Goal: Communication & Community: Answer question/provide support

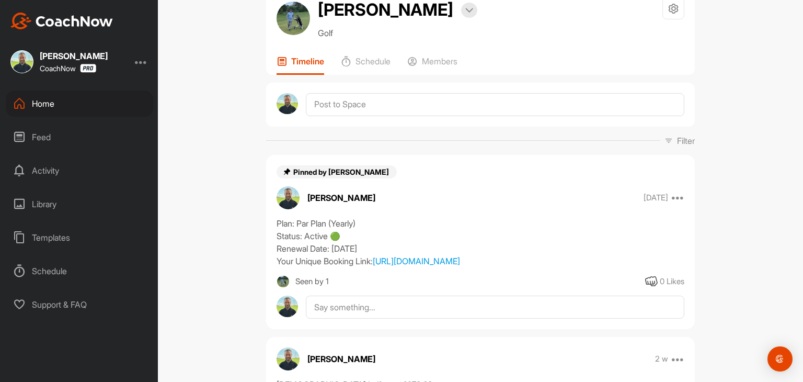
scroll to position [105, 0]
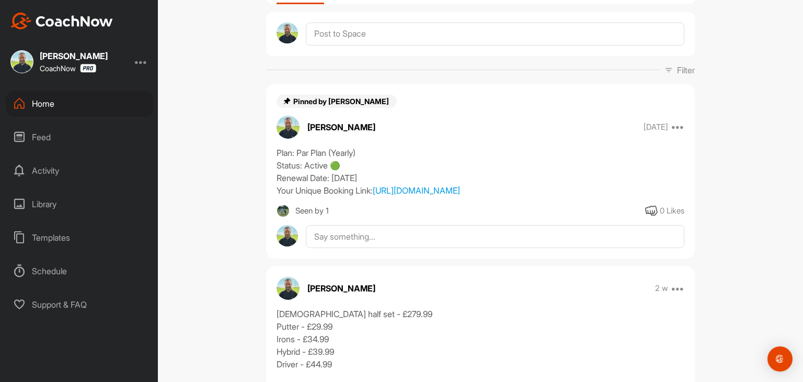
drag, startPoint x: 273, startPoint y: 151, endPoint x: 374, endPoint y: 188, distance: 107.4
click at [374, 188] on div "Plan: Par Plan (Yearly) Status: Active 🟢 Renewal Date: [DATE] Your Unique Booki…" at bounding box center [481, 171] width 408 height 50
copy div "Plan: Par Plan (Yearly) Status: Active 🟢 Renewal Date: [DATE] Your Unique Booki…"
click at [230, 139] on div "Jer White Bookings Golf Space Settings Your Notifications Timeline Schedule Mem…" at bounding box center [480, 191] width 645 height 382
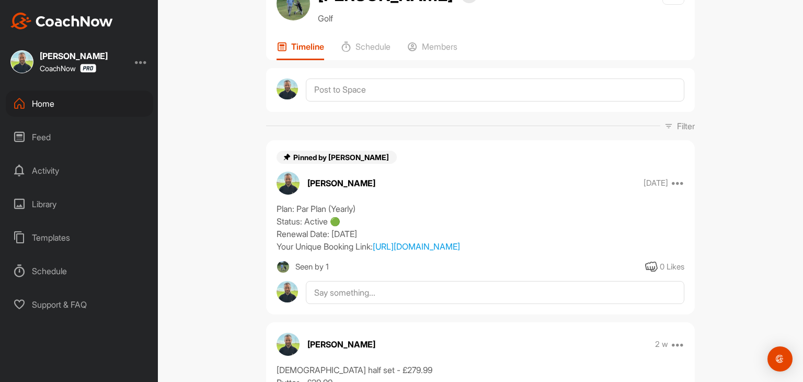
scroll to position [0, 0]
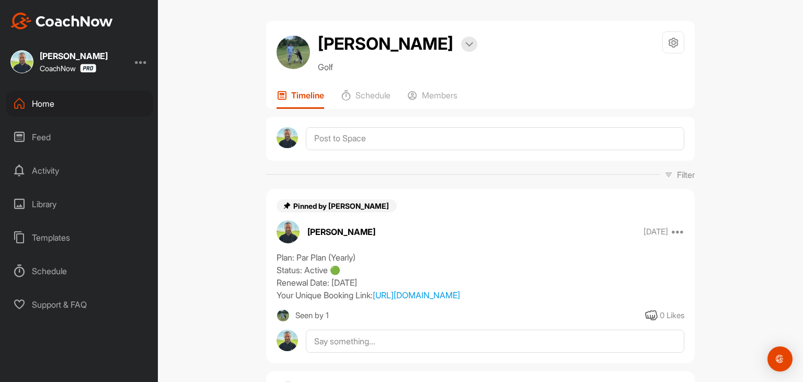
click at [44, 105] on div "Home" at bounding box center [79, 103] width 147 height 26
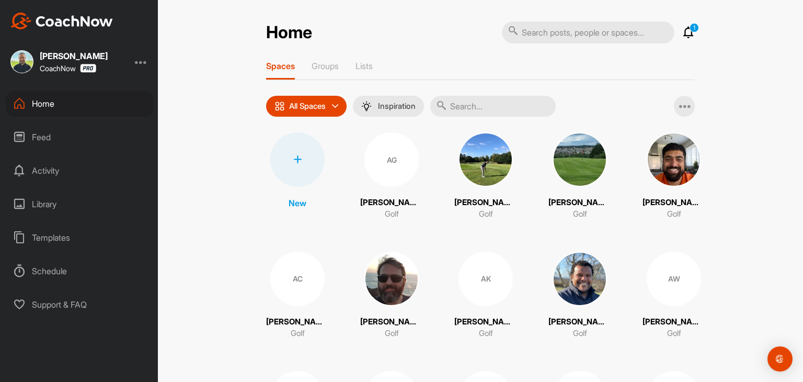
click at [529, 33] on input "text" at bounding box center [588, 32] width 173 height 22
type input "[PERSON_NAME]"
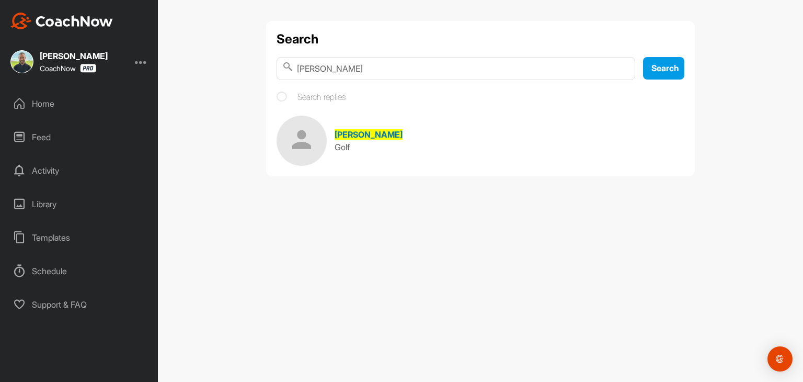
click at [324, 140] on img at bounding box center [302, 141] width 50 height 50
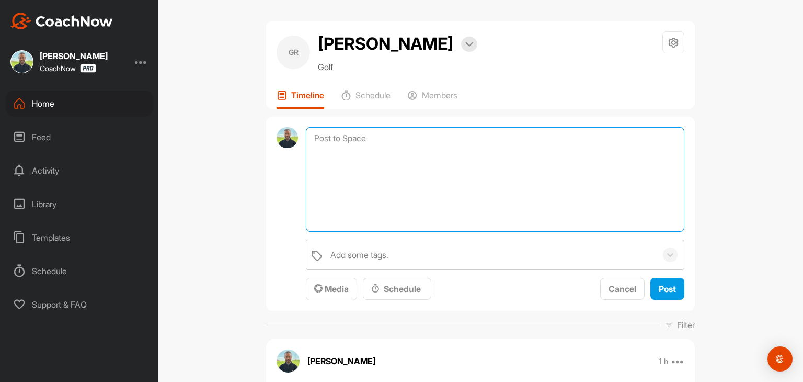
click at [354, 140] on textarea at bounding box center [495, 179] width 379 height 105
paste textarea "Plan: Par Plan (Yearly) Status: Active 🟢 Renewal Date: [DATE] Your Unique Booki…"
click at [408, 176] on textarea "Plan: Par Plan (Yearly) Status: Active 🟢 Renewal Date: [DATE] Your Unique Booki…" at bounding box center [495, 179] width 379 height 105
click at [463, 191] on textarea "Plan: Par Plan (Yearly) Status: Active 🟢 Renewal Date: [DATE] Your Unique Booki…" at bounding box center [495, 179] width 379 height 105
paste textarea "[URL][DOMAIN_NAME]"
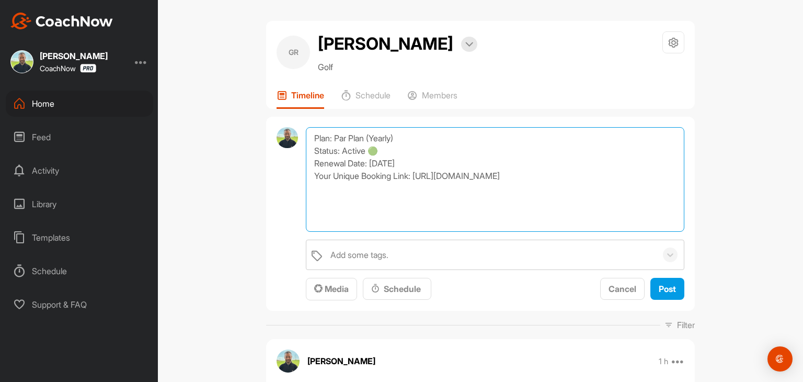
click at [335, 138] on textarea "Plan: Par Plan (Yearly) Status: Active 🟢 Renewal Date: [DATE] Your Unique Booki…" at bounding box center [495, 179] width 379 height 105
type textarea "Plan: Par Plan (Yearly) Status: Active 🟢 Renewal Date: [DATE] Your Unique Booki…"
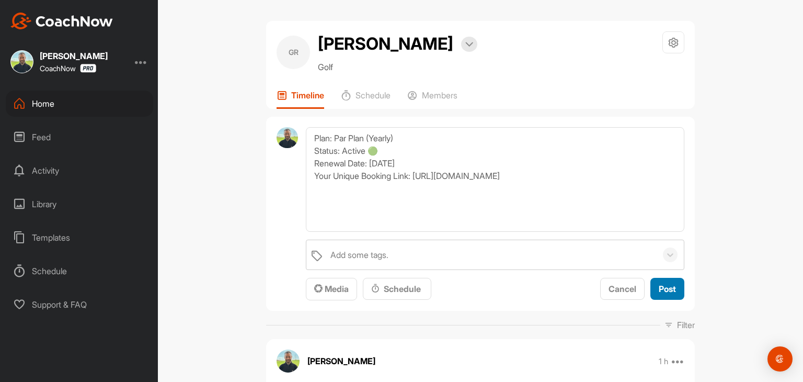
click at [667, 290] on span "Post" at bounding box center [667, 288] width 17 height 10
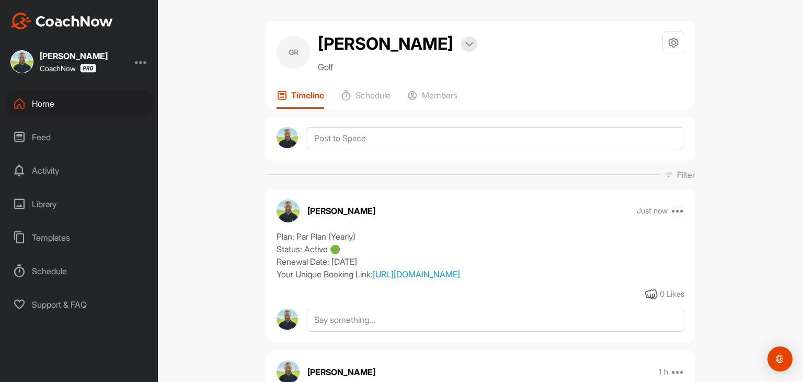
click at [674, 211] on icon at bounding box center [678, 210] width 13 height 13
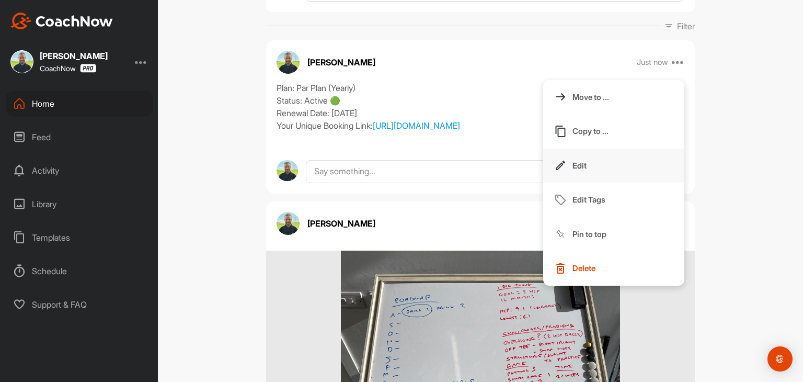
scroll to position [157, 0]
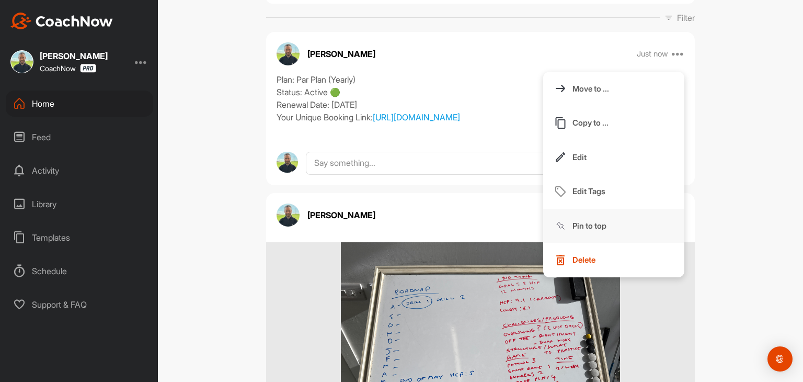
click at [587, 226] on p "Pin to top" at bounding box center [590, 225] width 34 height 11
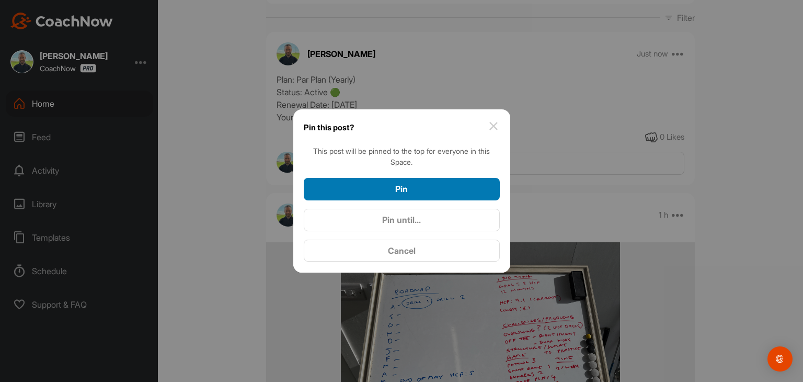
click at [406, 198] on button "Pin" at bounding box center [402, 189] width 196 height 22
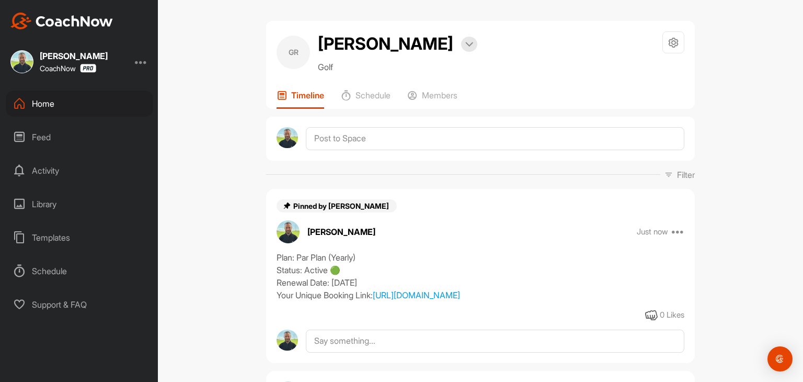
scroll to position [105, 0]
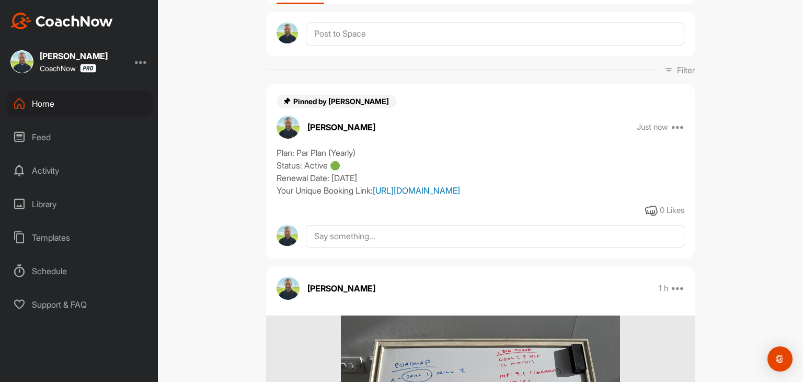
click at [432, 196] on link "[URL][DOMAIN_NAME]" at bounding box center [416, 190] width 87 height 10
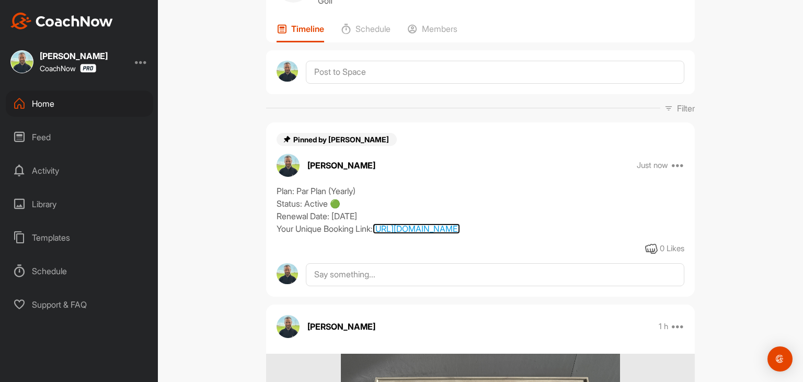
scroll to position [52, 0]
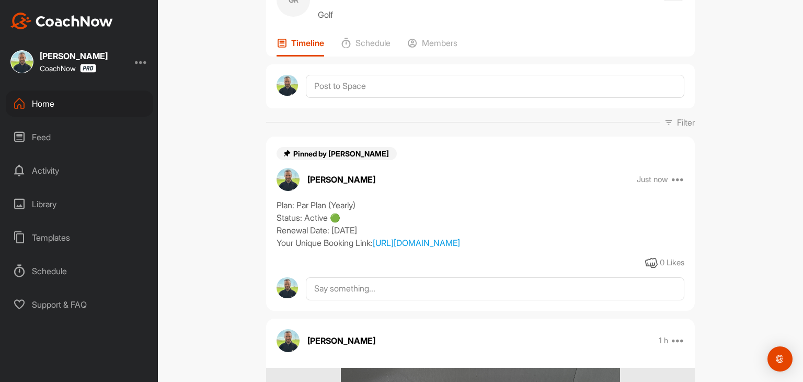
click at [54, 101] on div "Home" at bounding box center [79, 103] width 147 height 26
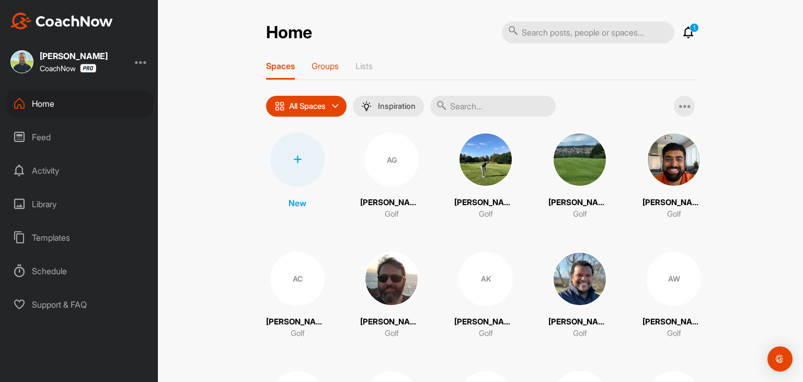
click at [324, 70] on p "Groups" at bounding box center [325, 66] width 27 height 10
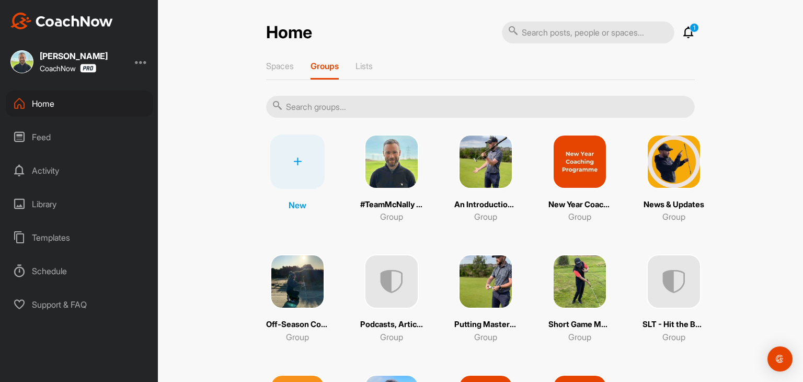
click at [391, 173] on img at bounding box center [391, 161] width 54 height 54
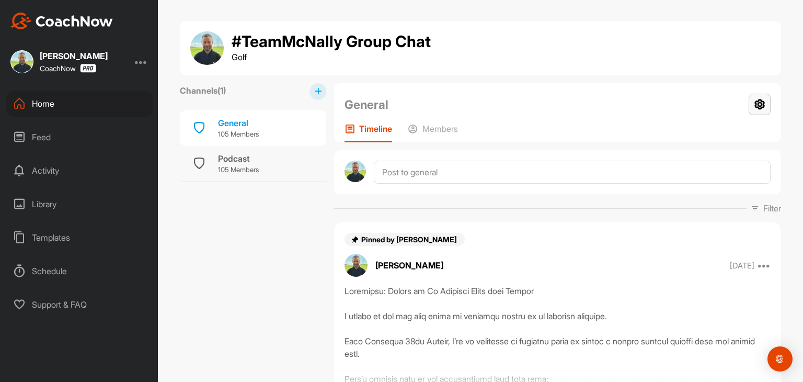
click at [753, 105] on icon at bounding box center [760, 104] width 22 height 21
click at [436, 127] on p "Members" at bounding box center [440, 128] width 36 height 10
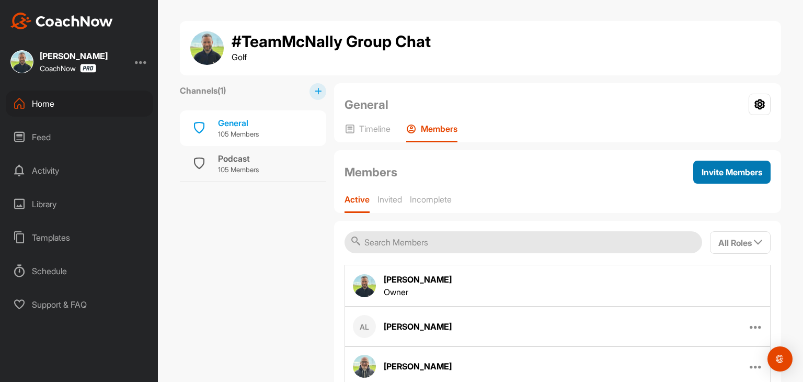
click at [702, 177] on div "Invite Members" at bounding box center [732, 172] width 61 height 13
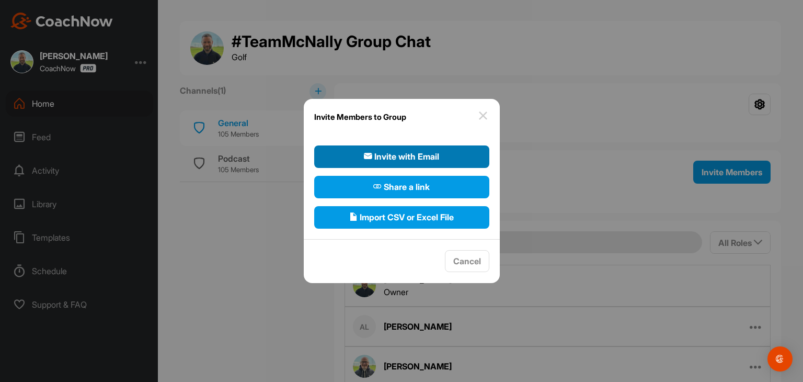
click at [406, 155] on span "Invite with Email" at bounding box center [401, 156] width 75 height 13
select select"] "player"
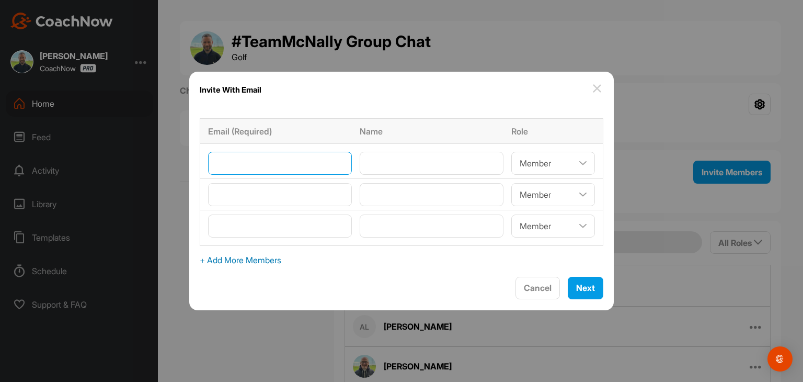
click at [287, 164] on input"] "email" at bounding box center [280, 163] width 144 height 23
type input"] "r"
type input"] "g"
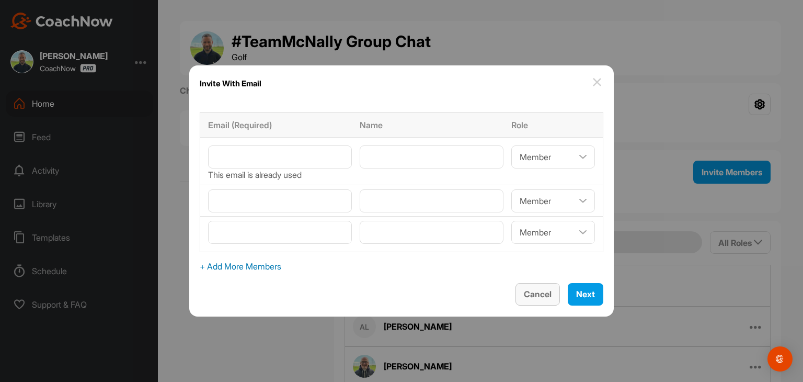
click at [533, 295] on span "Cancel" at bounding box center [538, 294] width 28 height 10
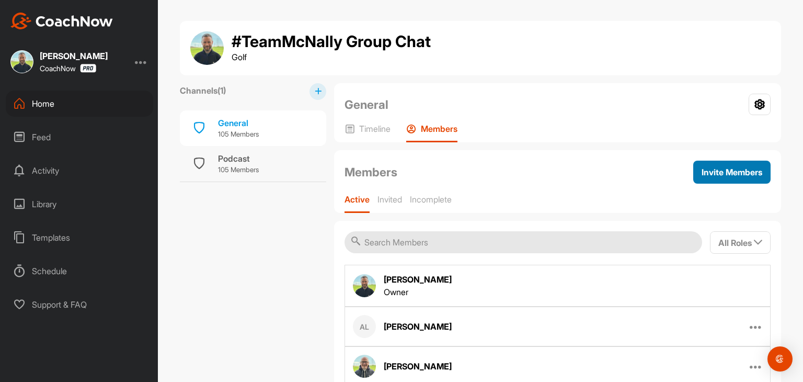
click at [702, 168] on span "Invite Members" at bounding box center [732, 172] width 61 height 10
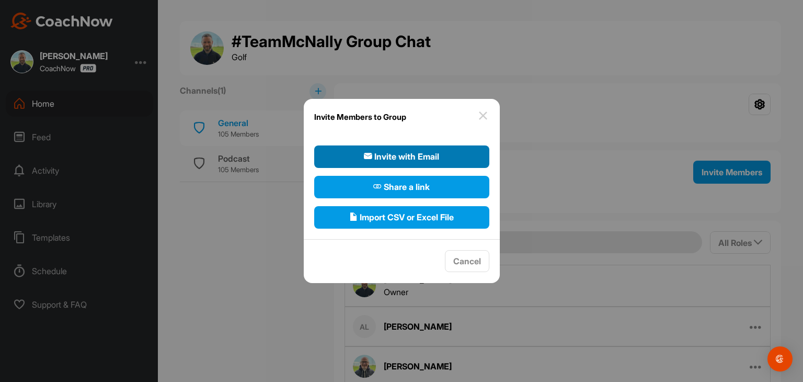
click at [442, 155] on button "Invite with Email" at bounding box center [401, 156] width 175 height 22
select select"] "player"
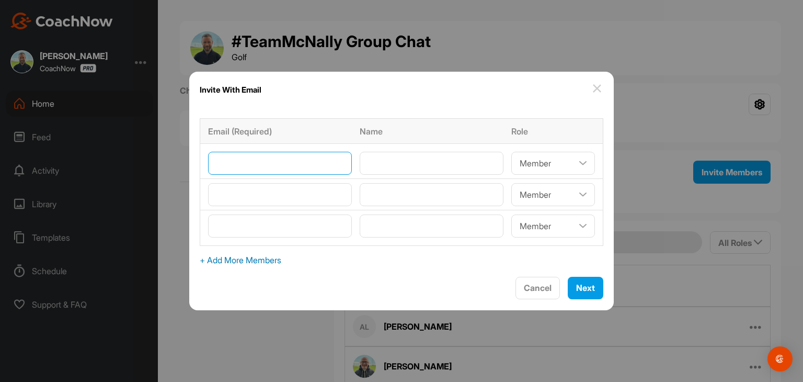
click at [270, 164] on input"] "email" at bounding box center [280, 163] width 144 height 23
paste input"] "[EMAIL_ADDRESS][DOMAIN_NAME]"
type input"] "[EMAIL_ADDRESS][DOMAIN_NAME]"
click at [372, 161] on input"] "text" at bounding box center [432, 163] width 144 height 23
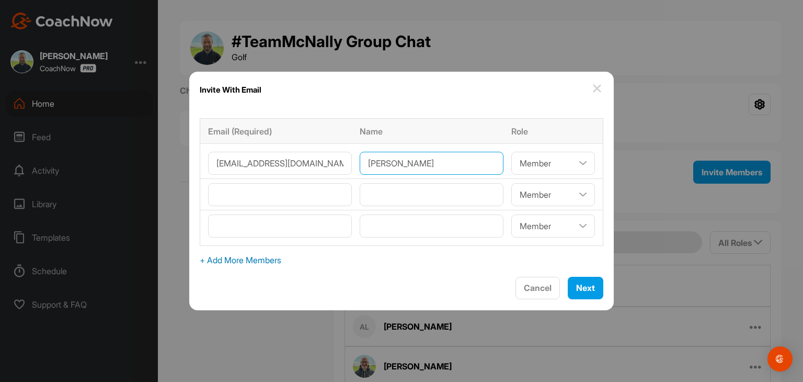
type input"] "[PERSON_NAME]"
click at [570, 162] on select"] "Coach/Admin Member Viewer" at bounding box center [553, 163] width 84 height 23
click at [511, 152] on select"] "Coach/Admin Member Viewer" at bounding box center [553, 163] width 84 height 23
click at [579, 287] on span "Next" at bounding box center [585, 287] width 19 height 10
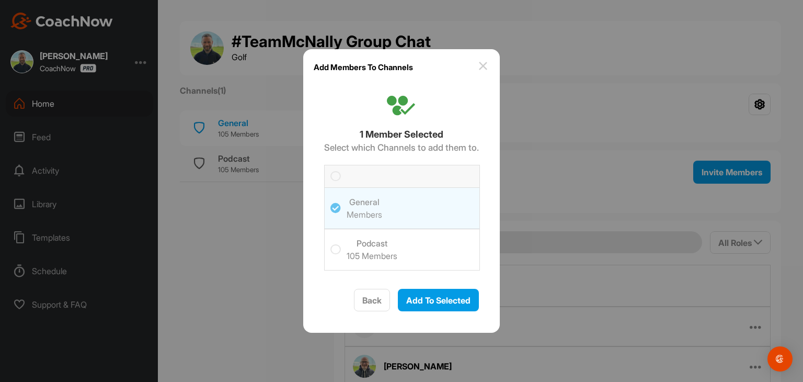
click at [379, 254] on h6 "105 Members" at bounding box center [372, 255] width 51 height 13
click at [330, 244] on input "checkbox" at bounding box center [330, 244] width 0 height 0
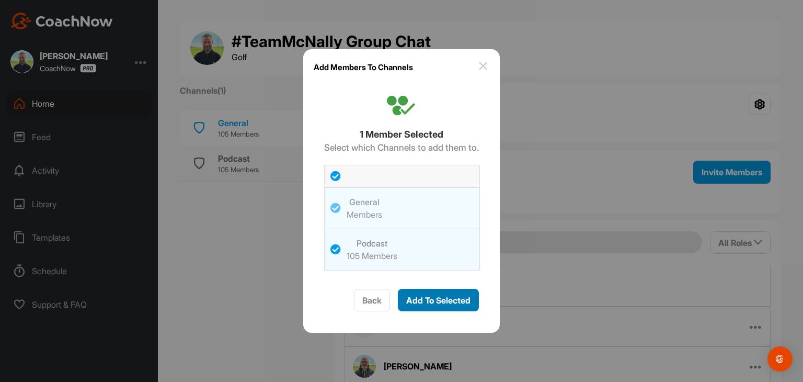
click at [416, 303] on span "Add To Selected" at bounding box center [438, 300] width 64 height 10
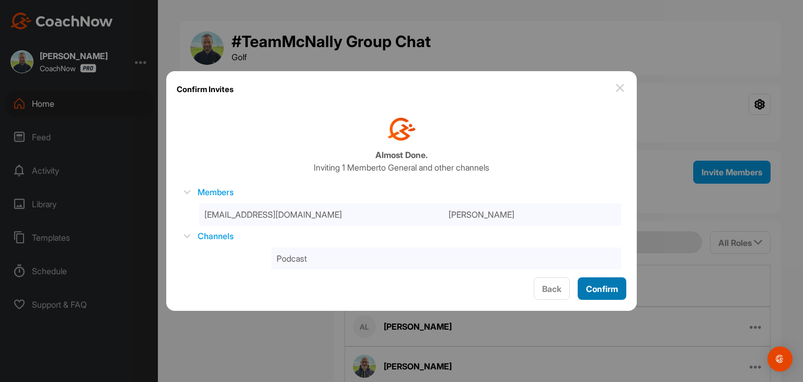
click at [612, 290] on span "Confirm" at bounding box center [602, 288] width 32 height 10
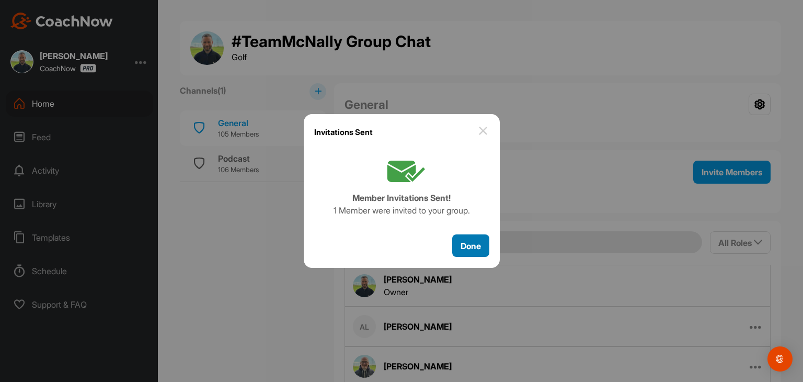
click at [462, 247] on span "Done" at bounding box center [471, 246] width 20 height 10
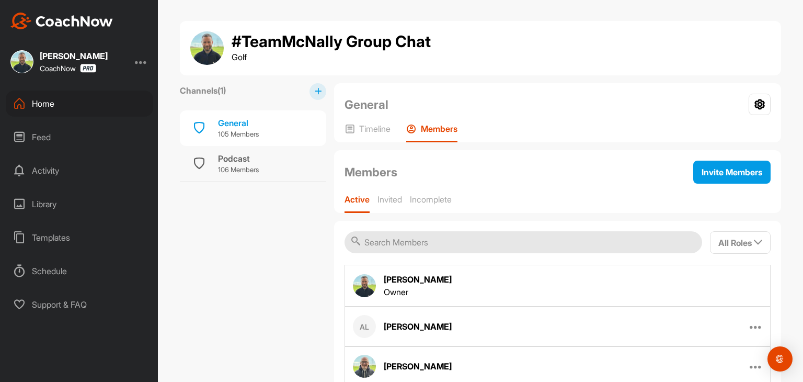
click at [44, 109] on div "Home" at bounding box center [79, 103] width 147 height 26
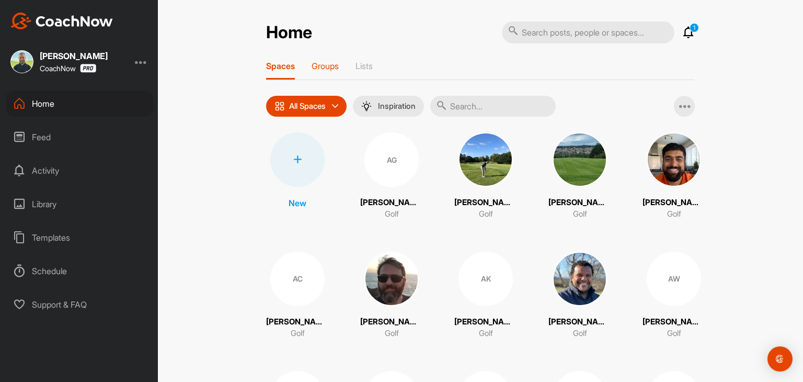
click at [319, 68] on p "Groups" at bounding box center [325, 66] width 27 height 10
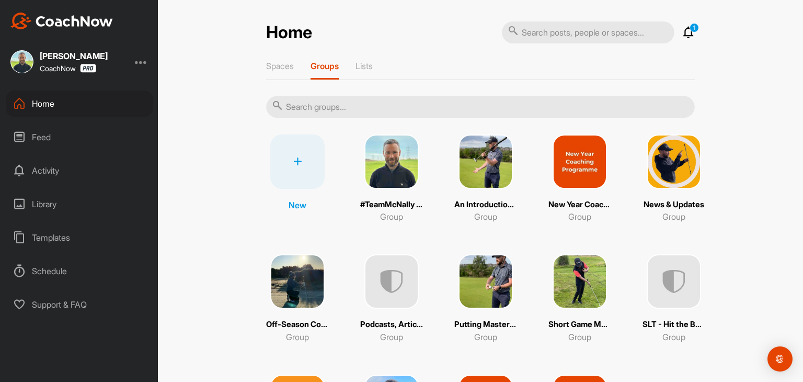
click at [661, 174] on img at bounding box center [674, 161] width 54 height 54
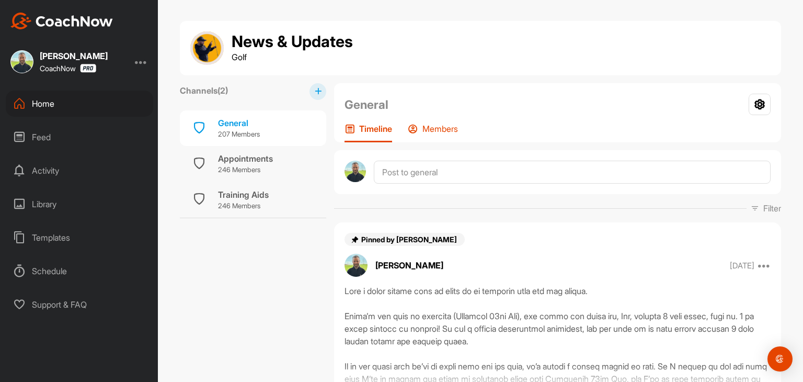
click at [442, 131] on p "Members" at bounding box center [440, 128] width 36 height 10
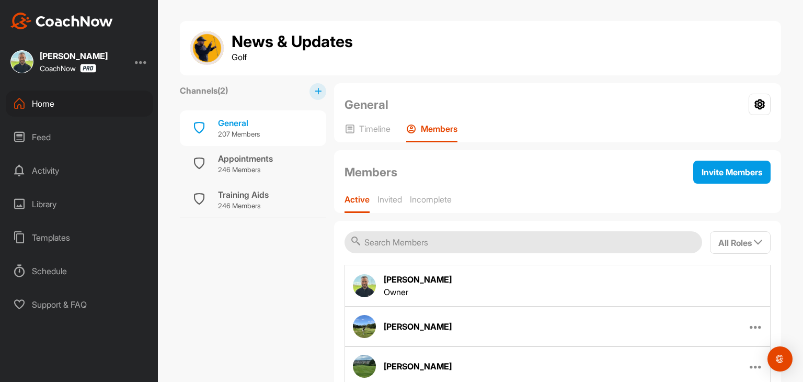
click at [416, 239] on input "text" at bounding box center [524, 242] width 358 height 22
paste input "[EMAIL_ADDRESS][DOMAIN_NAME]"
type input "[EMAIL_ADDRESS][DOMAIN_NAME]"
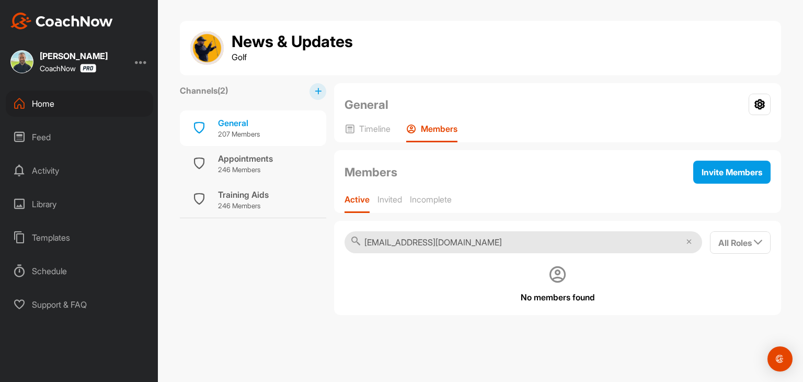
click at [687, 239] on icon at bounding box center [689, 241] width 5 height 5
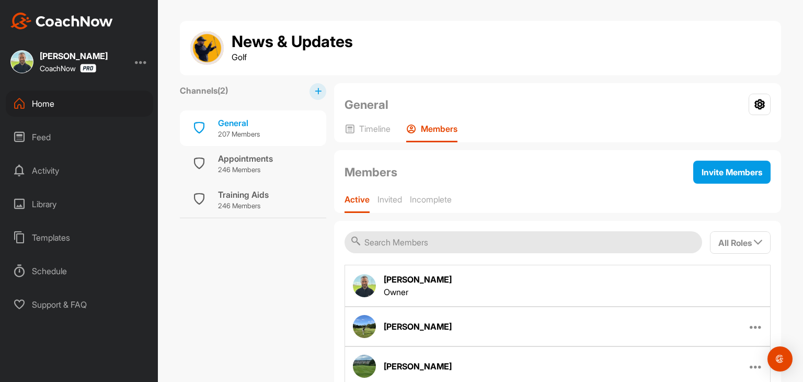
click at [376, 241] on input "text" at bounding box center [524, 242] width 358 height 22
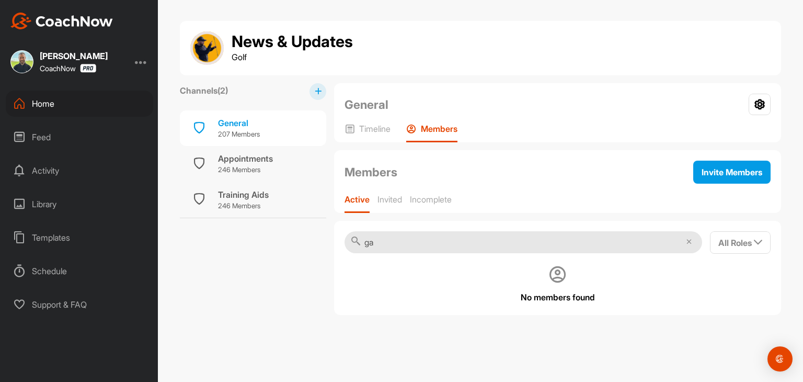
type input "g"
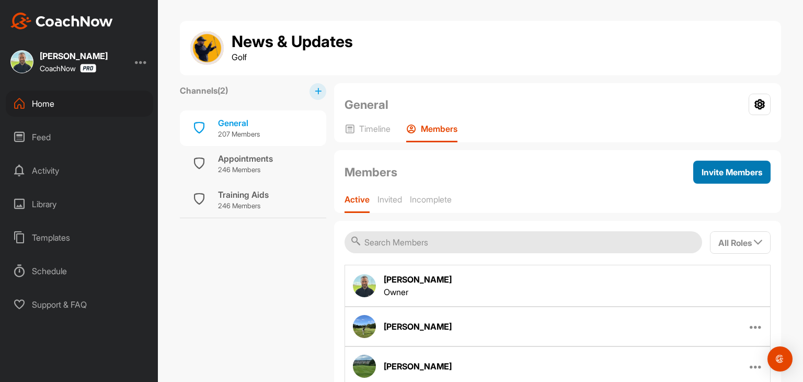
click at [714, 163] on button "Invite Members" at bounding box center [731, 172] width 77 height 23
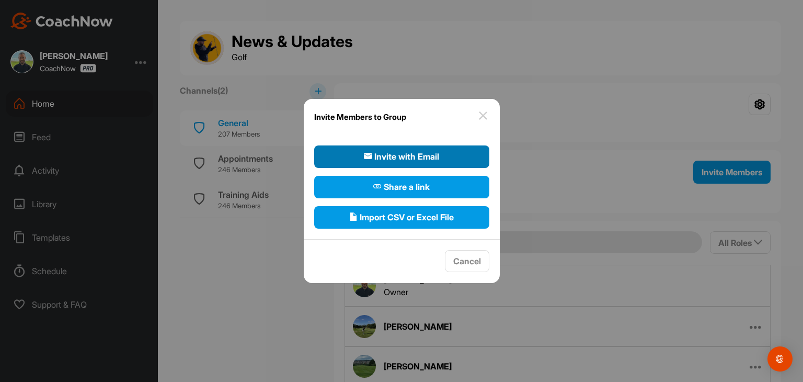
click at [427, 159] on span "Invite with Email" at bounding box center [401, 156] width 75 height 13
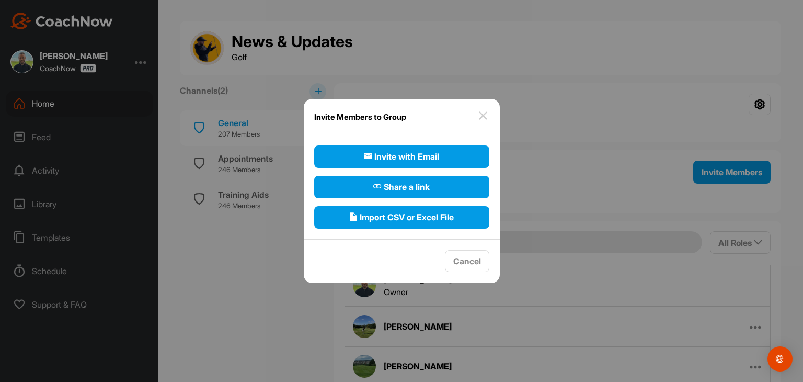
select select"] "player"
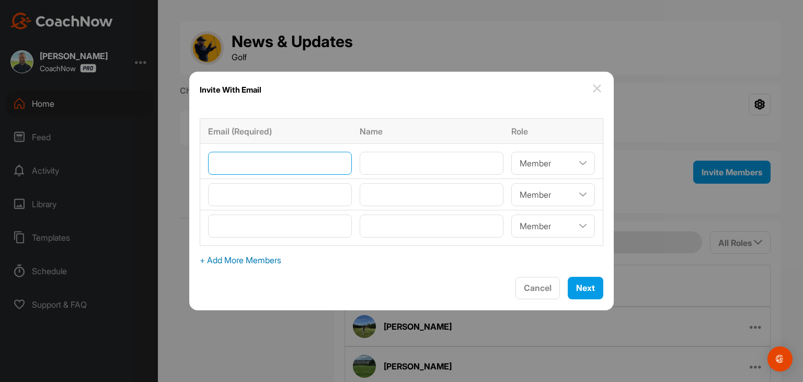
click at [242, 159] on input"] "email" at bounding box center [280, 163] width 144 height 23
type input"] "[EMAIL_ADDRESS][DOMAIN_NAME]"
click at [384, 169] on input"] "text" at bounding box center [432, 163] width 144 height 23
type input"] "[PERSON_NAME]"
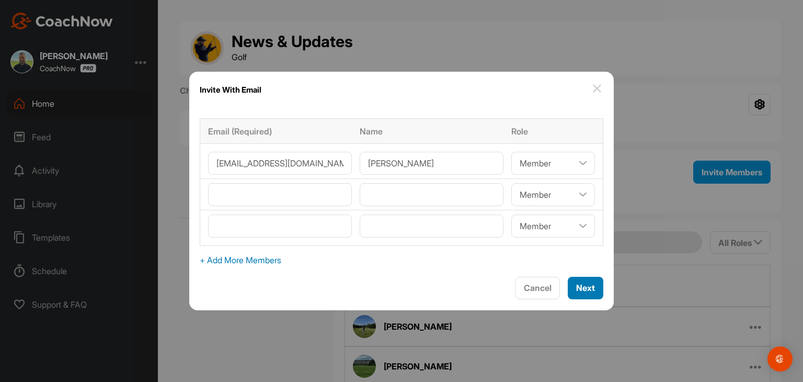
click at [576, 288] on span "Next" at bounding box center [585, 287] width 19 height 10
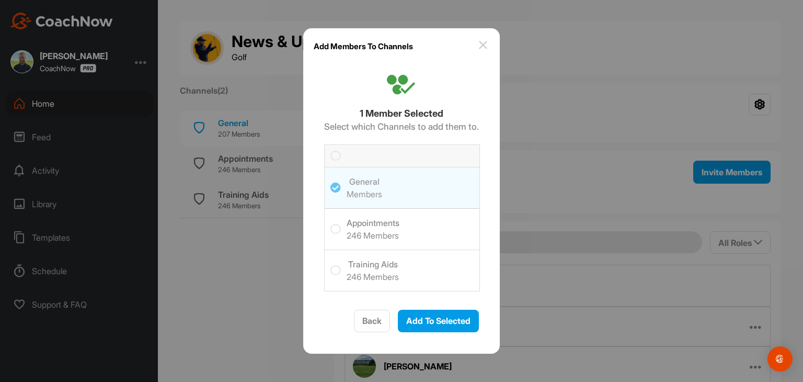
click at [331, 234] on span at bounding box center [336, 229] width 22 height 41
click at [330, 224] on input "checkbox" at bounding box center [330, 224] width 0 height 0
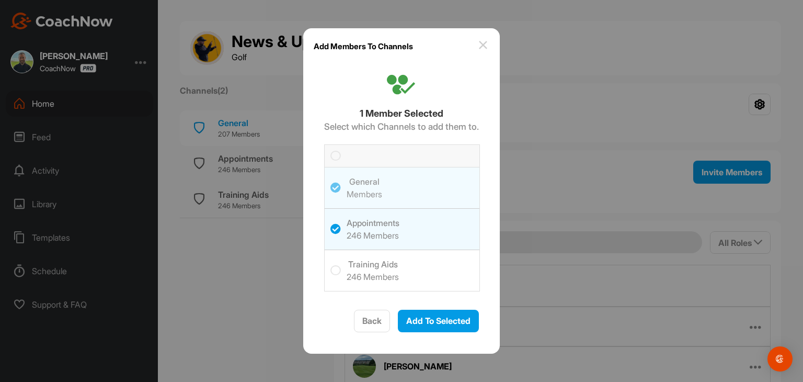
click at [335, 272] on icon at bounding box center [335, 270] width 10 height 10
click at [330, 265] on input "checkbox" at bounding box center [330, 265] width 0 height 0
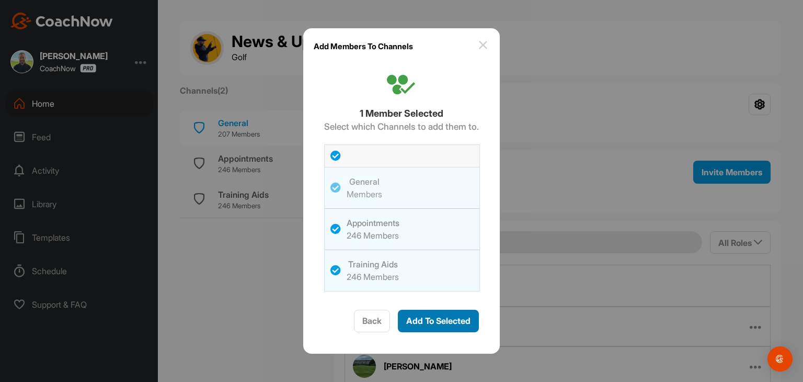
click at [436, 319] on span "Add To Selected" at bounding box center [438, 320] width 64 height 10
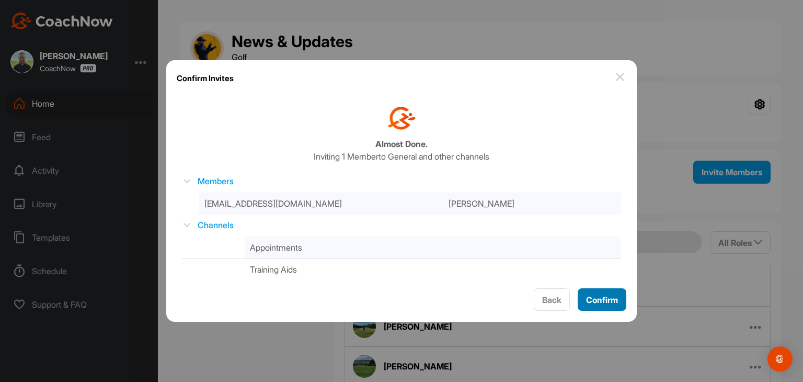
click at [607, 298] on span "Confirm" at bounding box center [602, 299] width 32 height 10
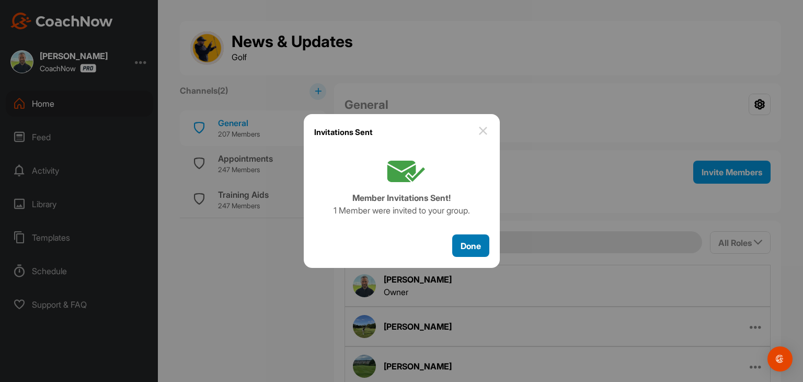
click at [466, 242] on span "Done" at bounding box center [471, 246] width 20 height 10
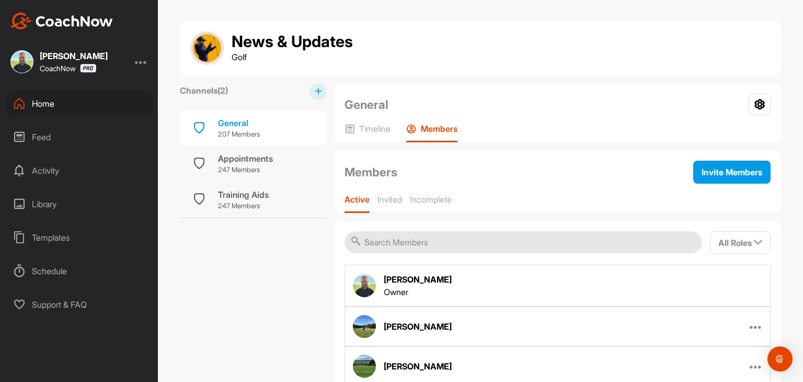
click at [51, 104] on div "Home" at bounding box center [79, 103] width 147 height 26
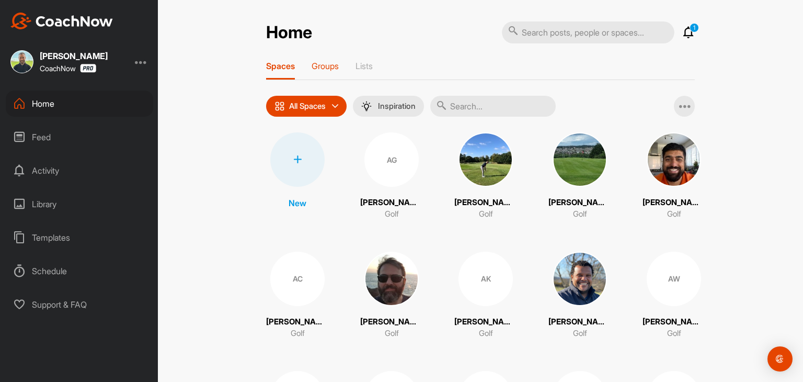
click at [319, 67] on p "Groups" at bounding box center [325, 66] width 27 height 10
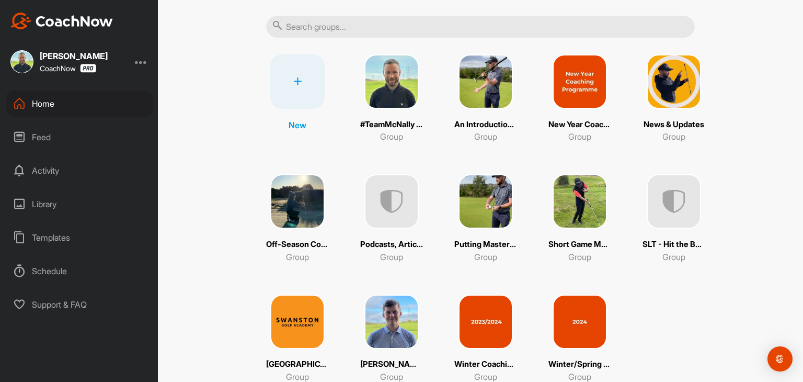
scroll to position [105, 0]
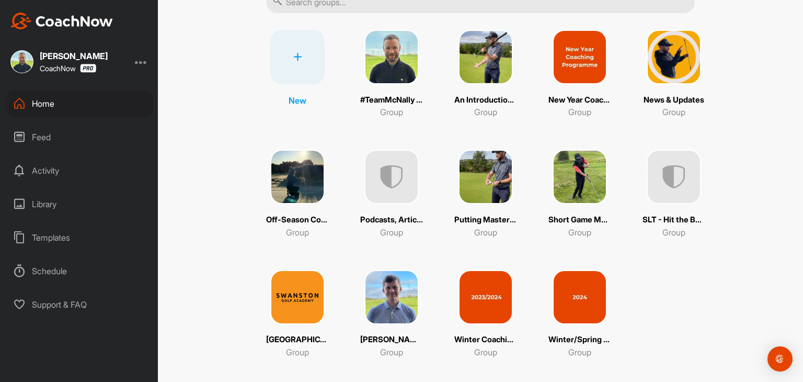
click at [486, 195] on img at bounding box center [486, 177] width 54 height 54
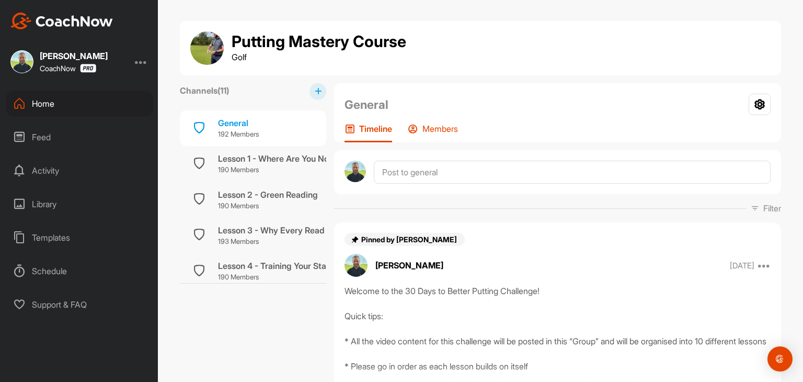
click at [439, 129] on p "Members" at bounding box center [440, 128] width 36 height 10
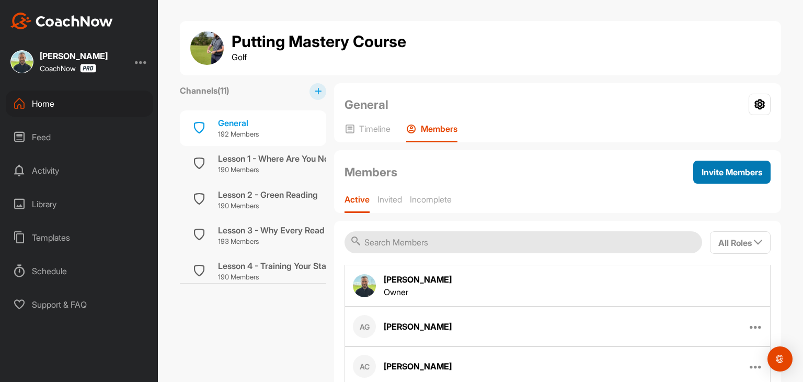
click at [714, 174] on span "Invite Members" at bounding box center [732, 172] width 61 height 10
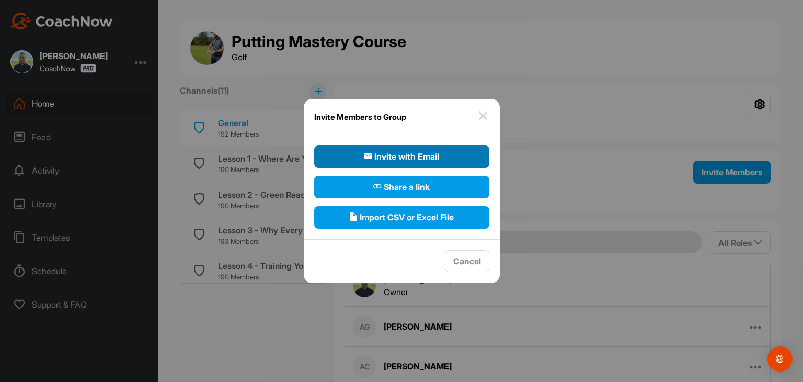
click at [432, 156] on span "Invite with Email" at bounding box center [401, 156] width 75 height 13
select select"] "player"
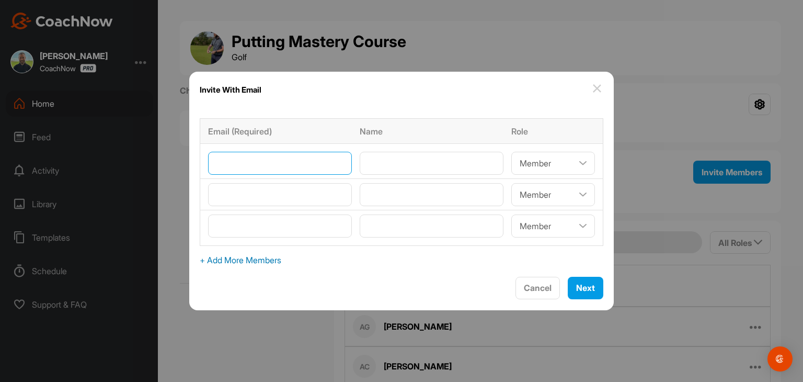
click at [274, 162] on input"] "email" at bounding box center [280, 163] width 144 height 23
type input"] "[EMAIL_ADDRESS][DOMAIN_NAME]"
click at [397, 164] on input"] "text" at bounding box center [432, 163] width 144 height 23
type input"] "[PERSON_NAME]"
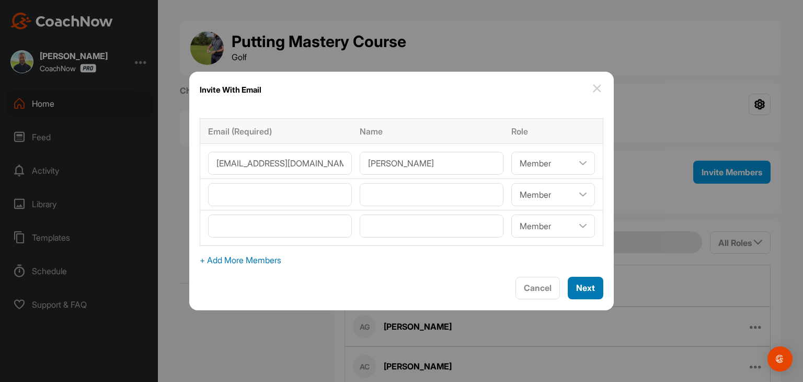
click at [576, 291] on span "Next" at bounding box center [585, 287] width 19 height 10
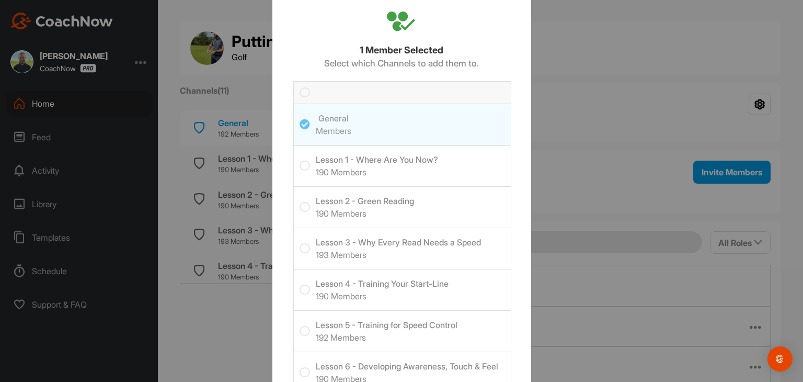
scroll to position [52, 0]
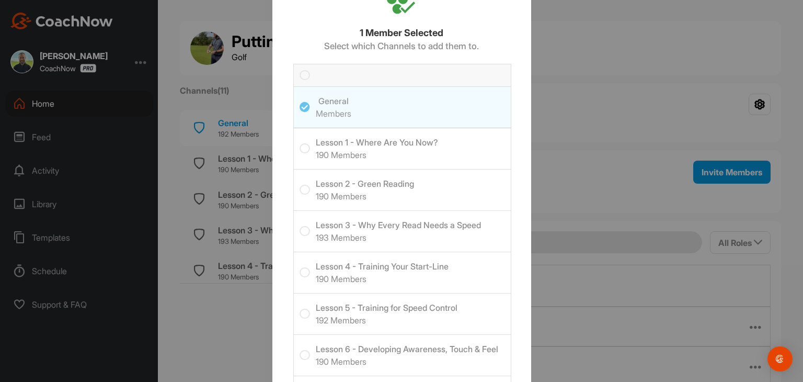
click at [300, 77] on icon at bounding box center [305, 75] width 10 height 10
click at [300, 70] on input "checkbox" at bounding box center [300, 70] width 0 height 0
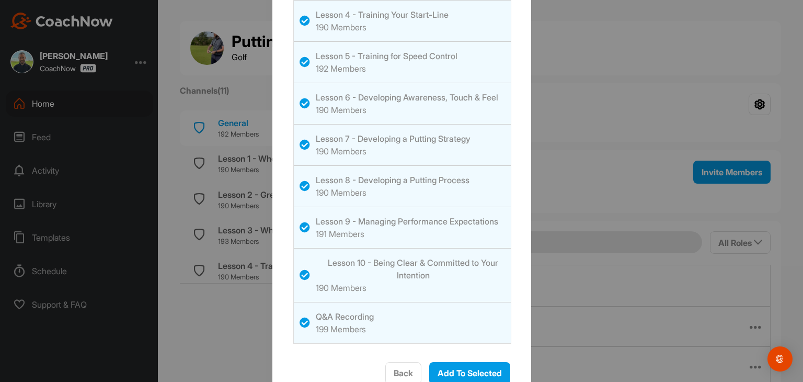
scroll to position [314, 0]
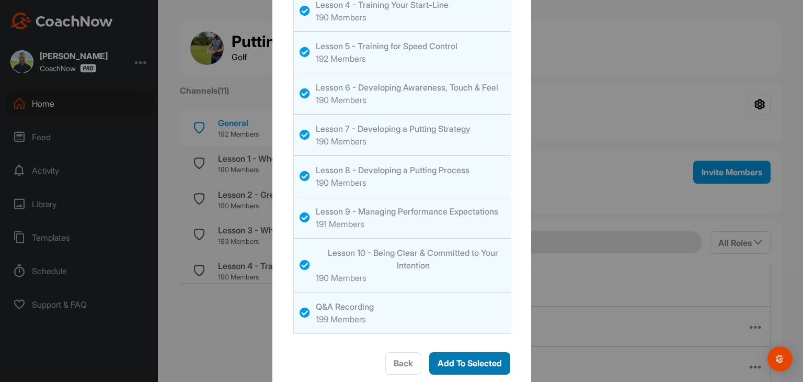
click at [488, 362] on span "Add To Selected" at bounding box center [470, 363] width 64 height 10
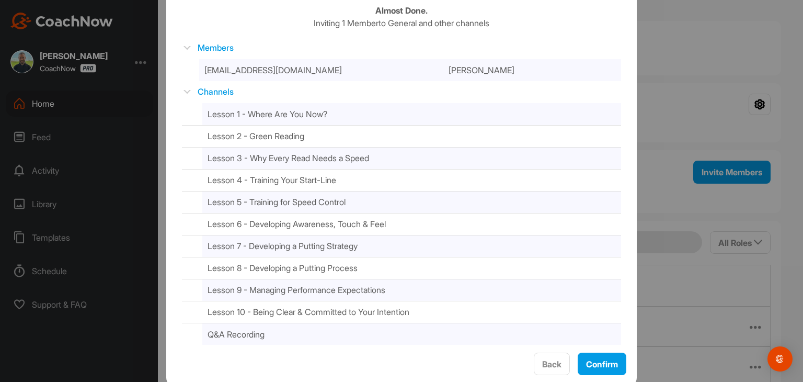
scroll to position [77, 0]
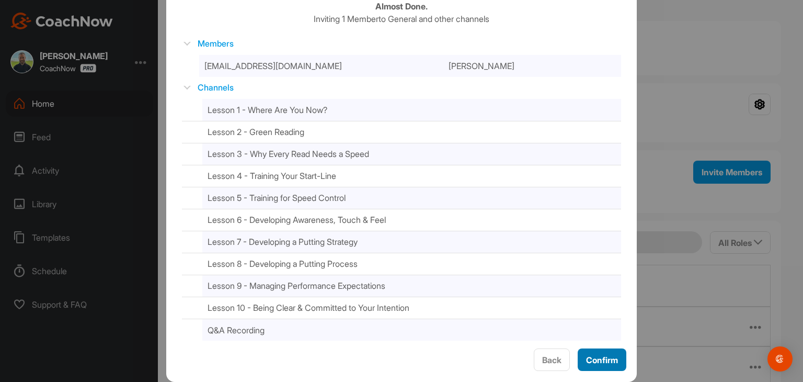
click at [590, 359] on span "Confirm" at bounding box center [602, 360] width 32 height 10
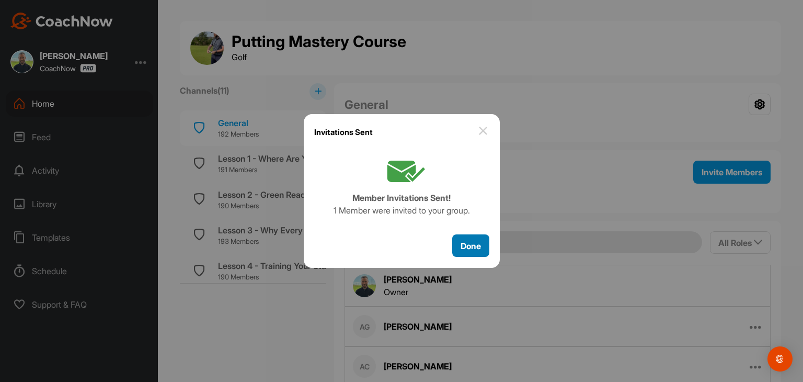
click at [475, 247] on span "Done" at bounding box center [471, 246] width 20 height 10
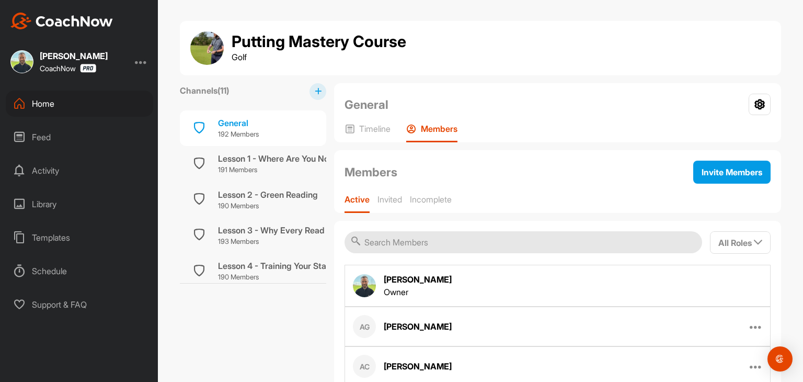
click at [88, 105] on div "Home" at bounding box center [79, 103] width 147 height 26
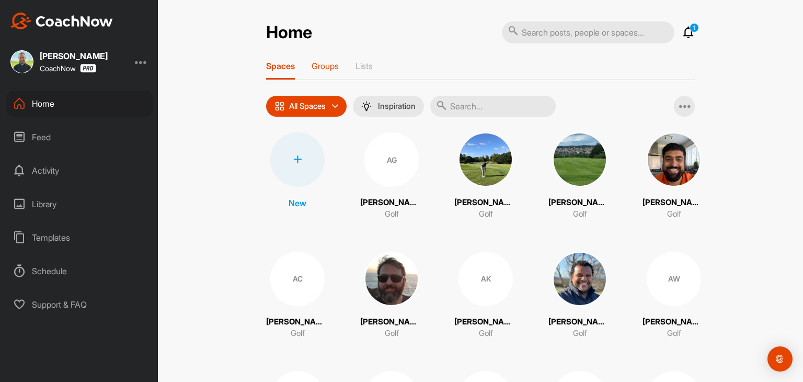
click at [314, 68] on p "Groups" at bounding box center [325, 66] width 27 height 10
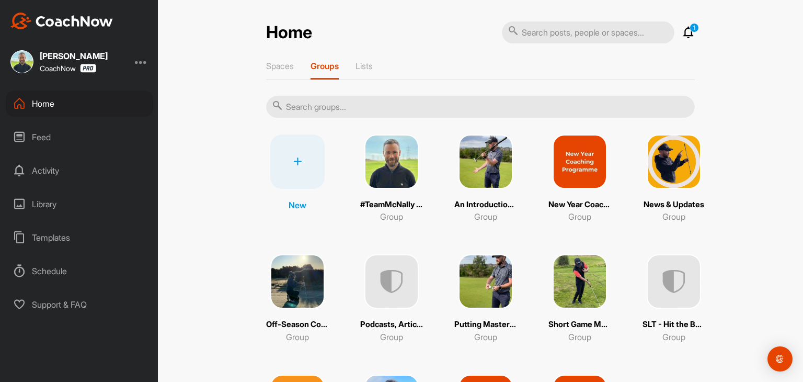
click at [561, 289] on img at bounding box center [580, 281] width 54 height 54
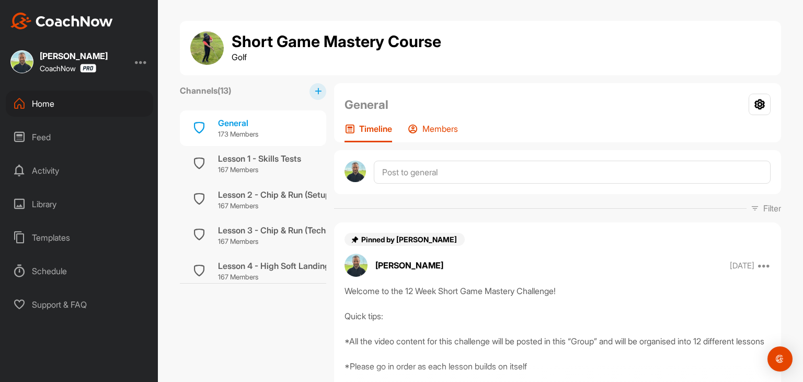
click at [443, 128] on p "Members" at bounding box center [440, 128] width 36 height 10
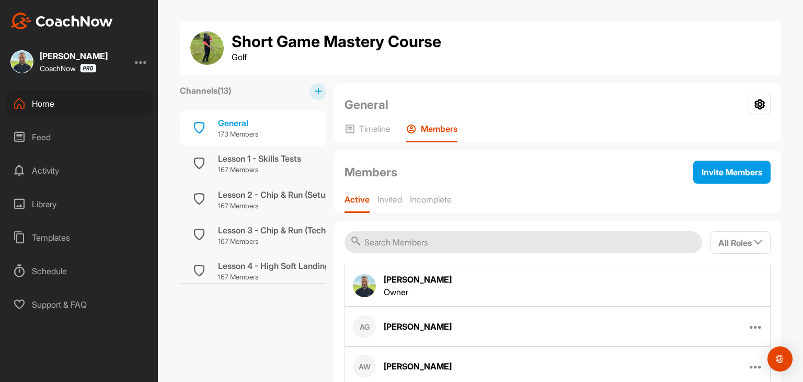
click at [390, 241] on input "text" at bounding box center [524, 242] width 358 height 22
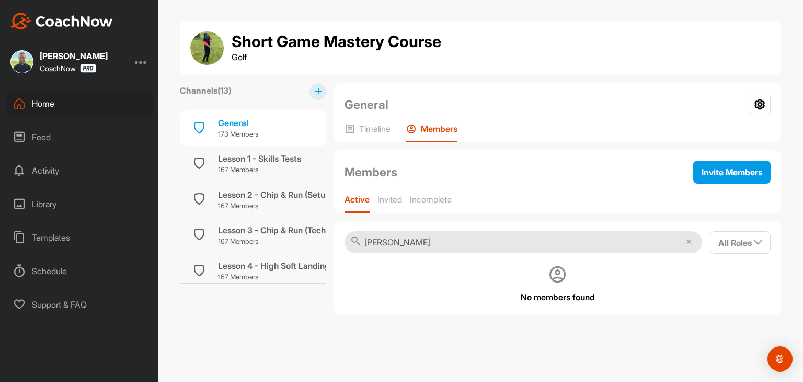
click at [436, 241] on input "[PERSON_NAME]" at bounding box center [524, 242] width 358 height 22
type input "[PERSON_NAME]"
click at [725, 171] on span "Invite Members" at bounding box center [732, 172] width 61 height 10
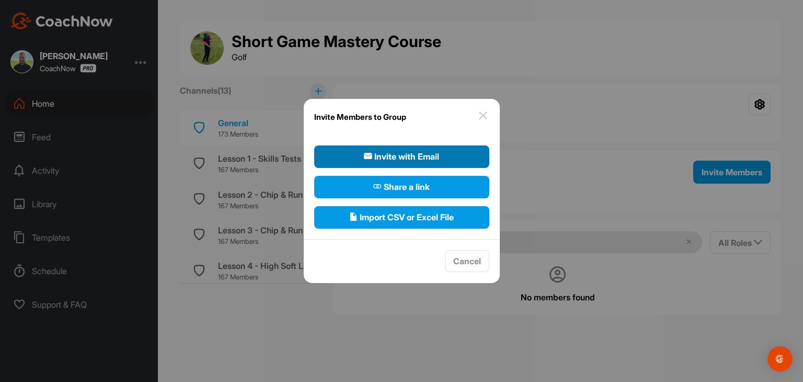
click at [473, 159] on button "Invite with Email" at bounding box center [401, 156] width 175 height 22
select select"] "player"
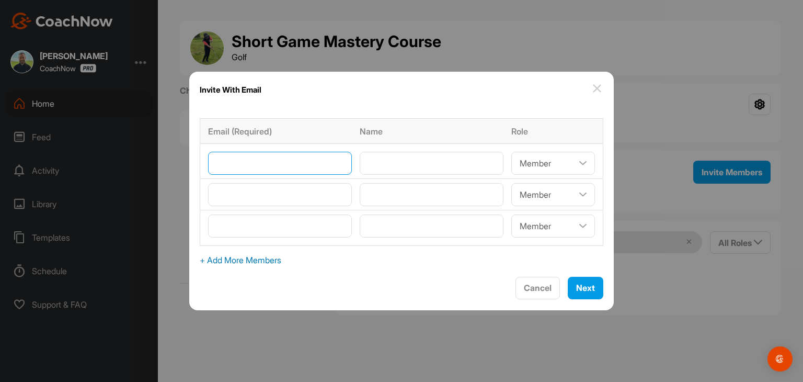
click at [264, 158] on input"] "email" at bounding box center [280, 163] width 144 height 23
type input"] "[EMAIL_ADDRESS][DOMAIN_NAME]"
click at [373, 164] on input"] "text" at bounding box center [432, 163] width 144 height 23
type input"] "[PERSON_NAME]"
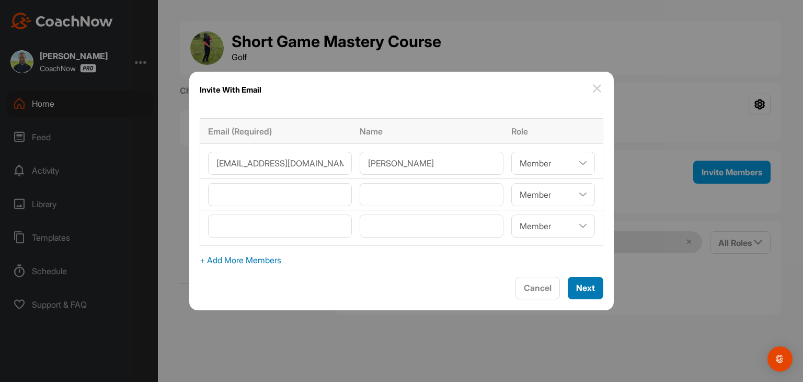
click at [576, 287] on span "Next" at bounding box center [585, 287] width 19 height 10
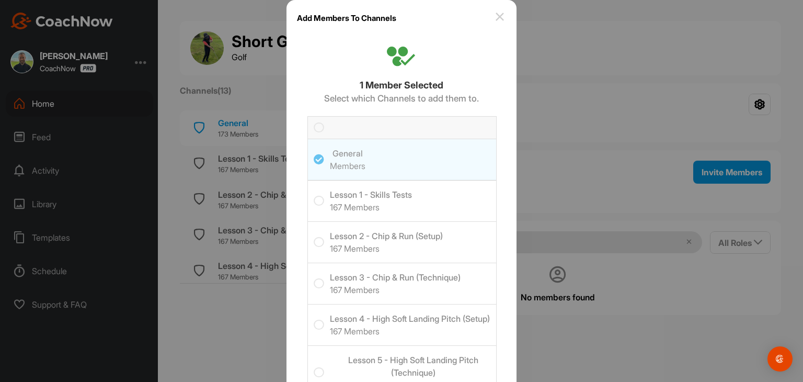
click at [314, 128] on icon at bounding box center [319, 127] width 10 height 10
click at [314, 122] on input "checkbox" at bounding box center [314, 122] width 0 height 0
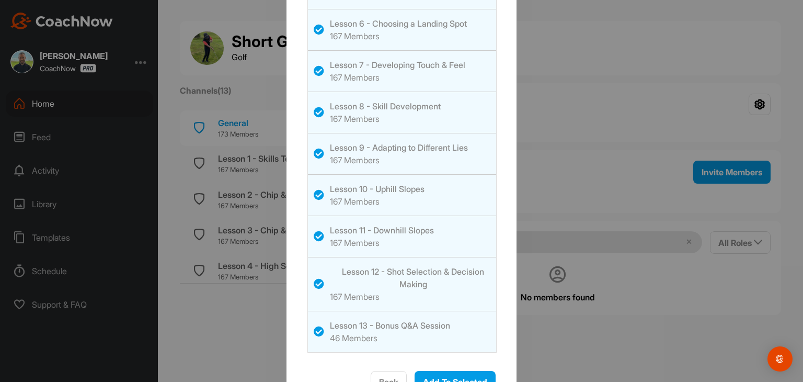
scroll to position [418, 0]
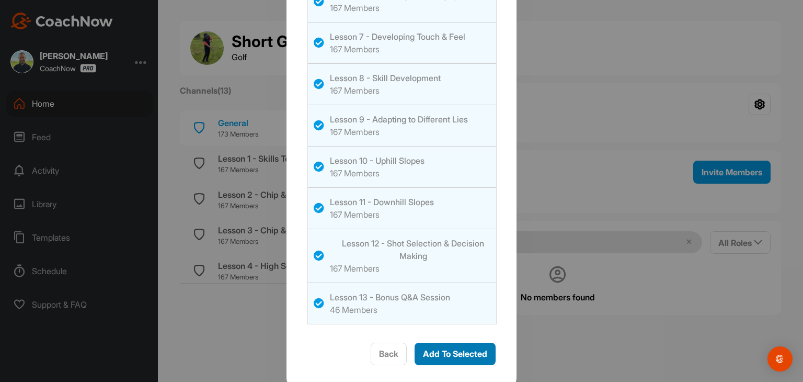
click at [443, 355] on span "Add To Selected" at bounding box center [455, 353] width 64 height 10
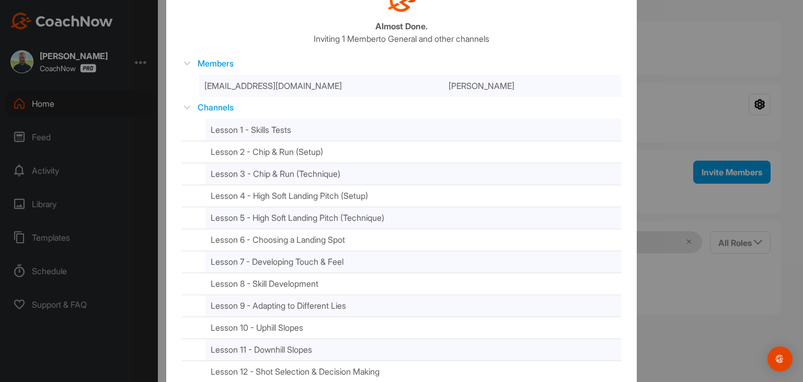
scroll to position [105, 0]
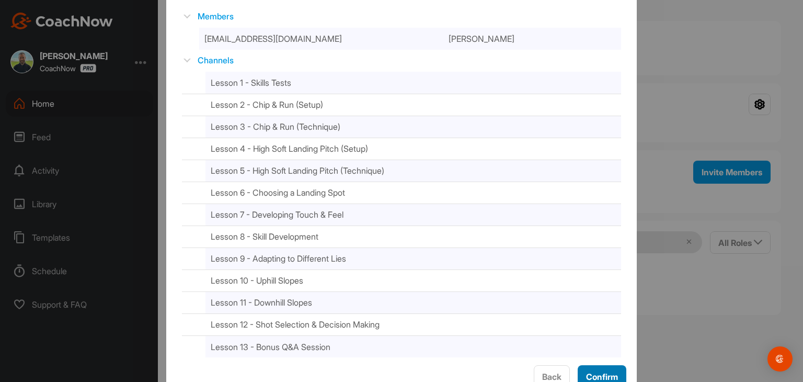
click at [597, 375] on span "Confirm" at bounding box center [602, 376] width 32 height 10
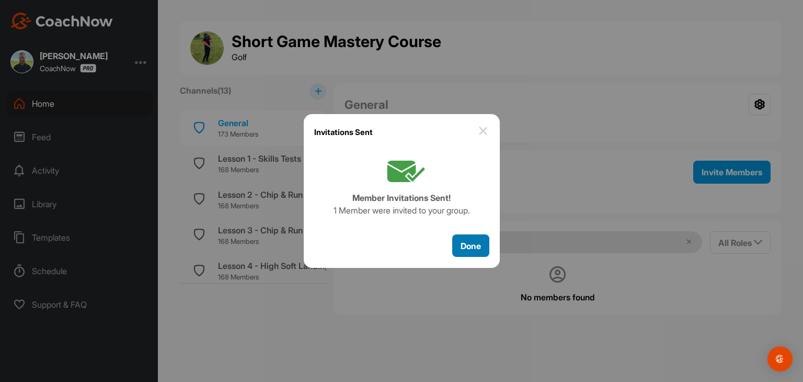
click at [464, 246] on span "Done" at bounding box center [471, 246] width 20 height 10
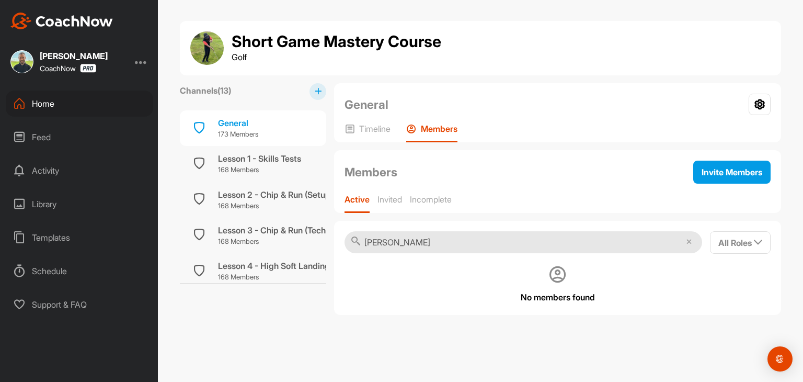
click at [58, 101] on div "Home" at bounding box center [79, 103] width 147 height 26
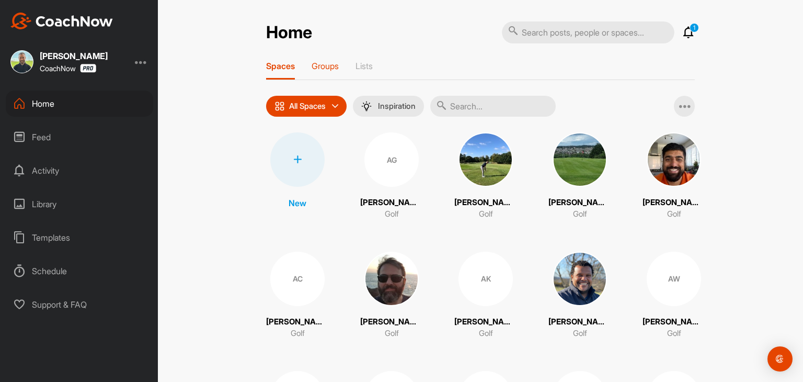
click at [327, 67] on p "Groups" at bounding box center [325, 66] width 27 height 10
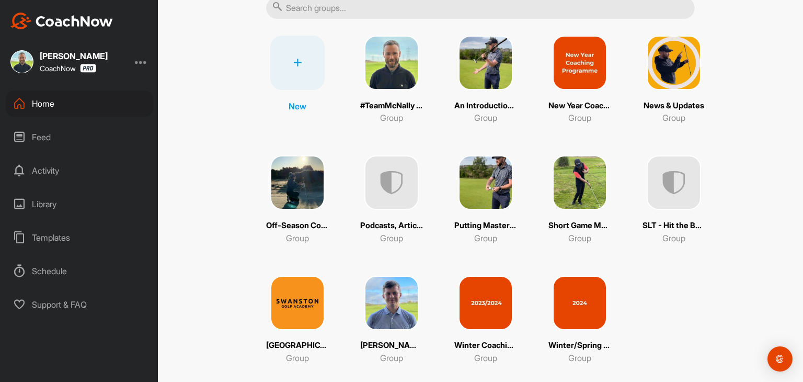
scroll to position [115, 0]
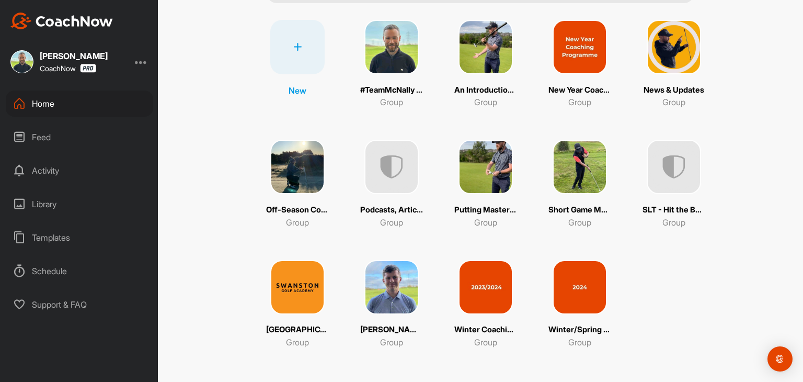
click at [295, 303] on img at bounding box center [297, 287] width 54 height 54
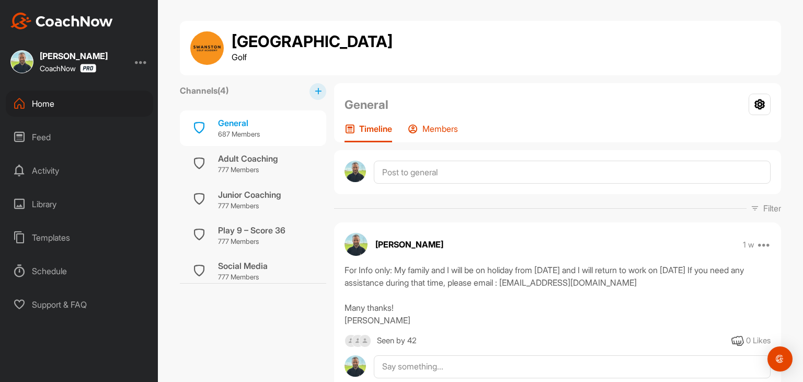
click at [437, 138] on div "Members" at bounding box center [433, 132] width 50 height 19
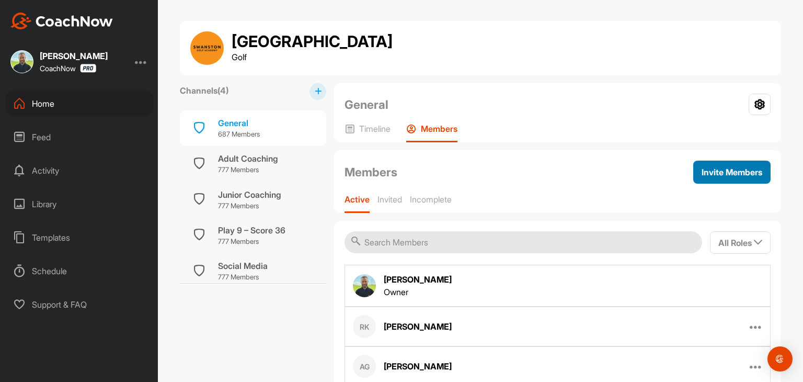
click at [702, 178] on button "Invite Members" at bounding box center [731, 172] width 77 height 23
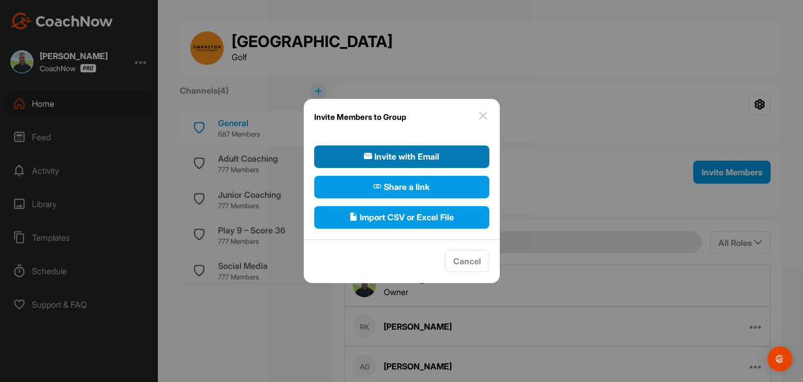
click at [425, 162] on span "Invite with Email" at bounding box center [401, 156] width 75 height 13
select select"] "player"
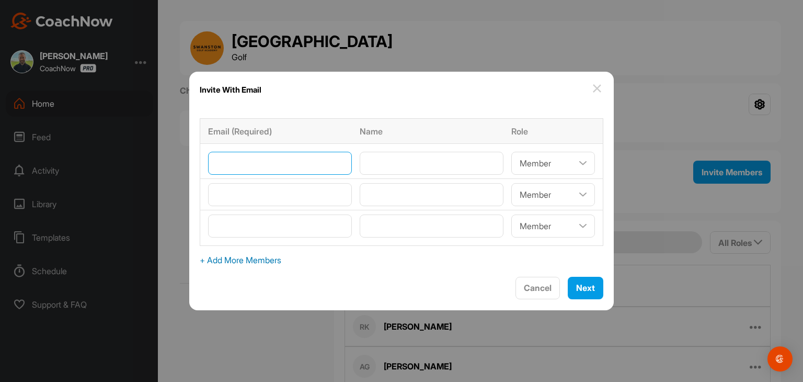
click at [232, 167] on input"] "email" at bounding box center [280, 163] width 144 height 23
type input"] "[EMAIL_ADDRESS][DOMAIN_NAME]"
click at [378, 169] on input"] "text" at bounding box center [432, 163] width 144 height 23
type input"] "[PERSON_NAME]"
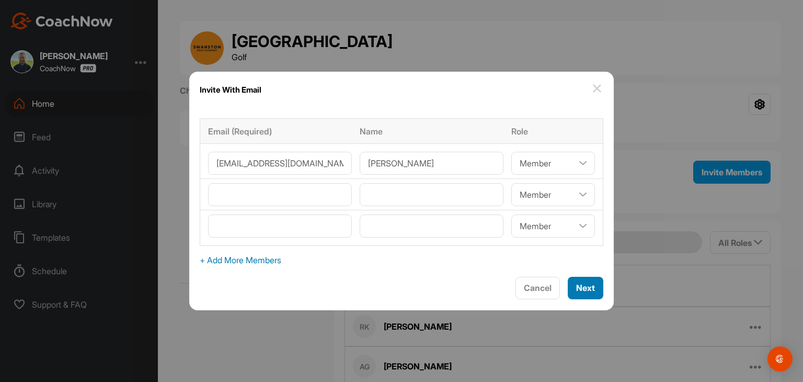
click at [576, 285] on span "Next" at bounding box center [585, 287] width 19 height 10
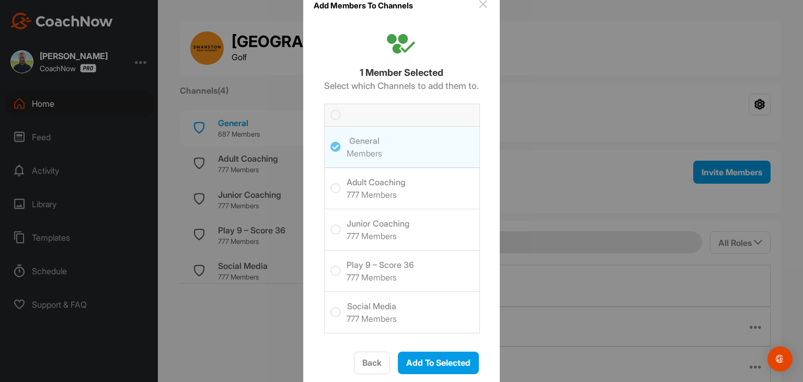
scroll to position [25, 0]
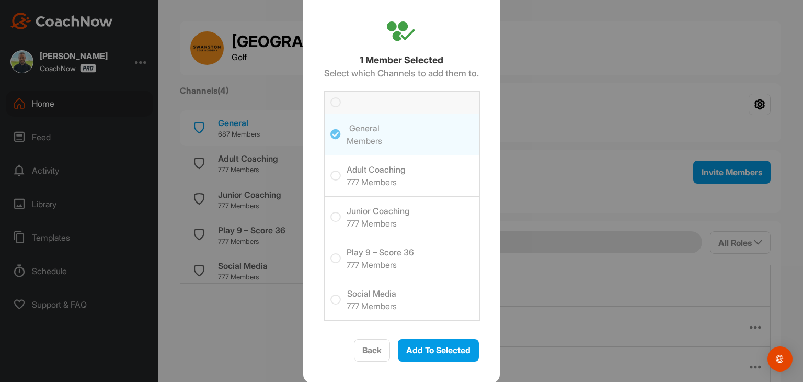
click at [330, 176] on icon at bounding box center [335, 175] width 10 height 10
click at [330, 170] on input "checkbox" at bounding box center [330, 170] width 0 height 0
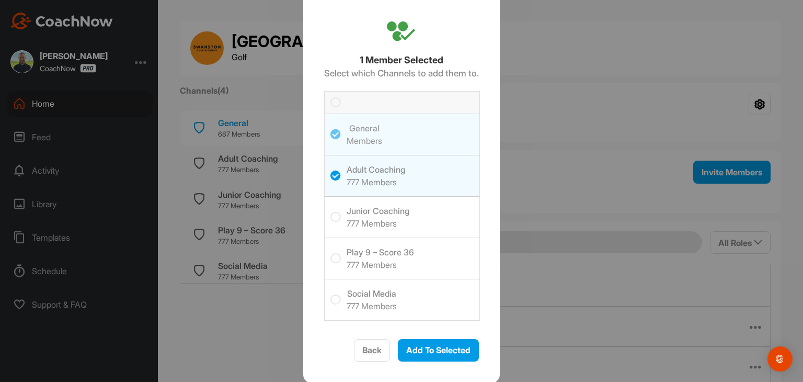
click at [330, 261] on icon at bounding box center [335, 258] width 10 height 10
click at [330, 253] on input "checkbox" at bounding box center [330, 253] width 0 height 0
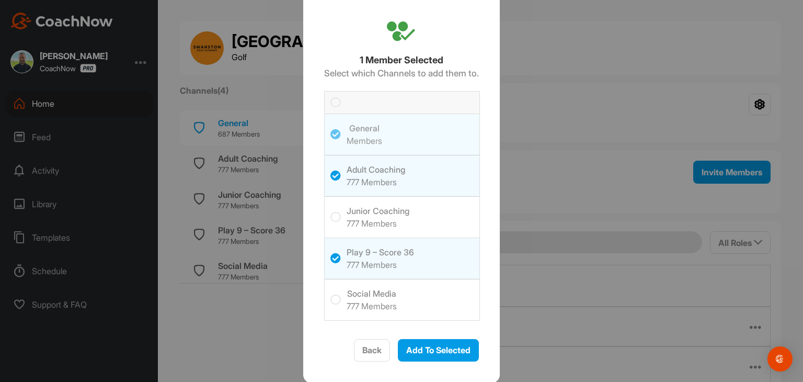
click at [330, 104] on icon at bounding box center [335, 102] width 10 height 10
click at [330, 97] on input "checkbox" at bounding box center [330, 97] width 0 height 0
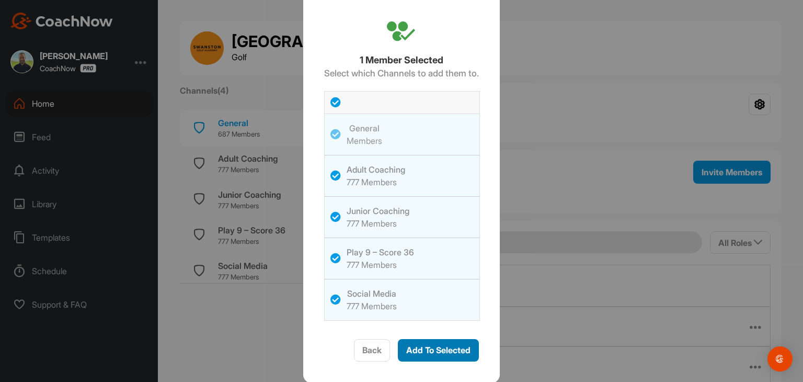
click at [427, 352] on span "Add To Selected" at bounding box center [438, 350] width 64 height 10
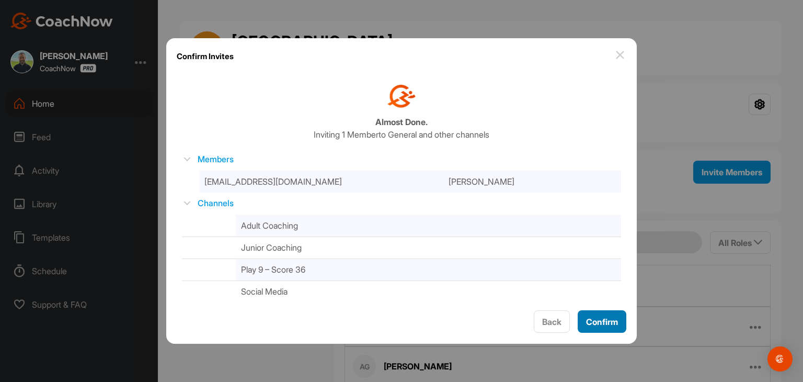
click at [597, 323] on span "Confirm" at bounding box center [602, 321] width 32 height 10
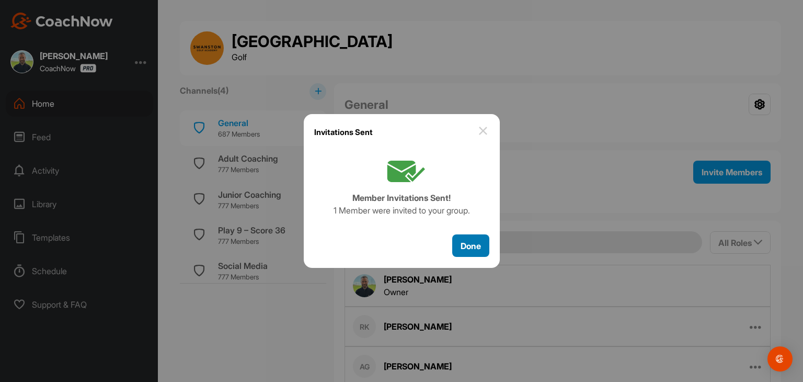
click at [471, 249] on span "Done" at bounding box center [471, 246] width 20 height 10
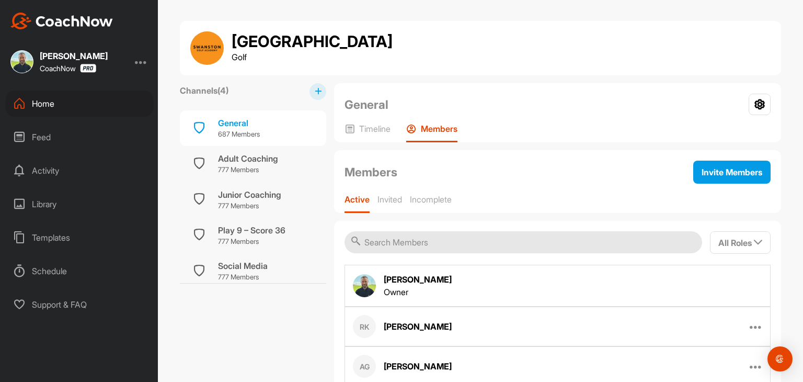
click at [63, 103] on div "Home" at bounding box center [79, 103] width 147 height 26
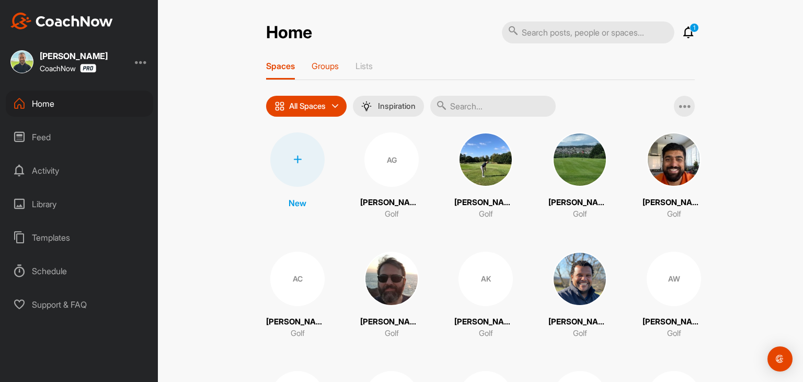
click at [324, 70] on p "Groups" at bounding box center [325, 66] width 27 height 10
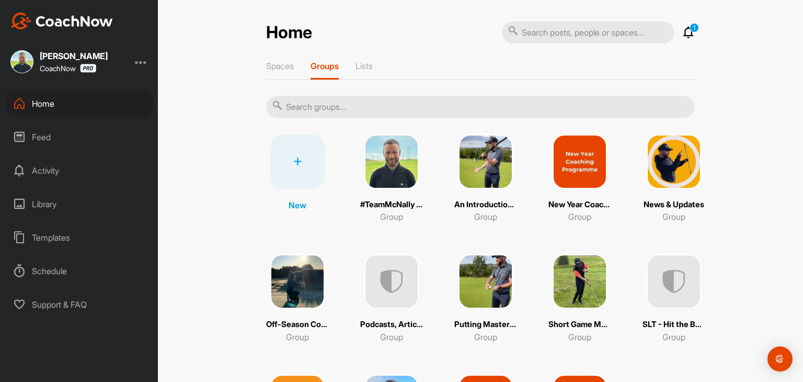
click at [391, 170] on img at bounding box center [391, 161] width 54 height 54
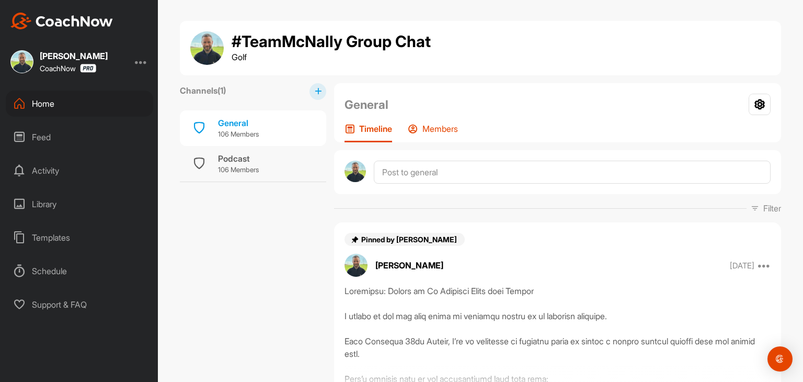
click at [442, 129] on p "Members" at bounding box center [440, 128] width 36 height 10
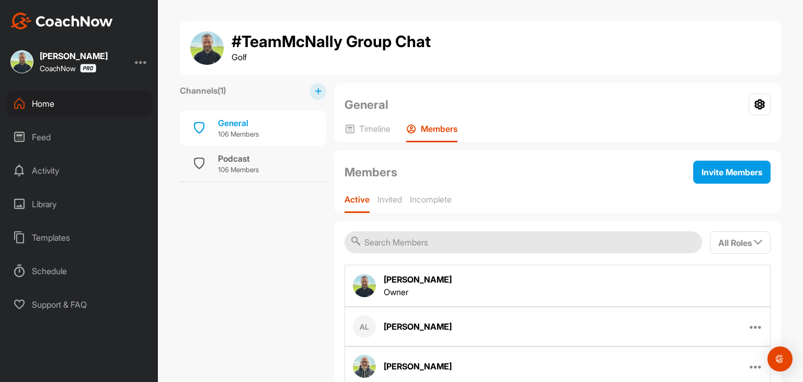
click at [412, 241] on input "text" at bounding box center [524, 242] width 358 height 22
paste input "[EMAIL_ADDRESS][DOMAIN_NAME]"
type input "[EMAIL_ADDRESS][DOMAIN_NAME]"
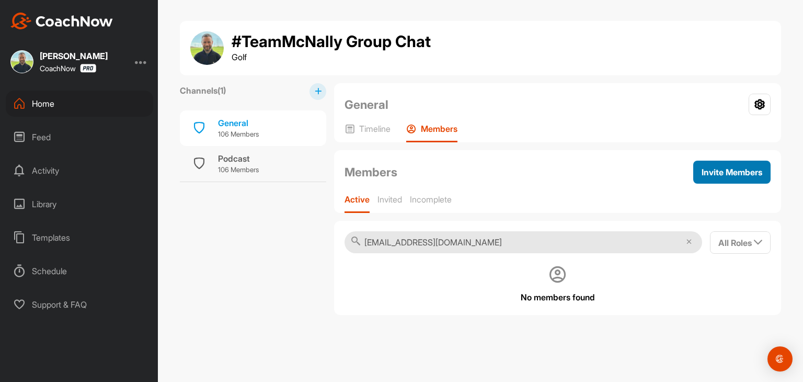
click at [715, 175] on span "Invite Members" at bounding box center [732, 172] width 61 height 10
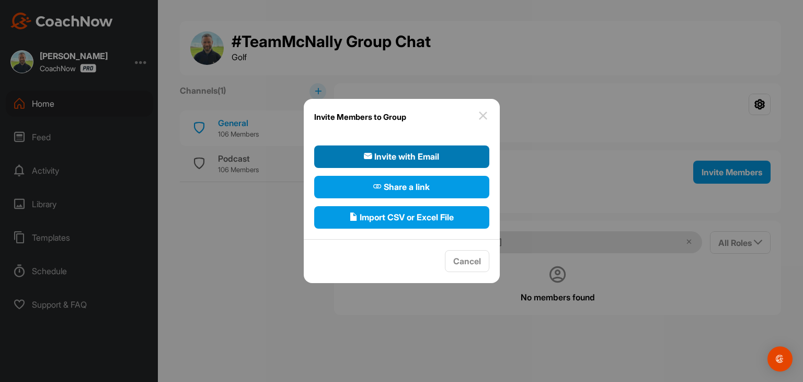
click at [453, 155] on button "Invite with Email" at bounding box center [401, 156] width 175 height 22
select select"] "player"
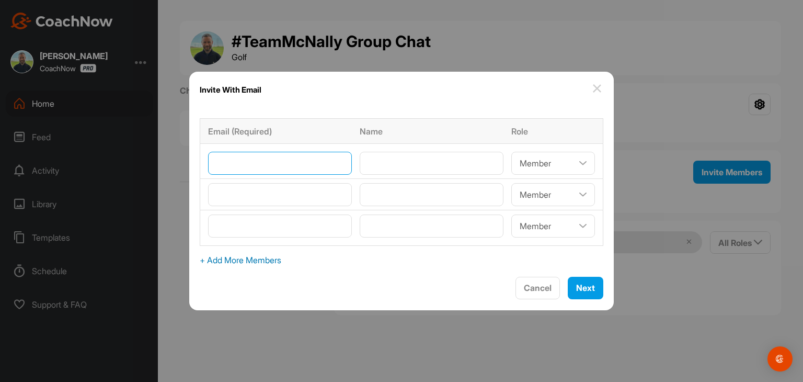
click at [257, 163] on input"] "email" at bounding box center [280, 163] width 144 height 23
paste input"] "[EMAIL_ADDRESS][DOMAIN_NAME]"
type input"] "[EMAIL_ADDRESS][DOMAIN_NAME]"
click at [377, 164] on input"] "text" at bounding box center [432, 163] width 144 height 23
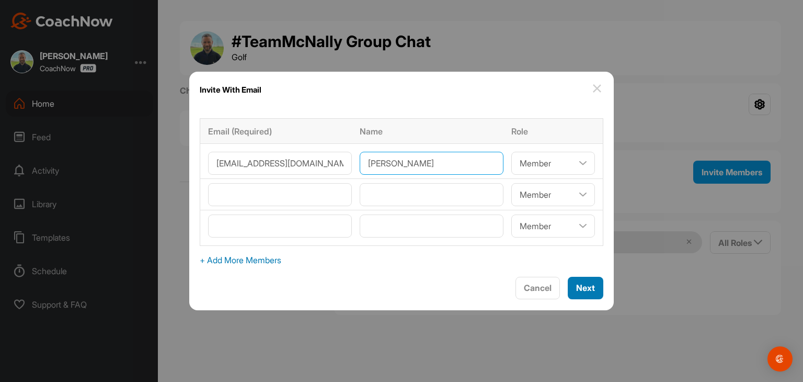
type input"] "[PERSON_NAME]"
click at [579, 291] on span "Next" at bounding box center [585, 287] width 19 height 10
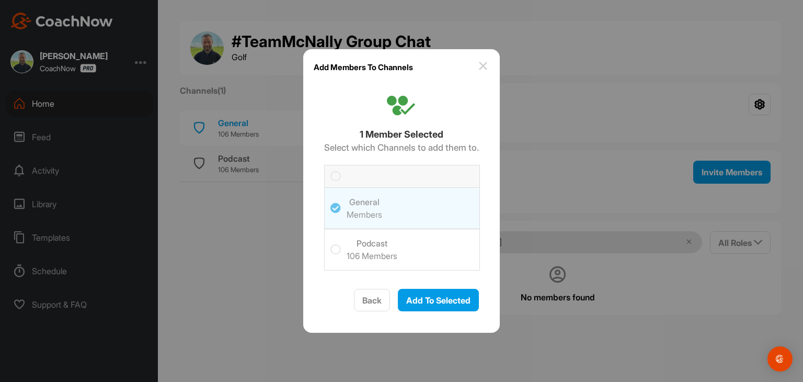
click at [333, 177] on icon at bounding box center [335, 176] width 10 height 10
click at [330, 171] on input "checkbox" at bounding box center [330, 171] width 0 height 0
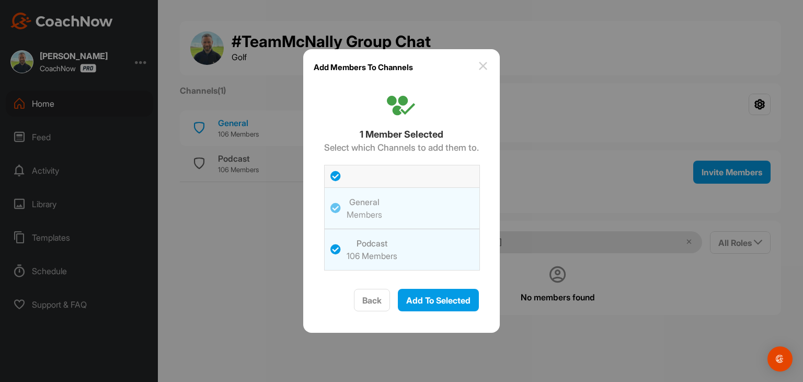
click at [335, 251] on icon at bounding box center [335, 249] width 10 height 10
click at [330, 244] on input "checkbox" at bounding box center [330, 244] width 0 height 0
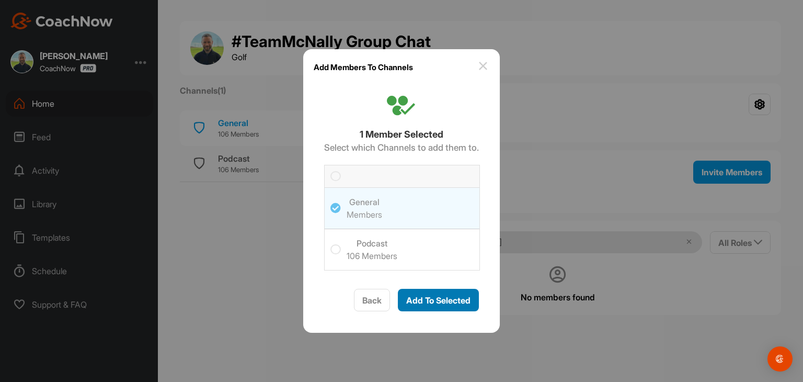
click at [443, 298] on span "Add To Selected" at bounding box center [438, 300] width 64 height 10
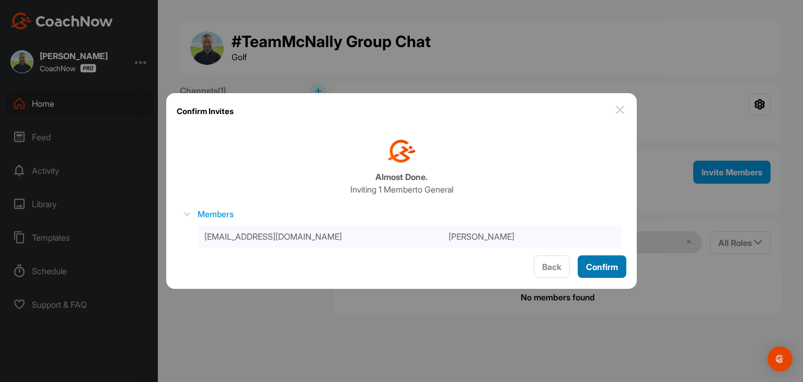
click at [603, 262] on span "Confirm" at bounding box center [602, 266] width 32 height 10
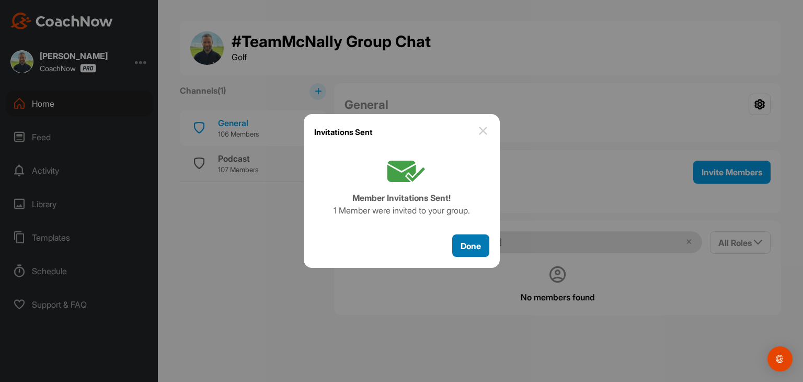
click at [467, 247] on span "Done" at bounding box center [471, 246] width 20 height 10
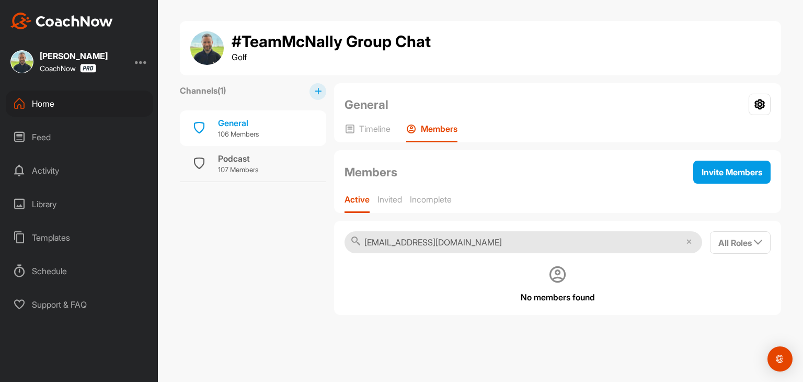
click at [60, 112] on div "Home" at bounding box center [79, 103] width 147 height 26
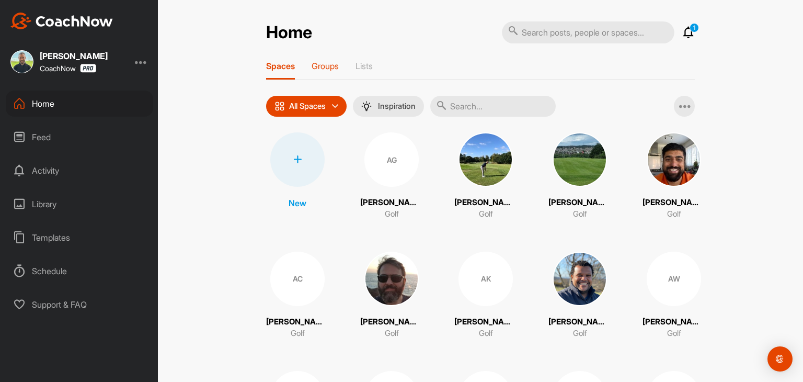
click at [324, 70] on p "Groups" at bounding box center [325, 66] width 27 height 10
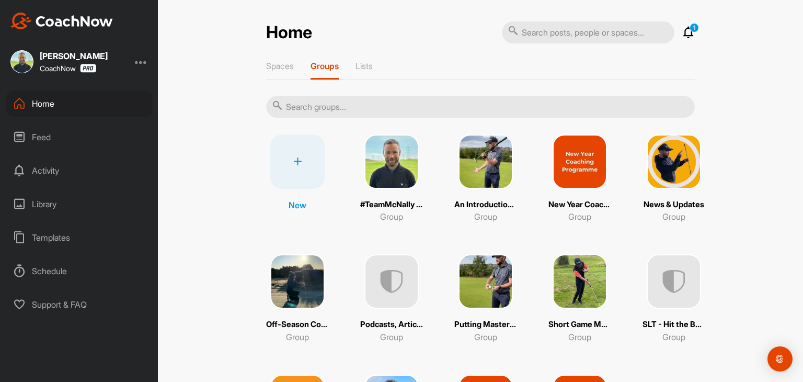
click at [685, 173] on img at bounding box center [674, 161] width 54 height 54
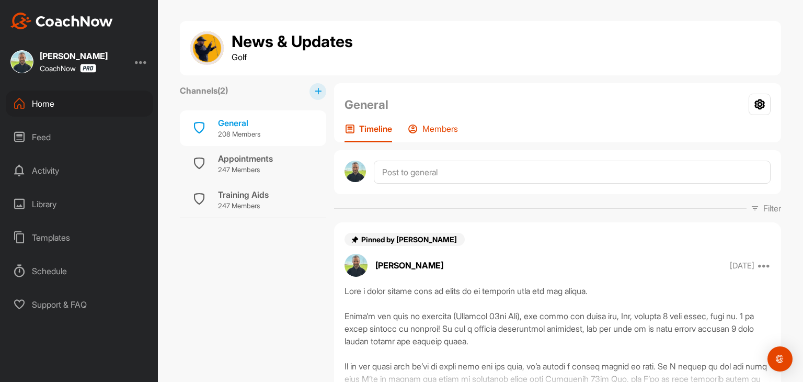
click at [422, 131] on p "Members" at bounding box center [440, 128] width 36 height 10
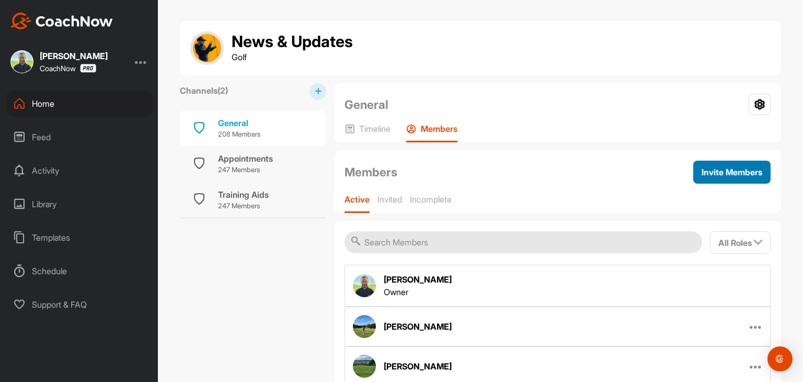
click at [705, 172] on span "Invite Members" at bounding box center [732, 172] width 61 height 10
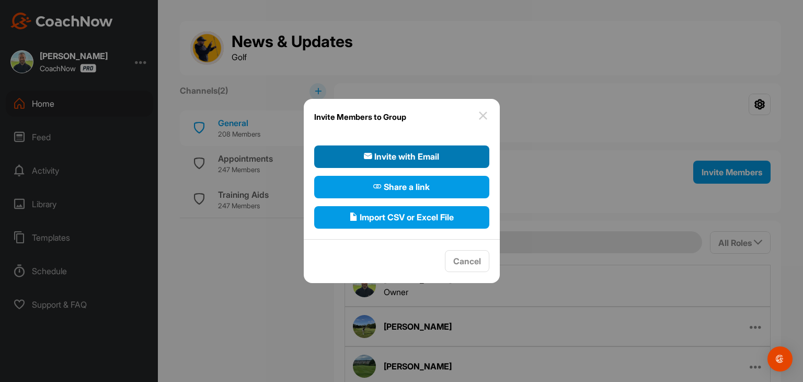
click at [374, 161] on span "Invite with Email" at bounding box center [401, 156] width 75 height 13
select select"] "player"
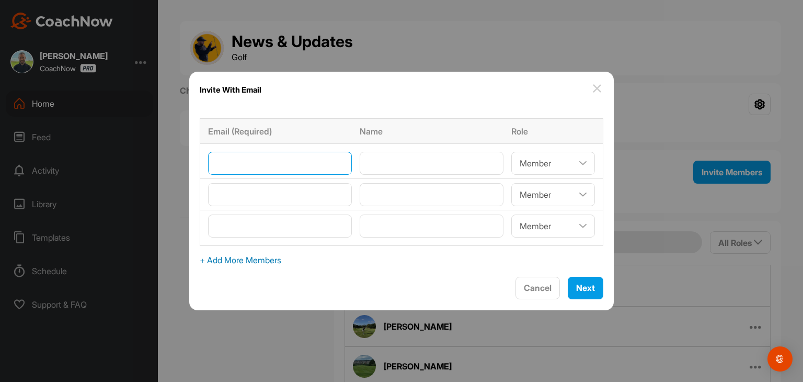
click at [252, 162] on input"] "email" at bounding box center [280, 163] width 144 height 23
type input"] "[EMAIL_ADDRESS][DOMAIN_NAME]"
click at [391, 158] on input"] "text" at bounding box center [432, 163] width 144 height 23
type input"] "[PERSON_NAME]"
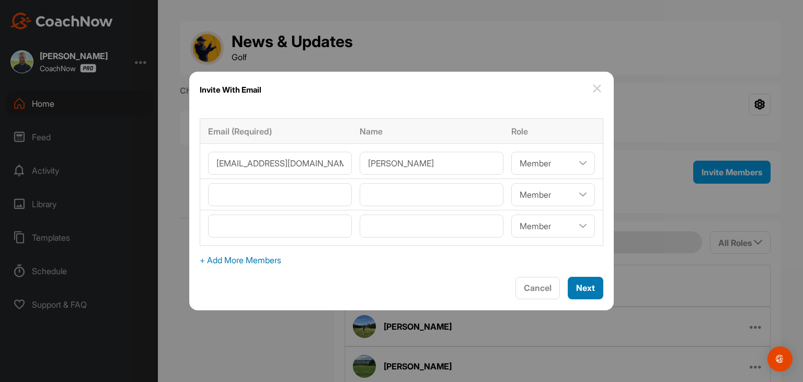
click at [576, 288] on span "Next" at bounding box center [585, 287] width 19 height 10
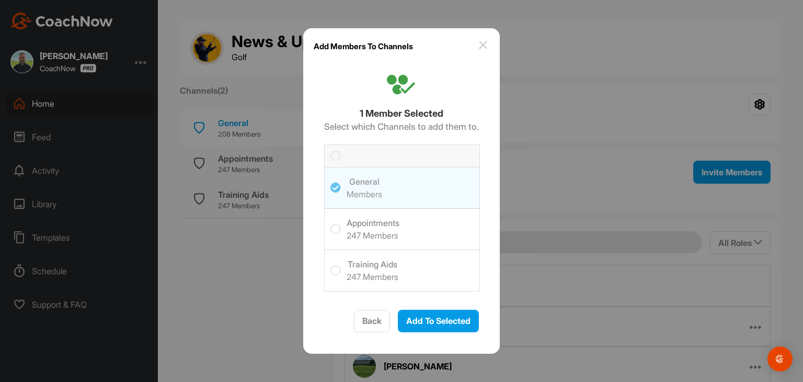
click at [331, 158] on icon at bounding box center [335, 156] width 10 height 10
click at [330, 151] on input "checkbox" at bounding box center [330, 151] width 0 height 0
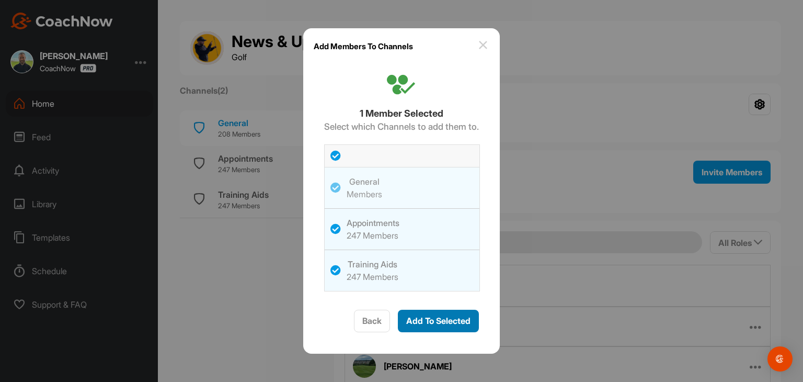
click at [430, 317] on span "Add To Selected" at bounding box center [438, 320] width 64 height 10
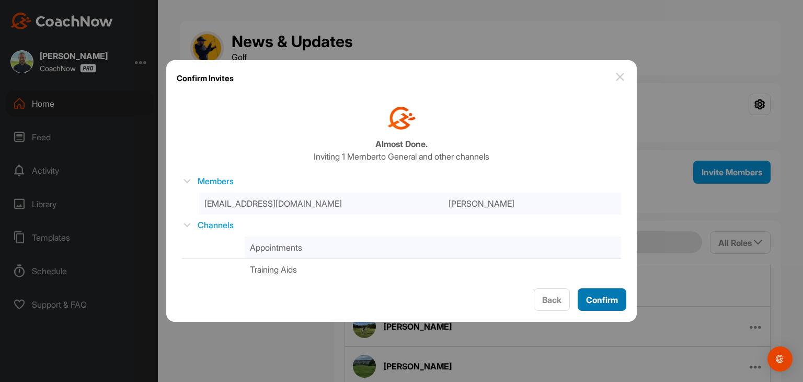
click at [602, 300] on span "Confirm" at bounding box center [602, 299] width 32 height 10
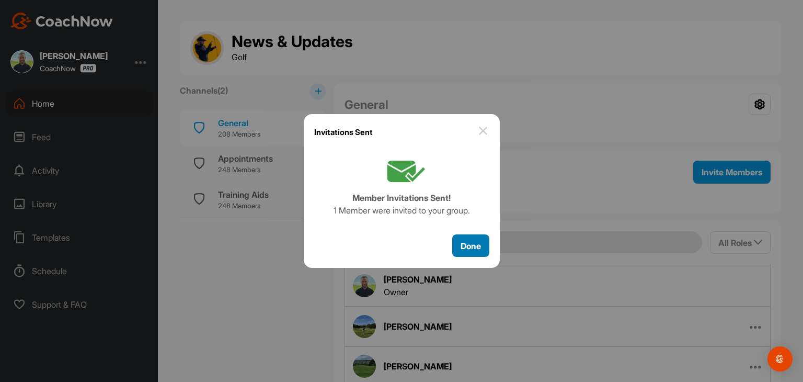
click at [476, 247] on span "Done" at bounding box center [471, 246] width 20 height 10
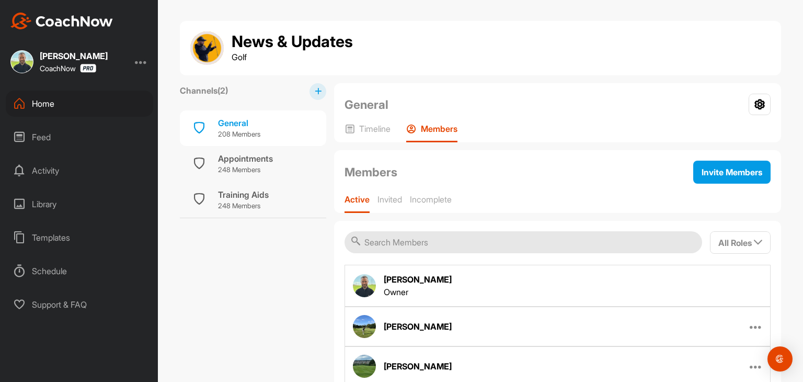
click at [56, 110] on div "Home" at bounding box center [79, 103] width 147 height 26
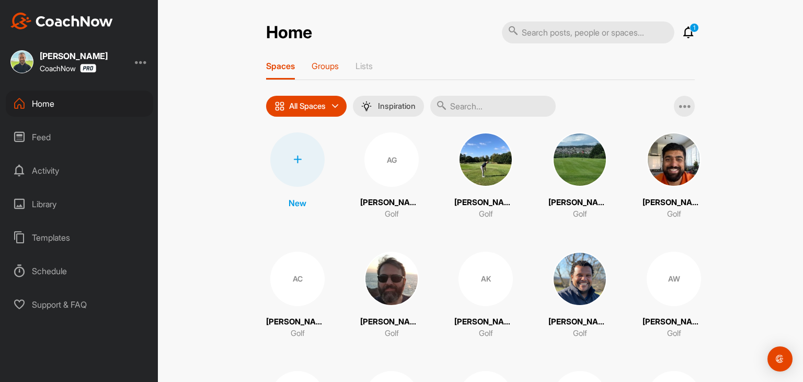
click at [324, 67] on p "Groups" at bounding box center [325, 66] width 27 height 10
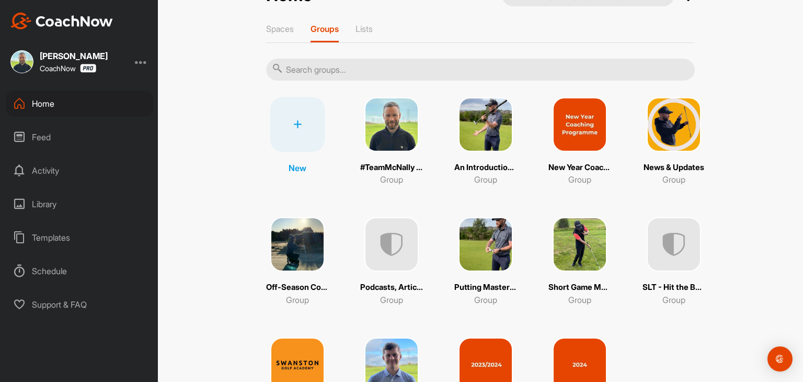
scroll to position [52, 0]
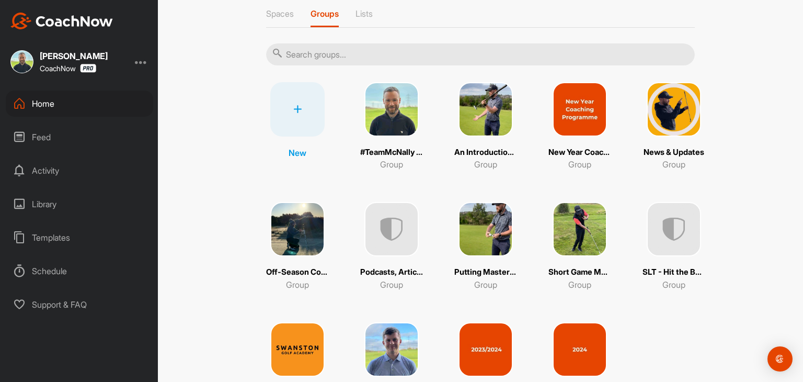
click at [481, 254] on img at bounding box center [486, 229] width 54 height 54
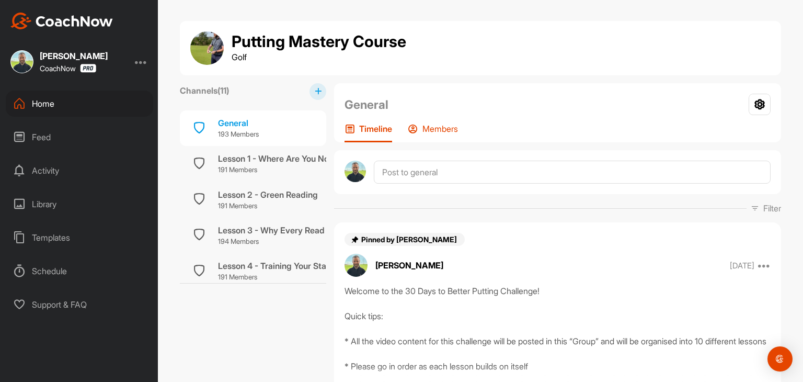
click at [425, 128] on p "Members" at bounding box center [440, 128] width 36 height 10
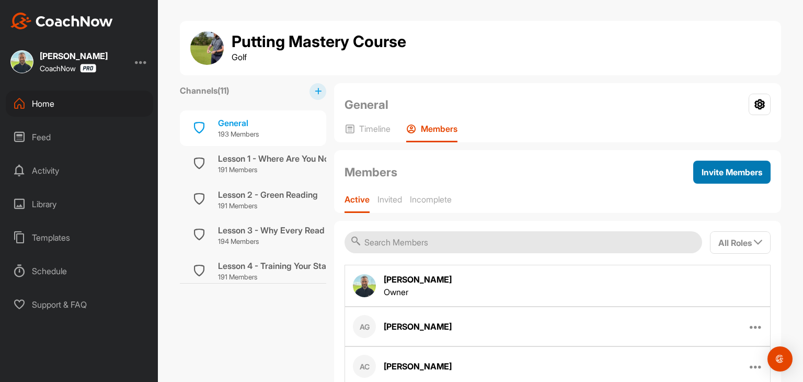
click at [702, 167] on span "Invite Members" at bounding box center [732, 172] width 61 height 10
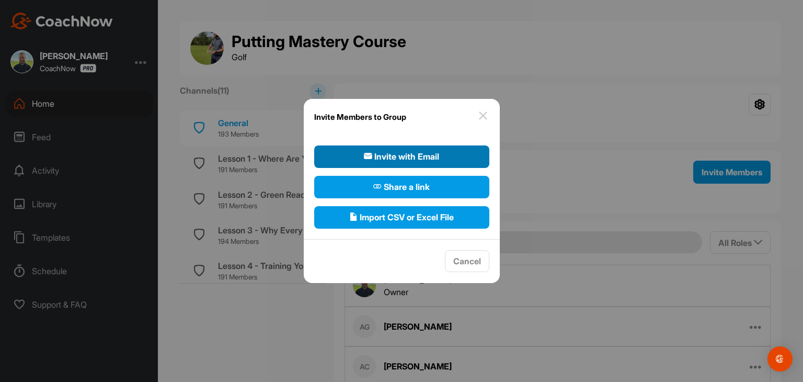
click at [460, 159] on button "Invite with Email" at bounding box center [401, 156] width 175 height 22
select select"] "player"
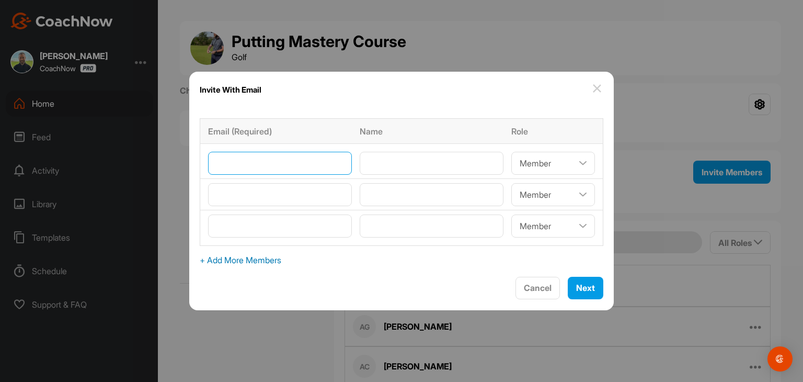
click at [249, 153] on input"] "email" at bounding box center [280, 163] width 144 height 23
type input"] "[EMAIL_ADDRESS][DOMAIN_NAME]"
click at [374, 166] on input"] "text" at bounding box center [432, 163] width 144 height 23
type input"] "[PERSON_NAME]"
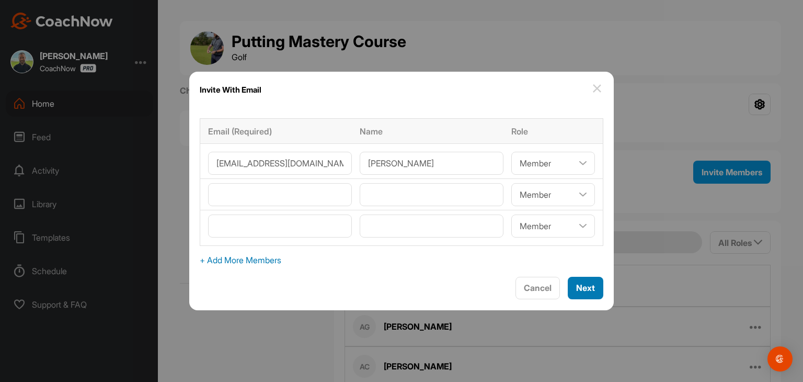
click at [576, 286] on span "Next" at bounding box center [585, 287] width 19 height 10
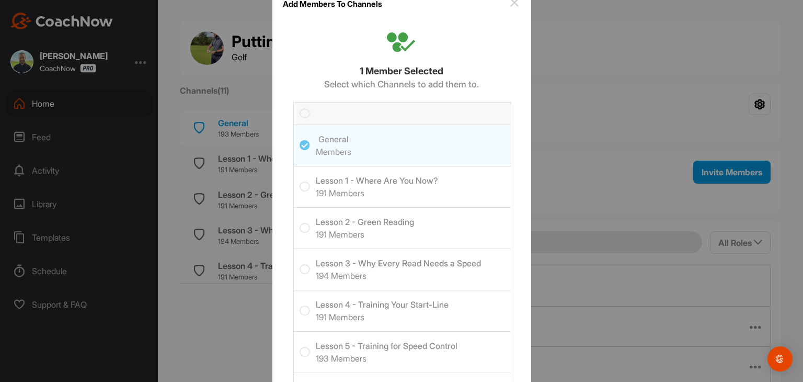
scroll to position [13, 0]
click at [300, 117] on icon at bounding box center [305, 115] width 10 height 10
click at [300, 110] on input "checkbox" at bounding box center [300, 110] width 0 height 0
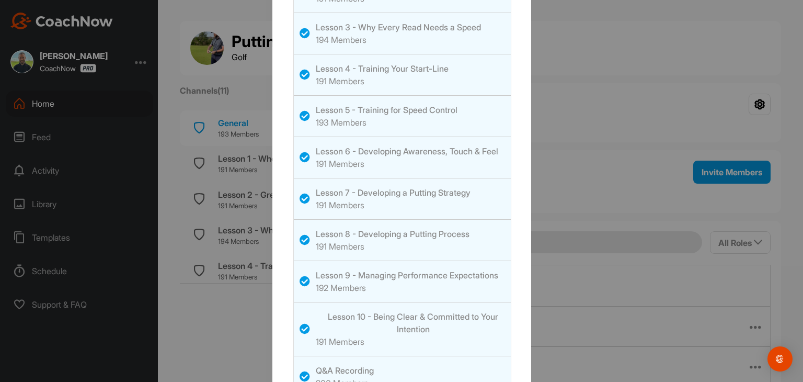
scroll to position [326, 0]
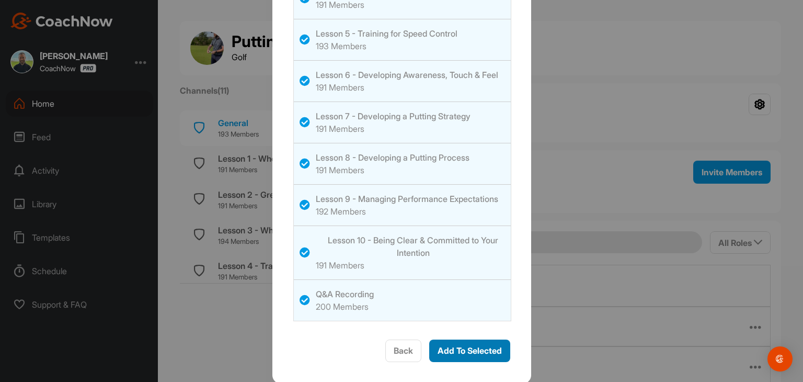
click at [485, 349] on span "Add To Selected" at bounding box center [470, 350] width 64 height 10
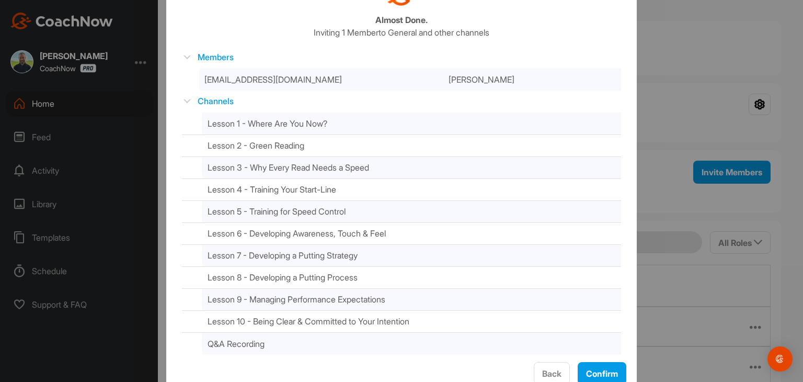
scroll to position [77, 0]
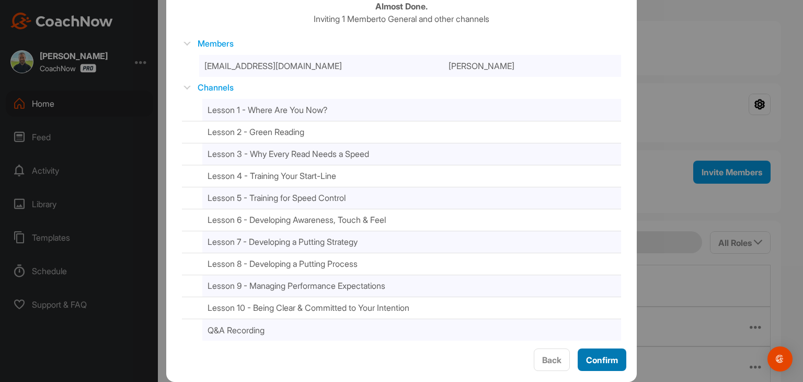
click at [594, 361] on span "Confirm" at bounding box center [602, 360] width 32 height 10
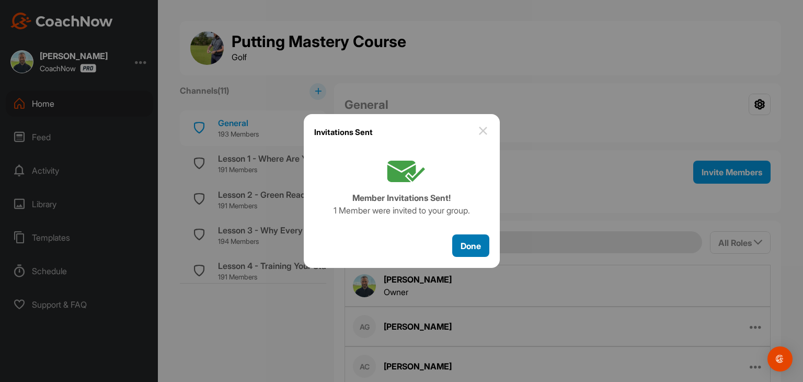
click at [473, 247] on span "Done" at bounding box center [471, 246] width 20 height 10
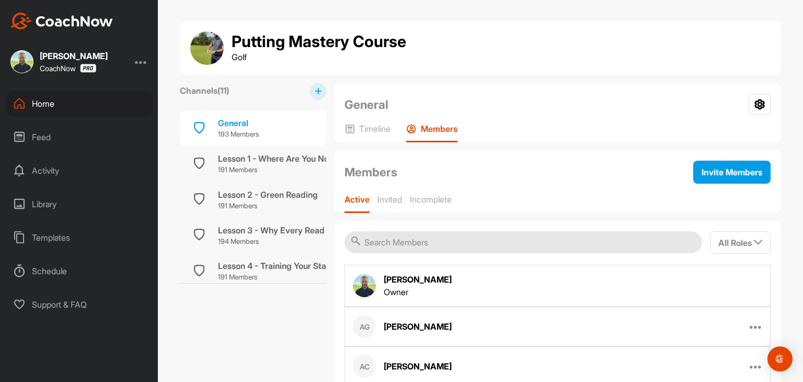
click at [47, 107] on div "Home" at bounding box center [79, 103] width 147 height 26
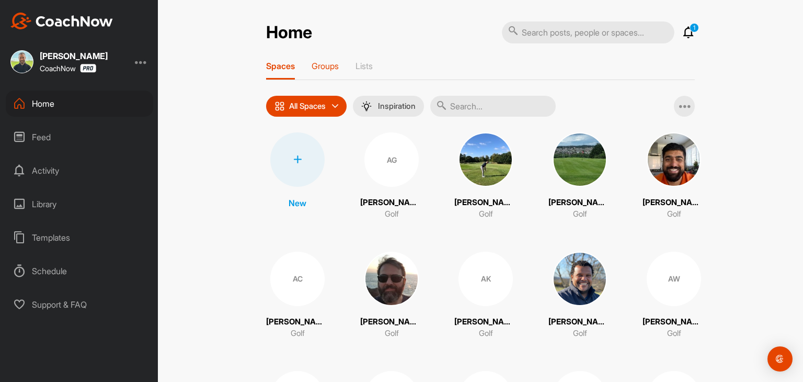
click at [327, 70] on p "Groups" at bounding box center [325, 66] width 27 height 10
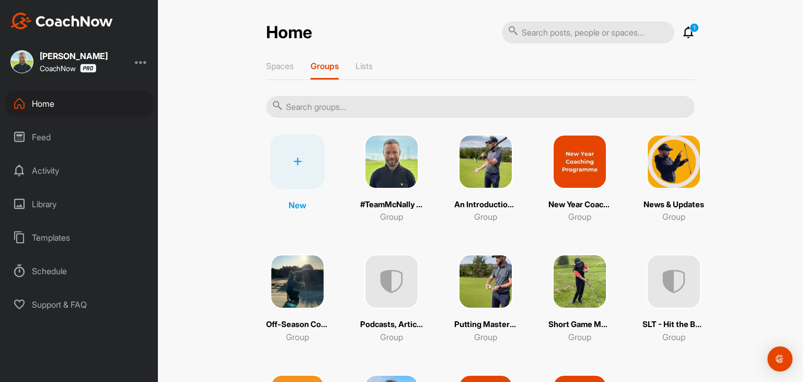
click at [570, 309] on div "Short Game Mastery Course Group" at bounding box center [580, 298] width 63 height 88
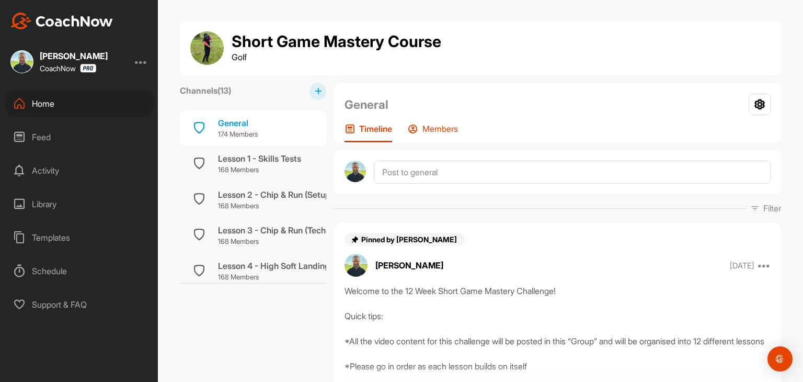
click at [432, 131] on p "Members" at bounding box center [440, 128] width 36 height 10
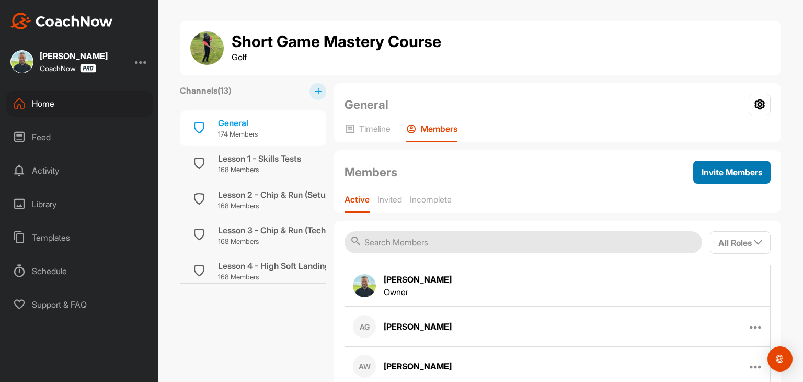
click at [703, 170] on span "Invite Members" at bounding box center [732, 172] width 61 height 10
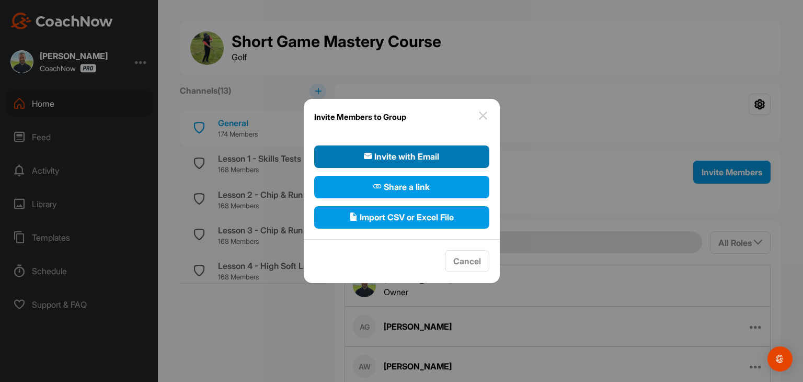
click at [375, 155] on span "Invite with Email" at bounding box center [401, 156] width 75 height 13
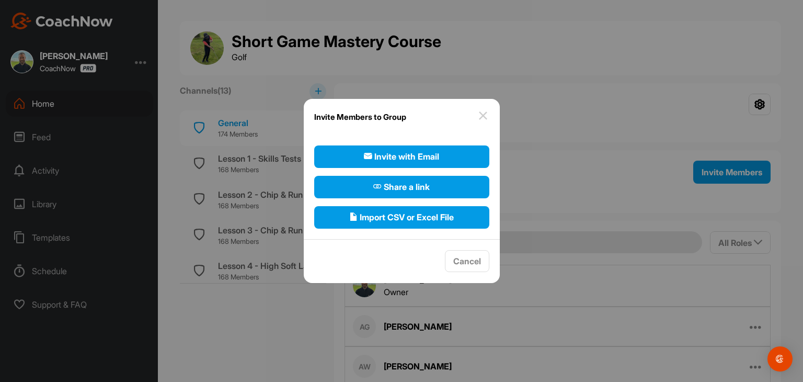
select select"] "player"
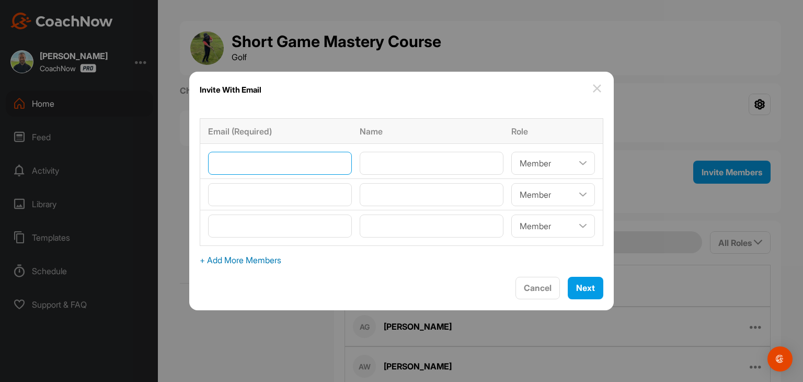
click at [233, 160] on input"] "email" at bounding box center [280, 163] width 144 height 23
type input"] "[EMAIL_ADDRESS][DOMAIN_NAME]"
click at [395, 157] on input"] "text" at bounding box center [432, 163] width 144 height 23
type input"] "[PERSON_NAME]"
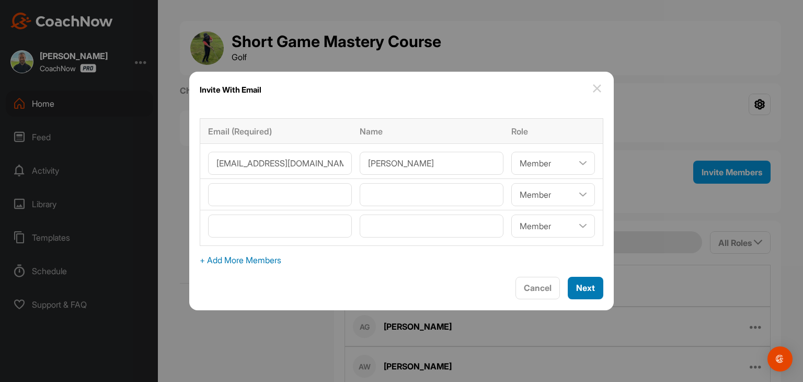
click at [578, 287] on span "Next" at bounding box center [585, 287] width 19 height 10
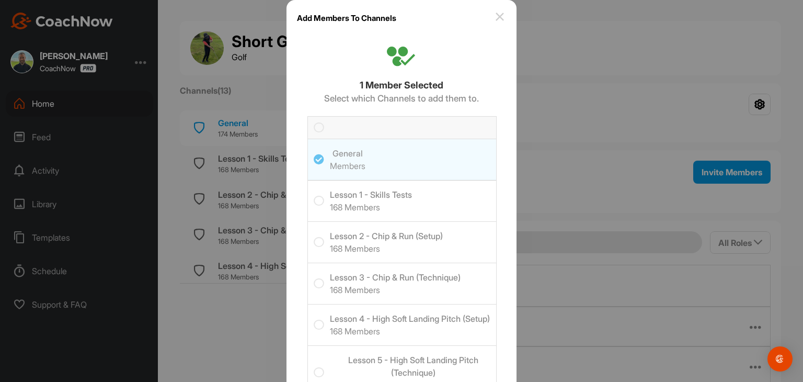
click at [314, 127] on icon at bounding box center [319, 127] width 10 height 10
click at [314, 122] on input "checkbox" at bounding box center [314, 122] width 0 height 0
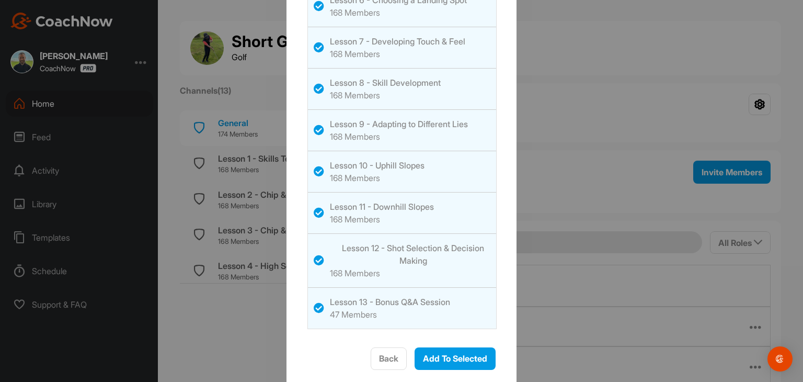
scroll to position [421, 0]
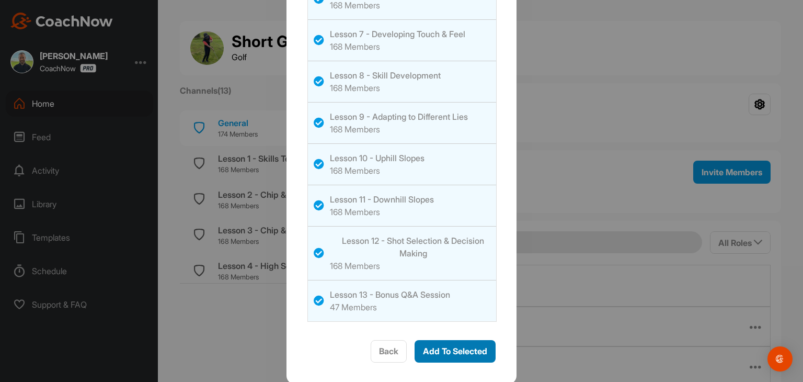
click at [452, 350] on span "Add To Selected" at bounding box center [455, 351] width 64 height 10
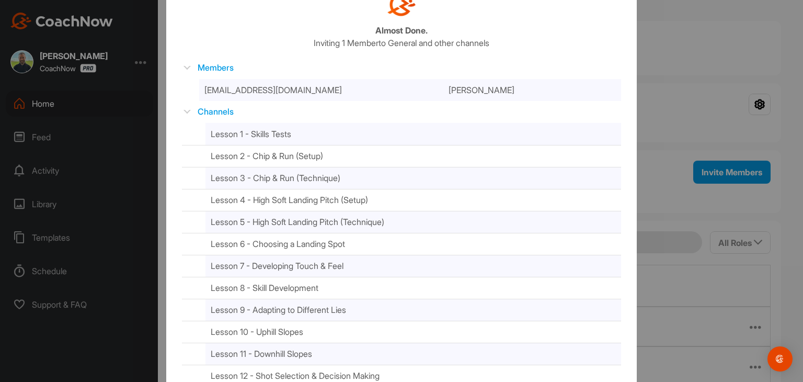
scroll to position [121, 0]
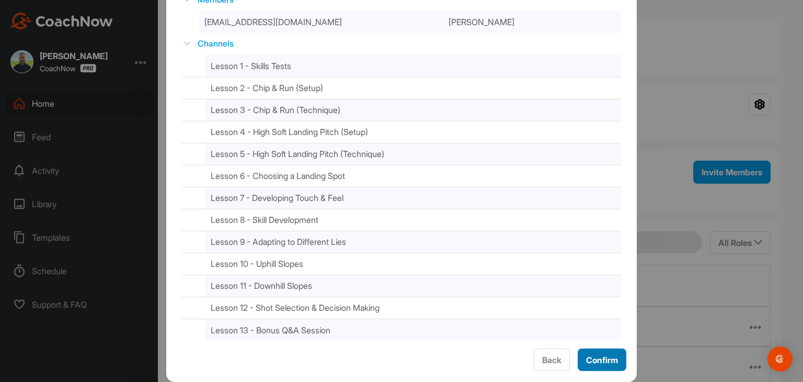
click at [588, 359] on span "Confirm" at bounding box center [602, 360] width 32 height 10
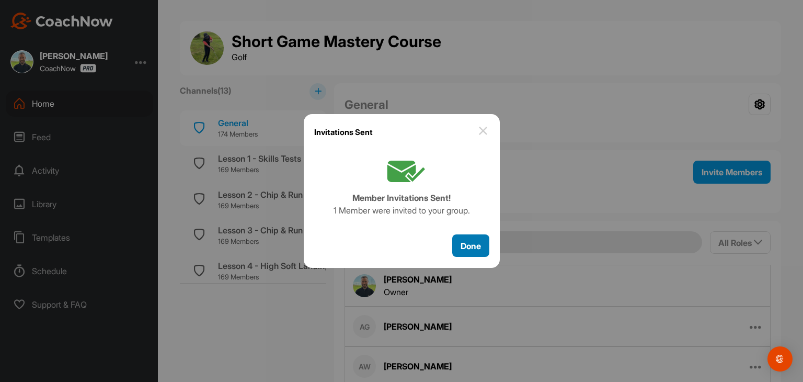
click at [472, 245] on span "Done" at bounding box center [471, 246] width 20 height 10
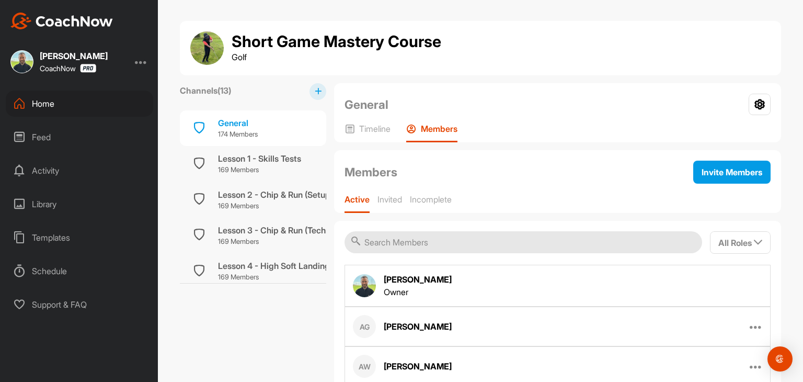
click at [45, 107] on div "Home" at bounding box center [79, 103] width 147 height 26
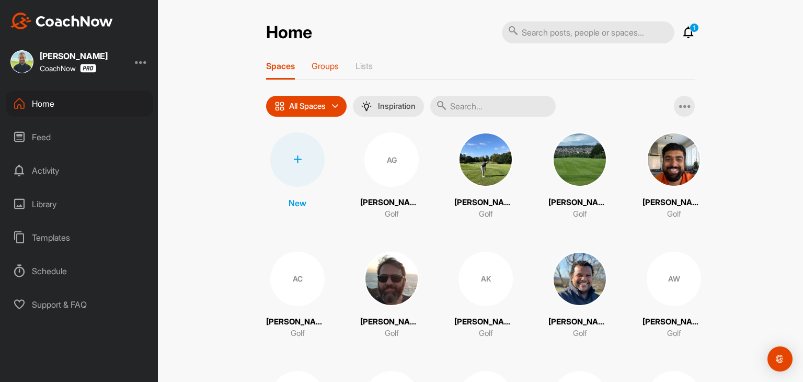
click at [326, 66] on p "Groups" at bounding box center [325, 66] width 27 height 10
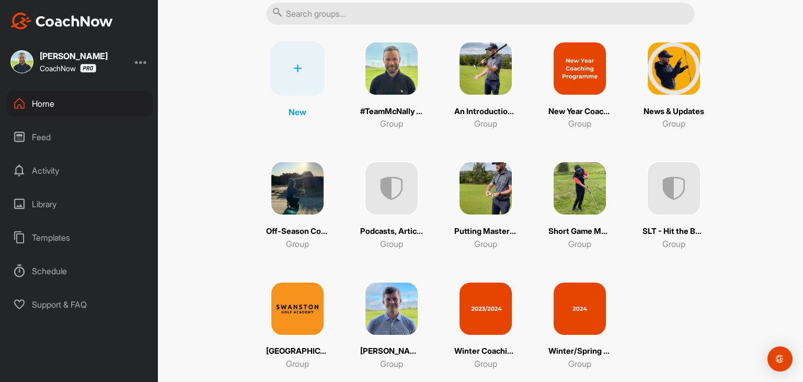
scroll to position [105, 0]
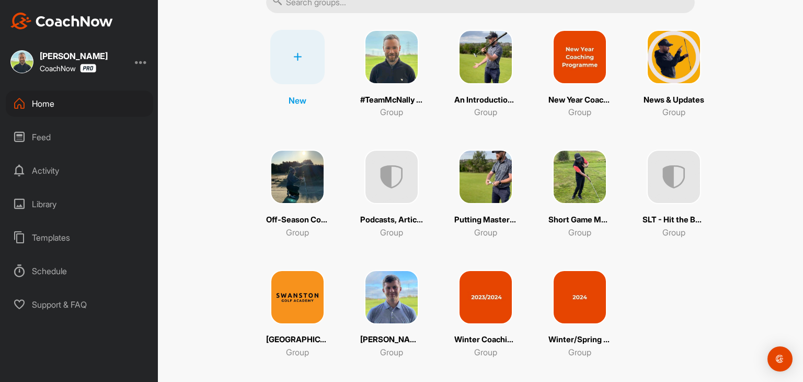
click at [281, 308] on img at bounding box center [297, 297] width 54 height 54
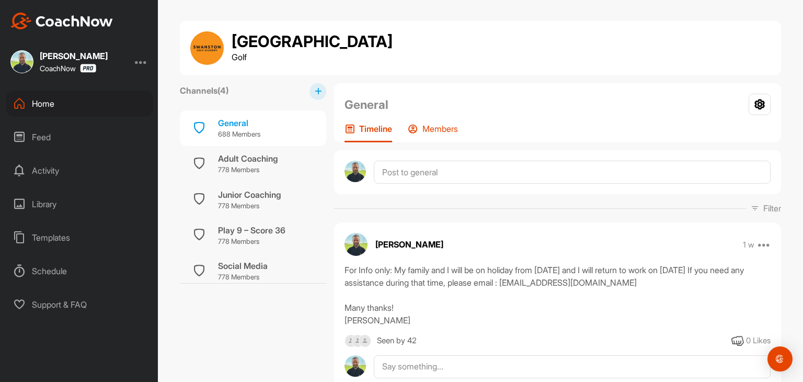
click at [426, 129] on p "Members" at bounding box center [440, 128] width 36 height 10
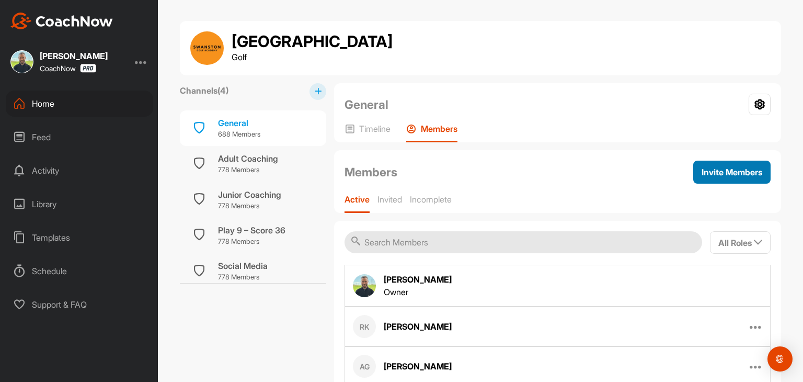
click at [702, 175] on span "Invite Members" at bounding box center [732, 172] width 61 height 10
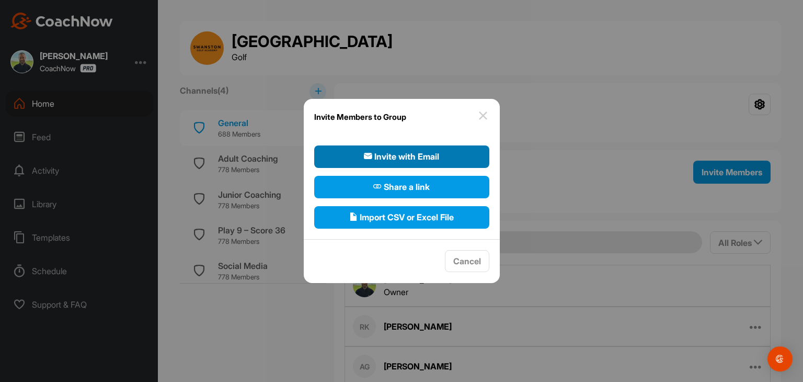
click at [386, 158] on span "Invite with Email" at bounding box center [401, 156] width 75 height 13
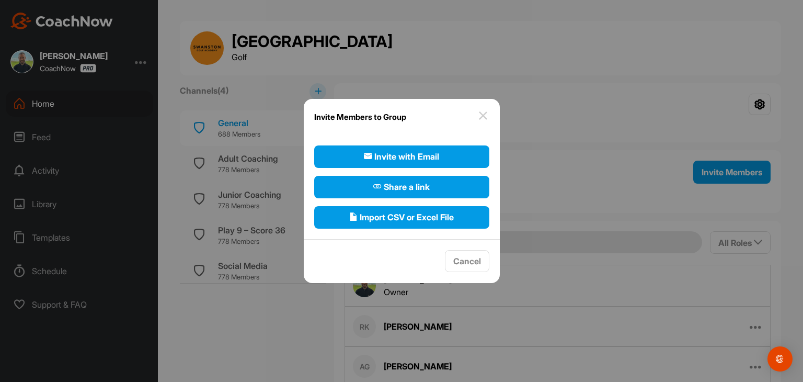
select select"] "player"
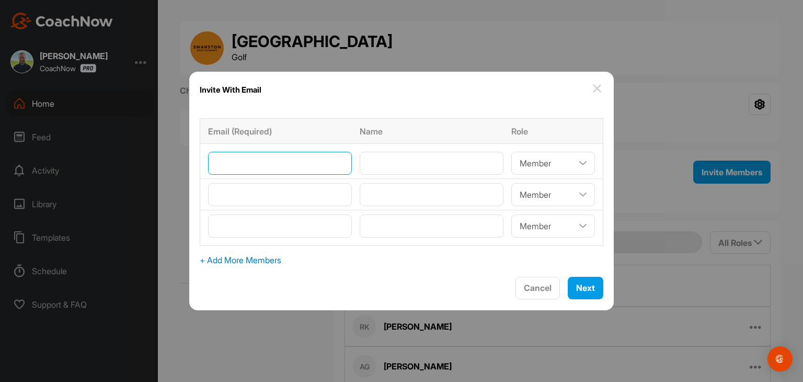
click at [302, 162] on input"] "email" at bounding box center [280, 163] width 144 height 23
type input"] "[EMAIL_ADDRESS][DOMAIN_NAME]"
click at [397, 173] on input"] "text" at bounding box center [432, 163] width 144 height 23
type input"] "[PERSON_NAME]"
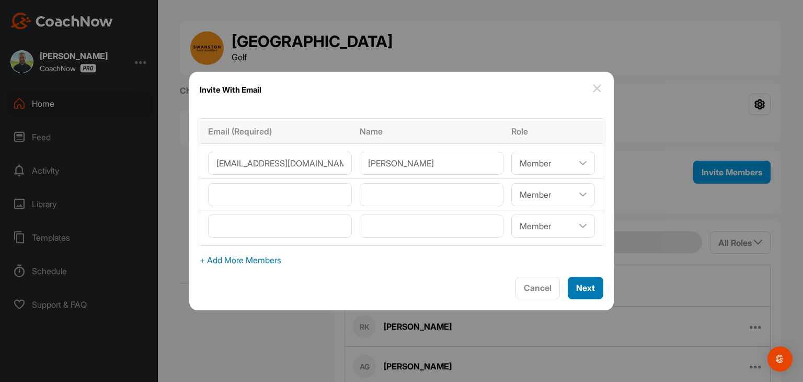
click at [577, 285] on span "Next" at bounding box center [585, 287] width 19 height 10
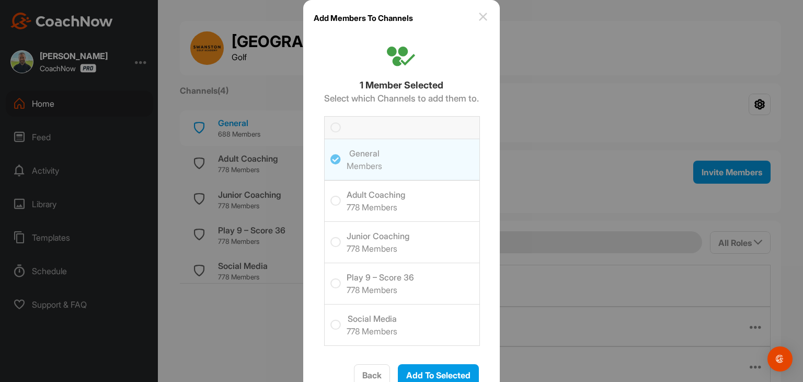
click at [330, 201] on icon at bounding box center [335, 201] width 10 height 10
click at [330, 196] on input "checkbox" at bounding box center [330, 196] width 0 height 0
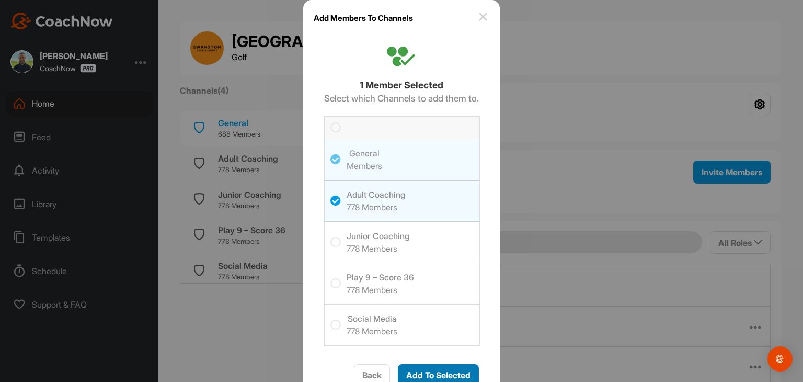
click at [412, 373] on span "Add To Selected" at bounding box center [438, 375] width 64 height 10
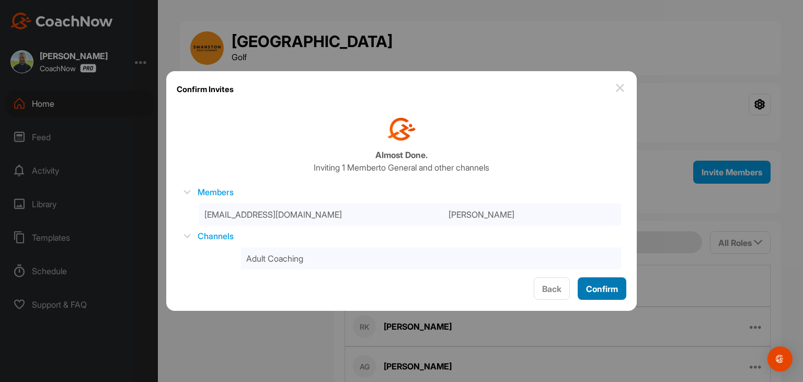
click at [602, 291] on span "Confirm" at bounding box center [602, 288] width 32 height 10
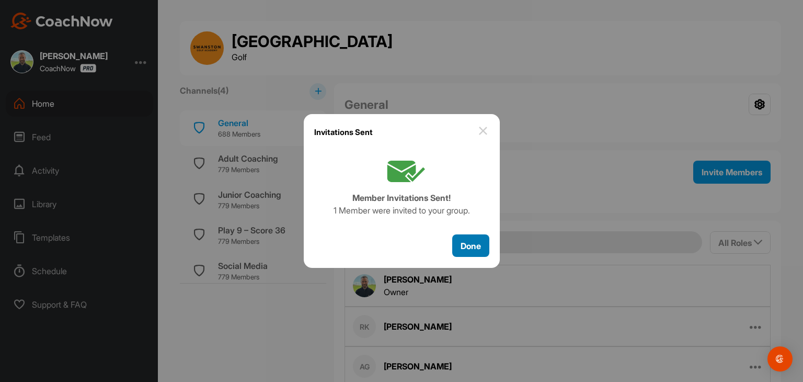
click at [479, 245] on span "Done" at bounding box center [471, 246] width 20 height 10
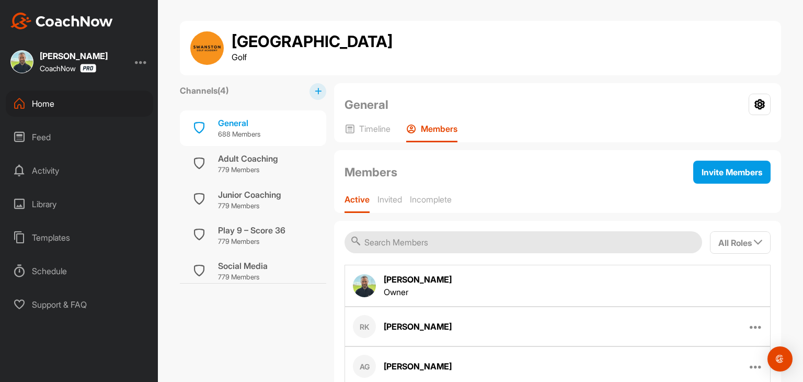
click at [79, 101] on div "Home" at bounding box center [79, 103] width 147 height 26
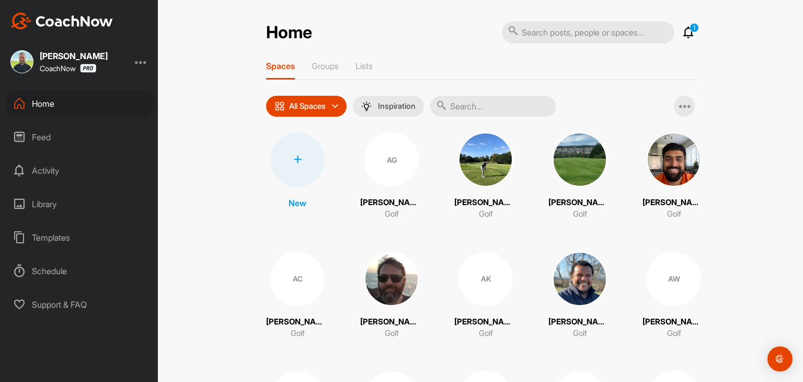
click at [561, 36] on input "text" at bounding box center [588, 32] width 173 height 22
type input "[PERSON_NAME]"
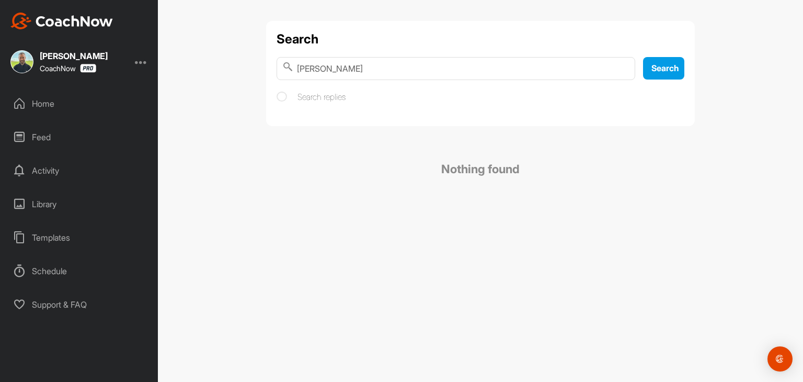
click at [359, 67] on input "[PERSON_NAME]" at bounding box center [456, 68] width 359 height 23
type input "[PERSON_NAME]"
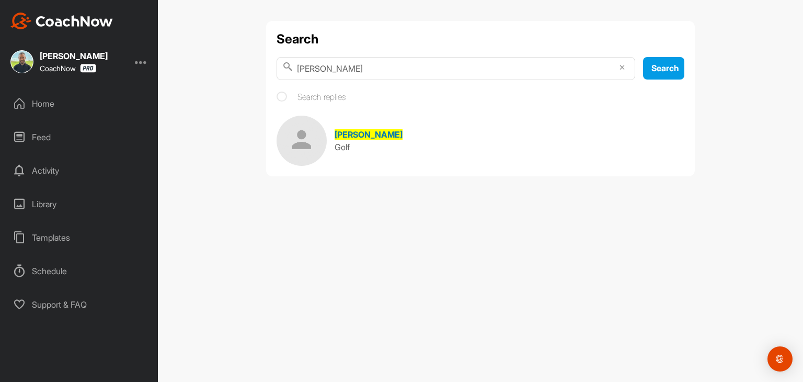
click at [314, 146] on img at bounding box center [302, 141] width 50 height 50
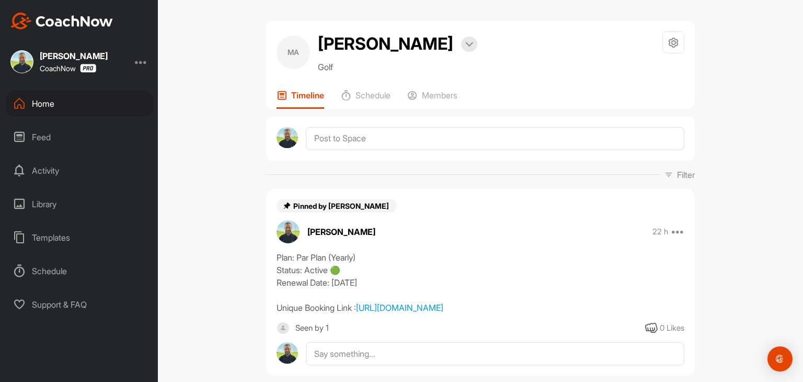
click at [56, 109] on div "Home" at bounding box center [79, 103] width 147 height 26
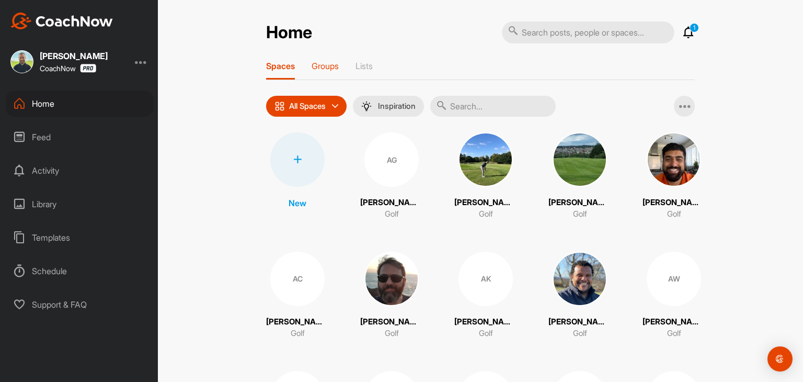
click at [324, 69] on p "Groups" at bounding box center [325, 66] width 27 height 10
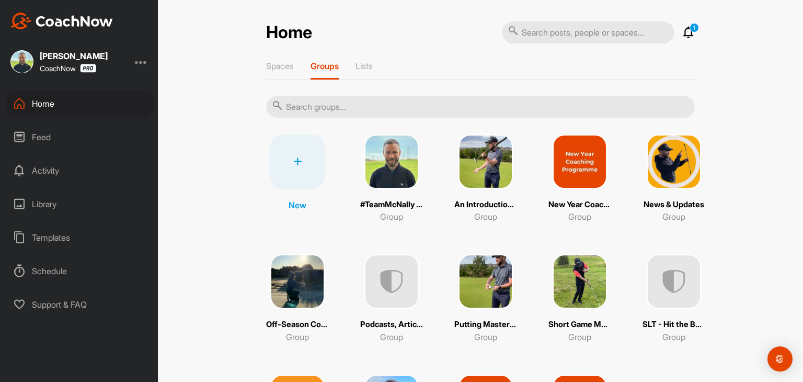
click at [383, 174] on img at bounding box center [391, 161] width 54 height 54
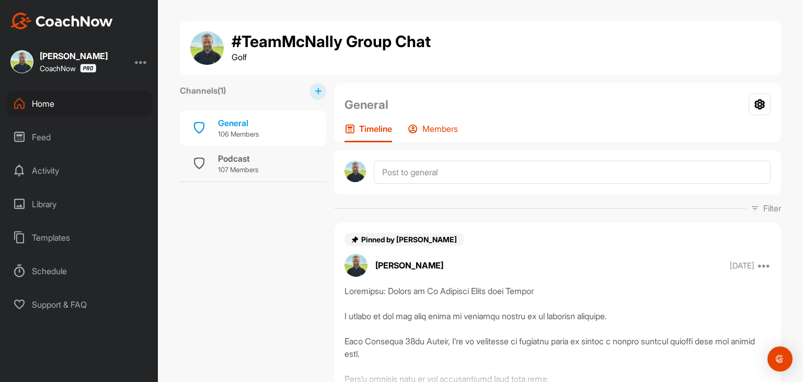
click at [444, 127] on p "Members" at bounding box center [440, 128] width 36 height 10
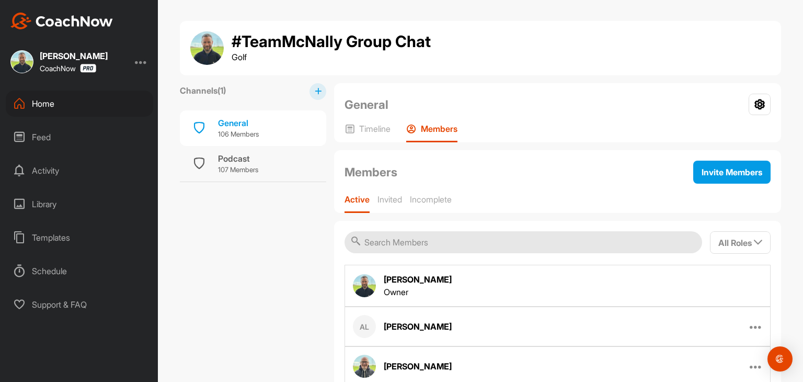
click at [421, 240] on input "text" at bounding box center [524, 242] width 358 height 22
paste input "[EMAIL_ADDRESS][DOMAIN_NAME]"
type input "[EMAIL_ADDRESS][DOMAIN_NAME]"
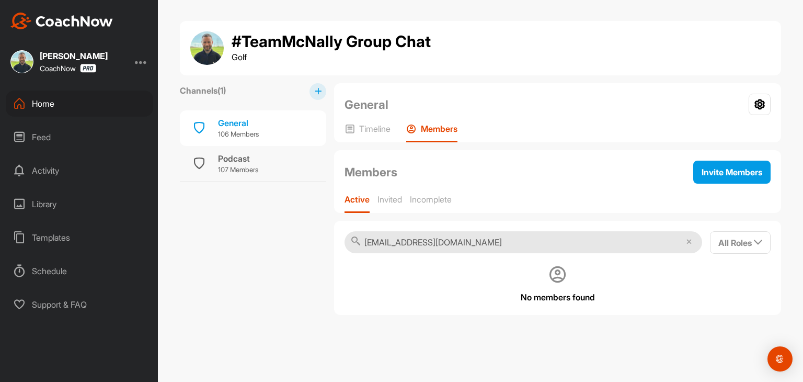
drag, startPoint x: 474, startPoint y: 242, endPoint x: 306, endPoint y: 235, distance: 167.5
click at [307, 235] on div "Channels ( 1 ) General 106 Members Podcast 107 Members General Group Settings Y…" at bounding box center [480, 199] width 601 height 232
type input "[PERSON_NAME]"
click at [740, 175] on span "Invite Members" at bounding box center [732, 172] width 61 height 10
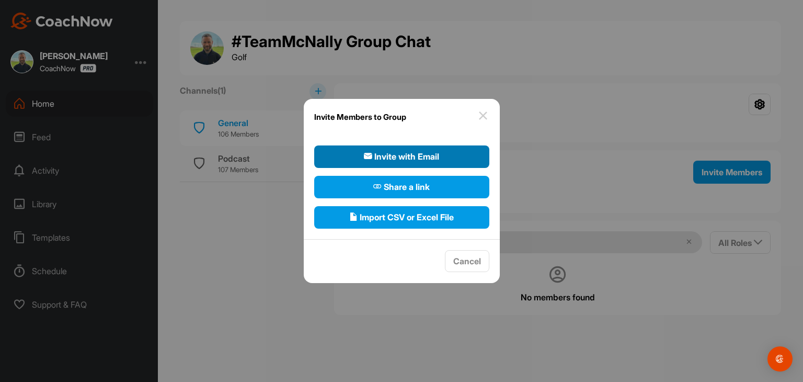
click at [456, 151] on button "Invite with Email" at bounding box center [401, 156] width 175 height 22
select select"] "player"
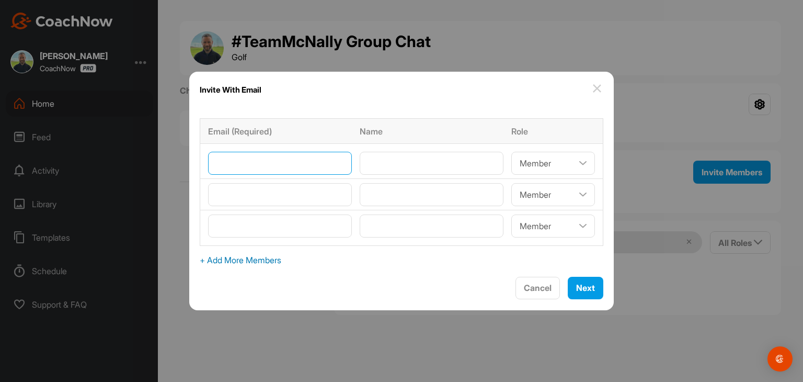
click at [261, 169] on input"] "email" at bounding box center [280, 163] width 144 height 23
paste input"] "[EMAIL_ADDRESS][DOMAIN_NAME]"
type input"] "[EMAIL_ADDRESS][DOMAIN_NAME]"
click at [390, 165] on input"] "text" at bounding box center [432, 163] width 144 height 23
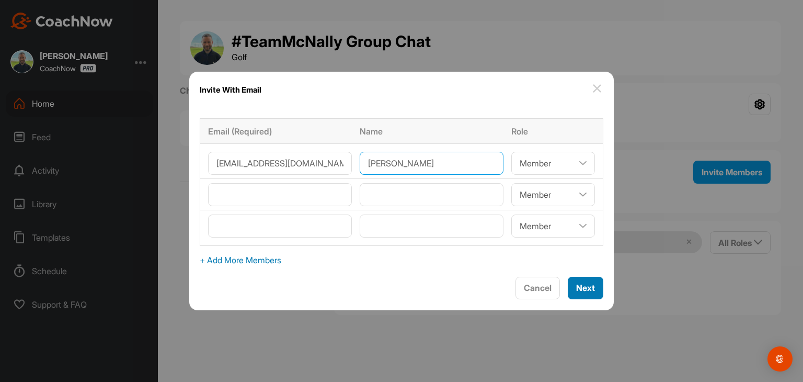
type input"] "[PERSON_NAME]"
click at [576, 291] on span "Next" at bounding box center [585, 287] width 19 height 10
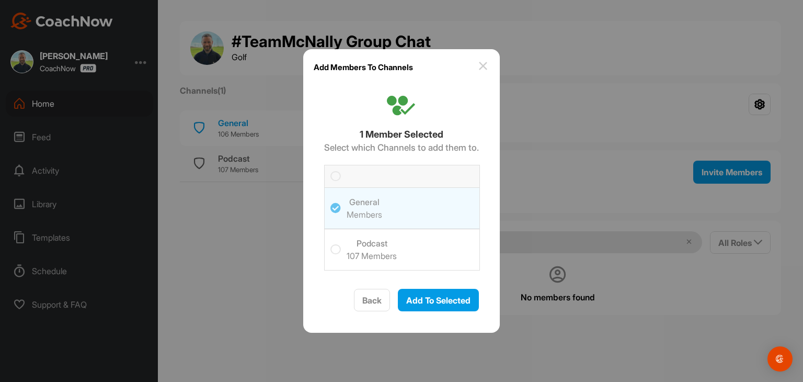
click at [332, 177] on icon at bounding box center [335, 176] width 10 height 10
click at [330, 171] on input "checkbox" at bounding box center [330, 171] width 0 height 0
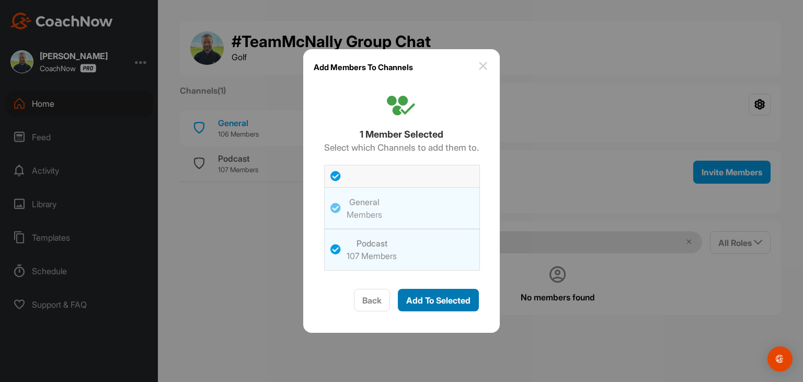
click at [442, 302] on span "Add To Selected" at bounding box center [438, 300] width 64 height 10
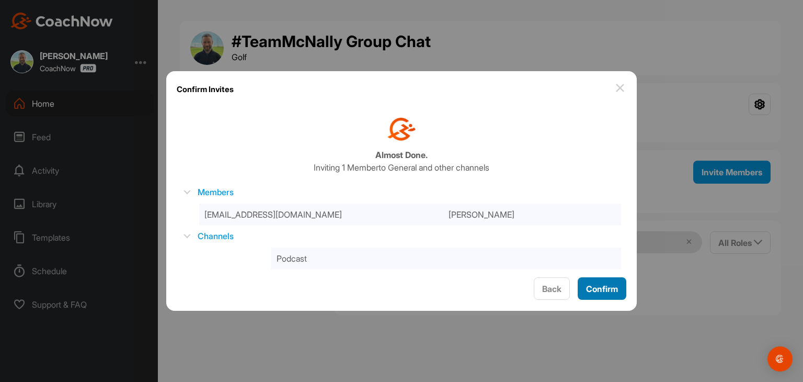
click at [598, 292] on span "Confirm" at bounding box center [602, 288] width 32 height 10
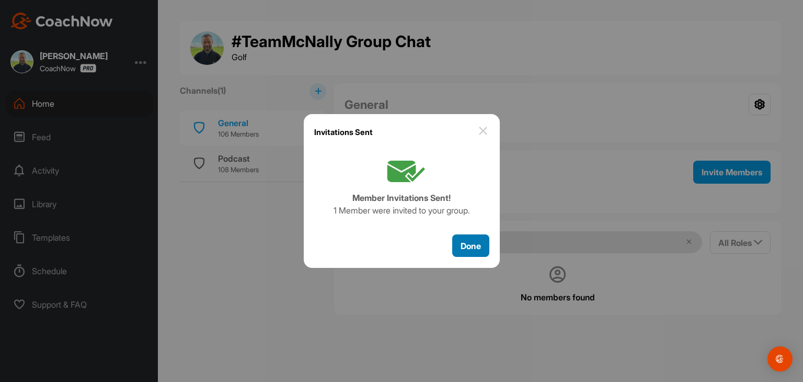
click at [478, 249] on span "Done" at bounding box center [471, 246] width 20 height 10
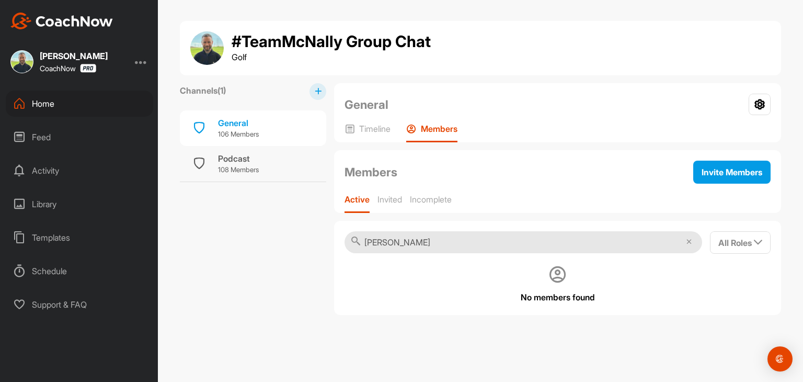
click at [59, 106] on div "Home" at bounding box center [79, 103] width 147 height 26
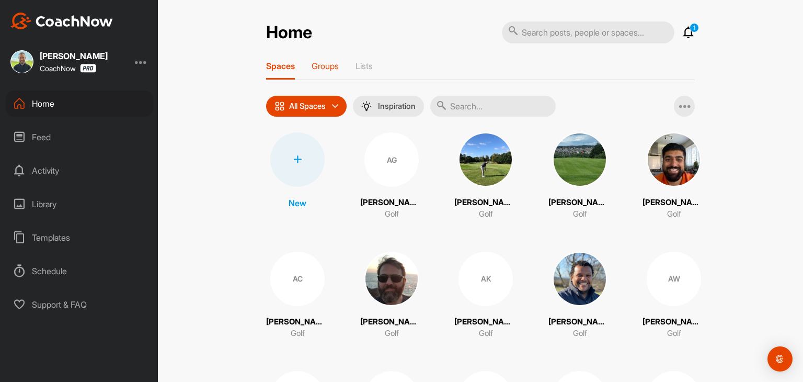
click at [326, 72] on div "Groups" at bounding box center [325, 70] width 27 height 19
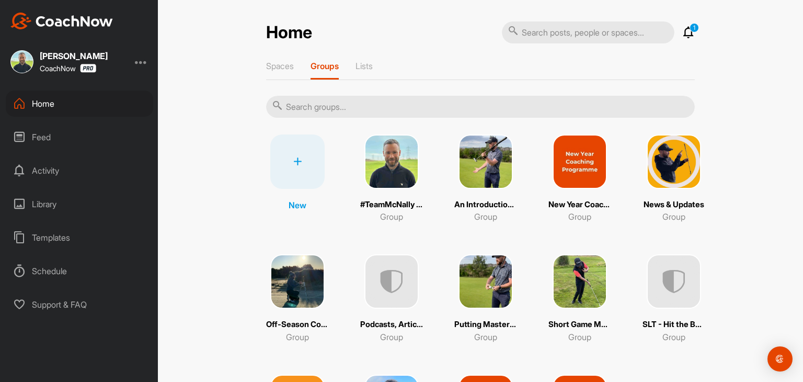
click at [657, 180] on img at bounding box center [674, 161] width 54 height 54
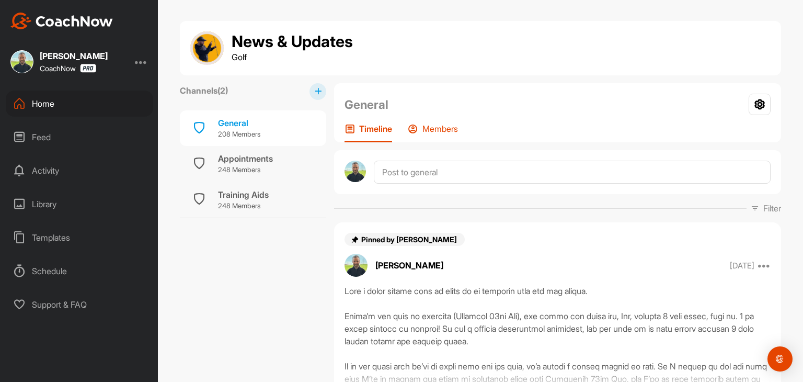
click at [439, 131] on p "Members" at bounding box center [440, 128] width 36 height 10
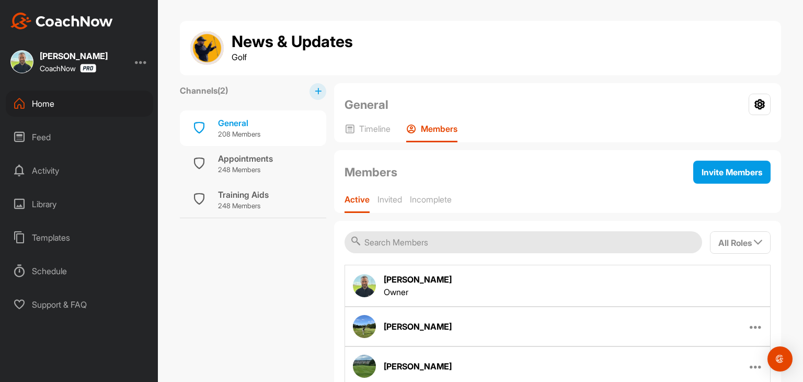
click at [420, 241] on input "text" at bounding box center [524, 242] width 358 height 22
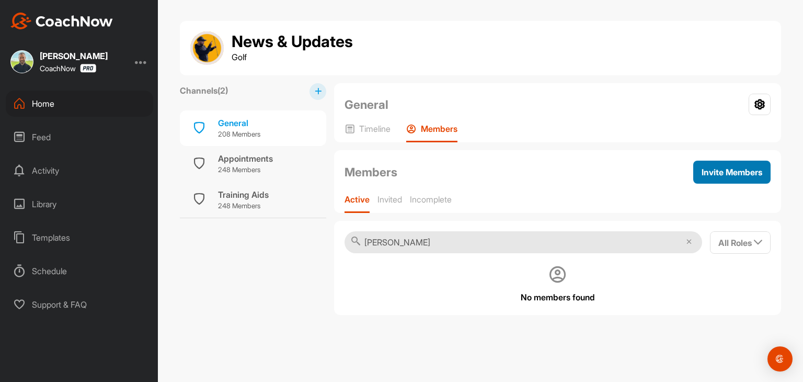
type input "[PERSON_NAME]"
click at [729, 176] on span "Invite Members" at bounding box center [732, 172] width 61 height 10
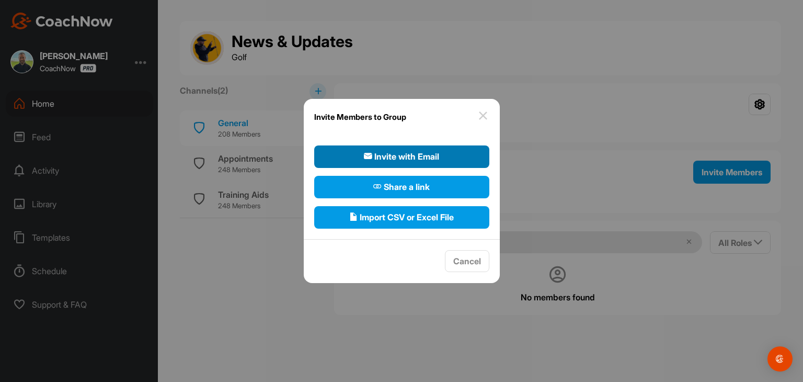
click at [415, 160] on span "Invite with Email" at bounding box center [401, 156] width 75 height 13
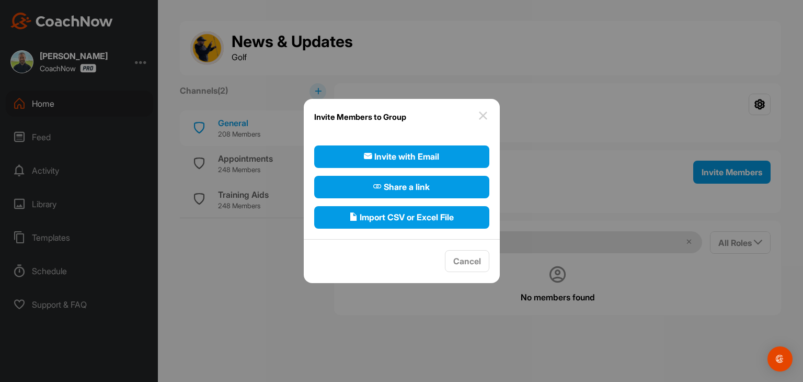
select select"] "player"
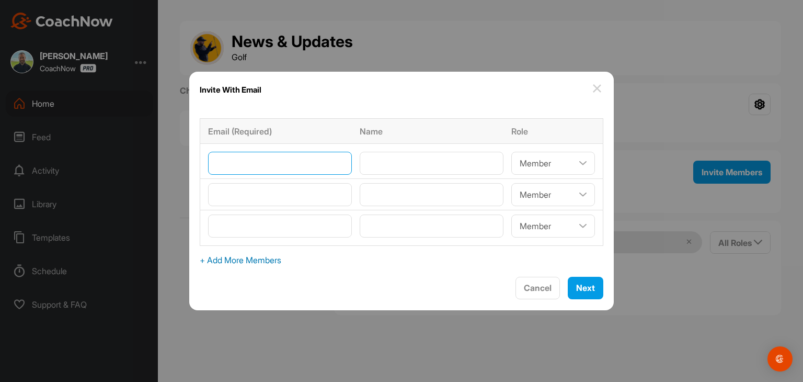
click at [278, 162] on input"] "email" at bounding box center [280, 163] width 144 height 23
type input"] "[EMAIL_ADDRESS][DOMAIN_NAME]"
click at [379, 168] on input"] "text" at bounding box center [432, 163] width 144 height 23
type input"] "[PERSON_NAME]"
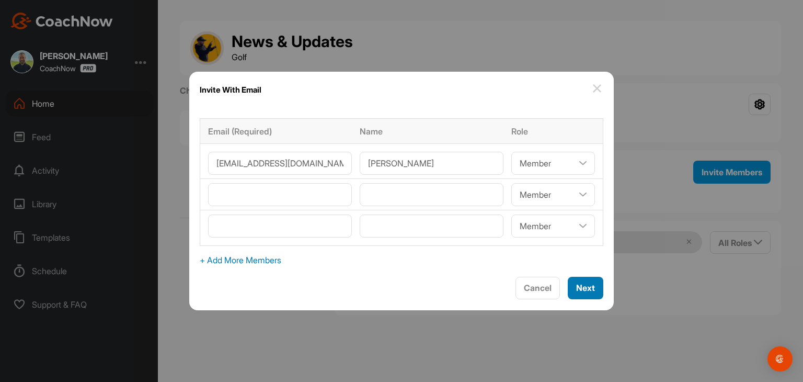
click at [576, 288] on span "Next" at bounding box center [585, 287] width 19 height 10
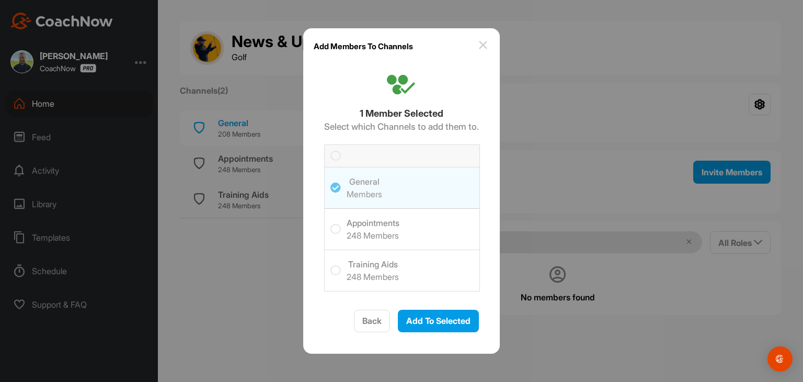
click at [333, 152] on icon at bounding box center [335, 156] width 10 height 10
click at [330, 151] on input "checkbox" at bounding box center [330, 151] width 0 height 0
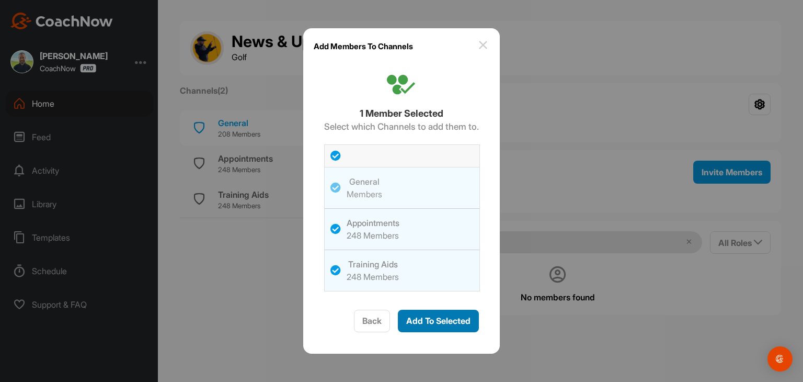
click at [435, 321] on span "Add To Selected" at bounding box center [438, 320] width 64 height 10
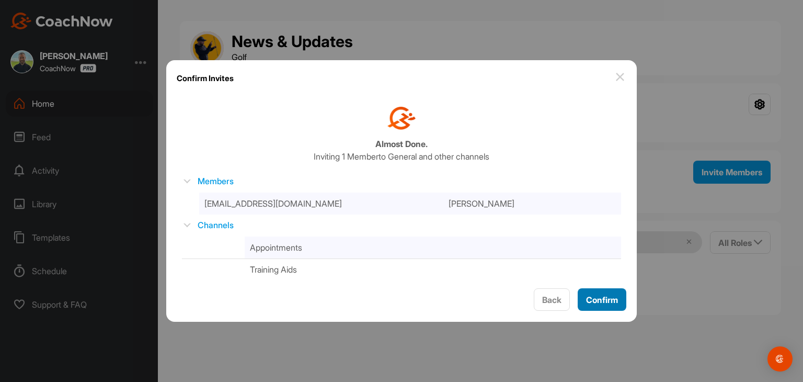
click at [598, 299] on span "Confirm" at bounding box center [602, 299] width 32 height 10
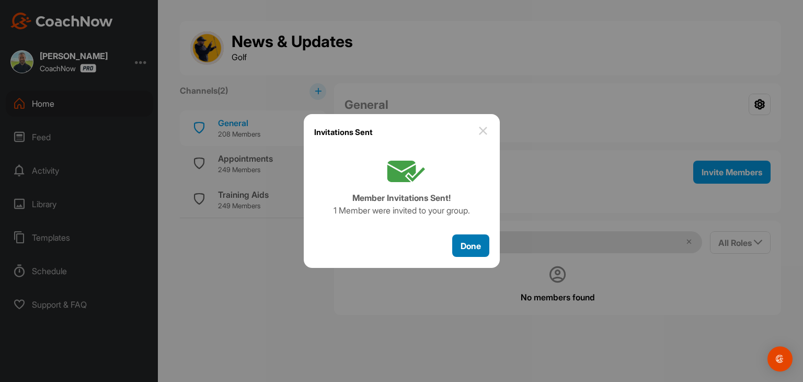
click at [477, 249] on span "Done" at bounding box center [471, 246] width 20 height 10
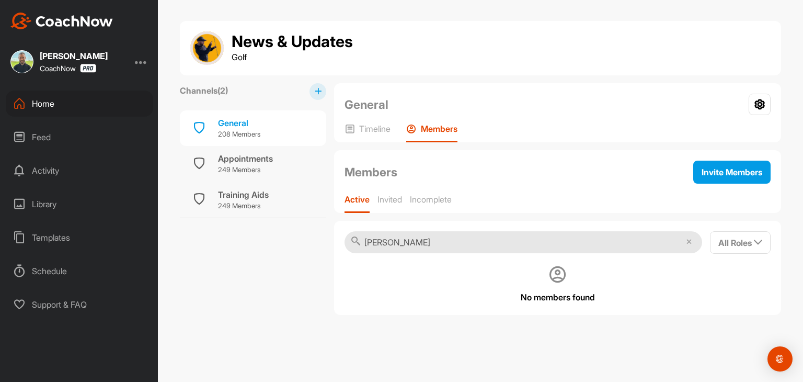
click at [41, 104] on div "Home" at bounding box center [79, 103] width 147 height 26
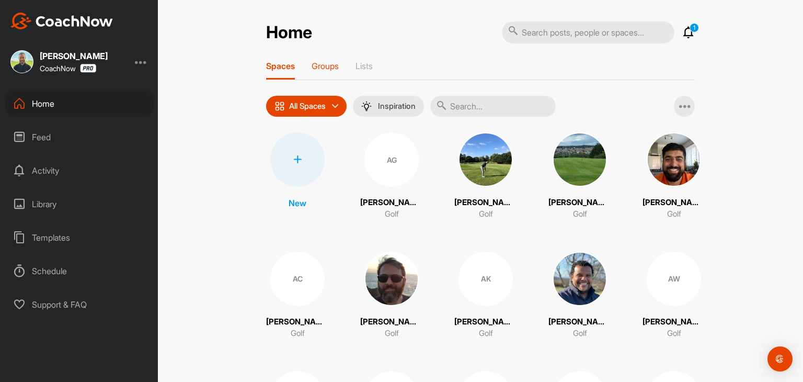
click at [327, 67] on p "Groups" at bounding box center [325, 66] width 27 height 10
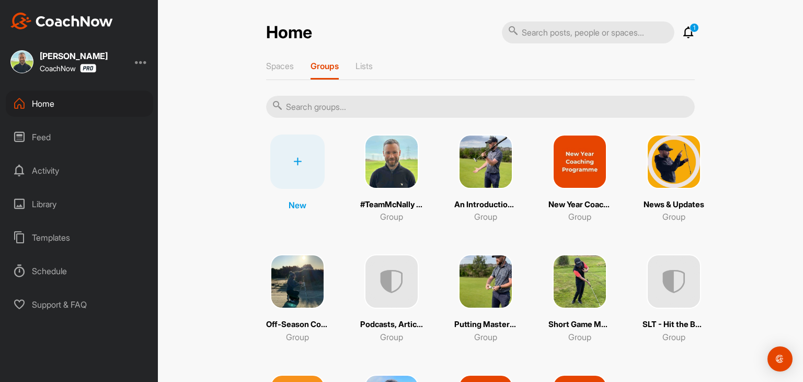
click at [471, 293] on img at bounding box center [486, 281] width 54 height 54
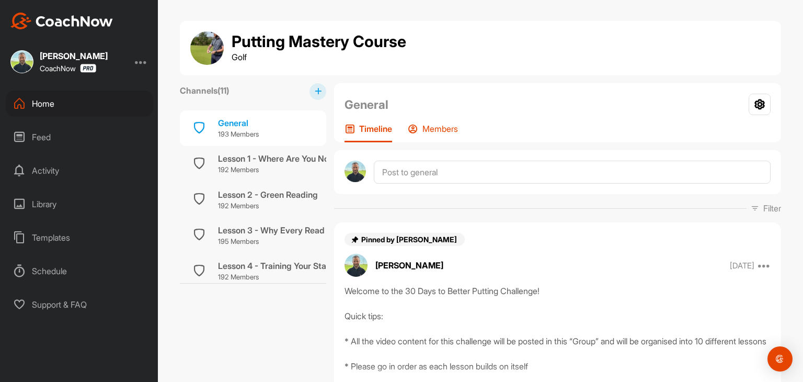
click at [433, 135] on div "Members" at bounding box center [433, 132] width 50 height 19
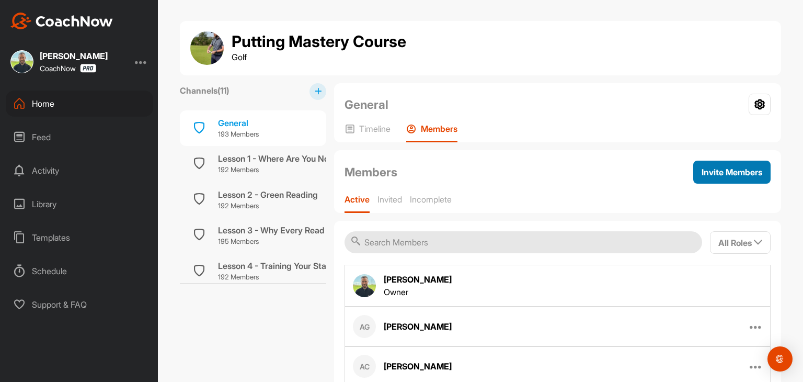
click at [732, 170] on span "Invite Members" at bounding box center [732, 172] width 61 height 10
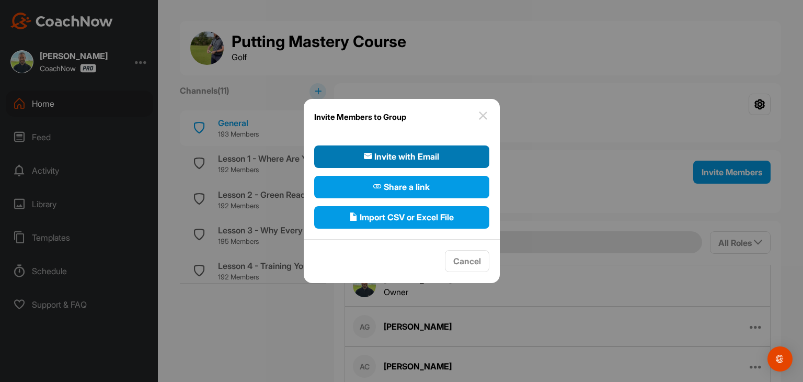
click at [404, 160] on span "Invite with Email" at bounding box center [401, 156] width 75 height 13
select select"] "player"
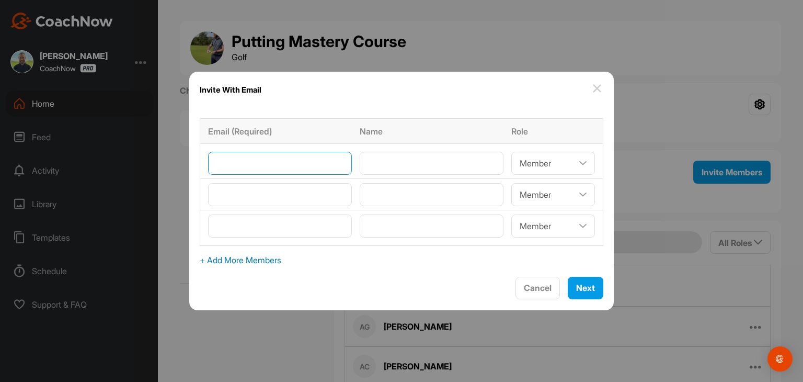
click at [289, 162] on input"] "email" at bounding box center [280, 163] width 144 height 23
type input"] "[EMAIL_ADDRESS][DOMAIN_NAME]"
click at [384, 165] on input"] "text" at bounding box center [432, 163] width 144 height 23
type input"] "[PERSON_NAME]"
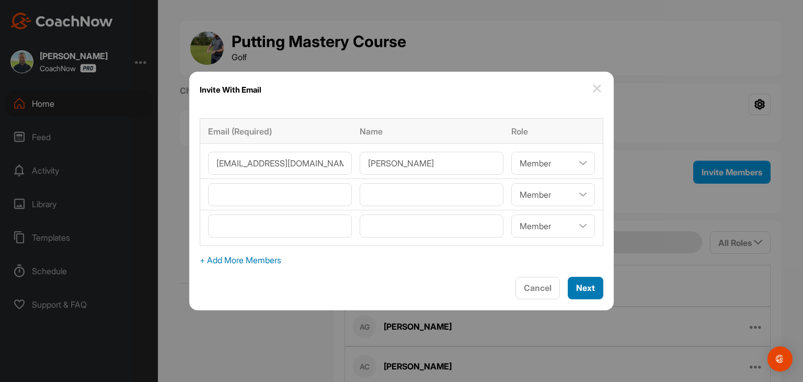
click at [578, 285] on span "Next" at bounding box center [585, 287] width 19 height 10
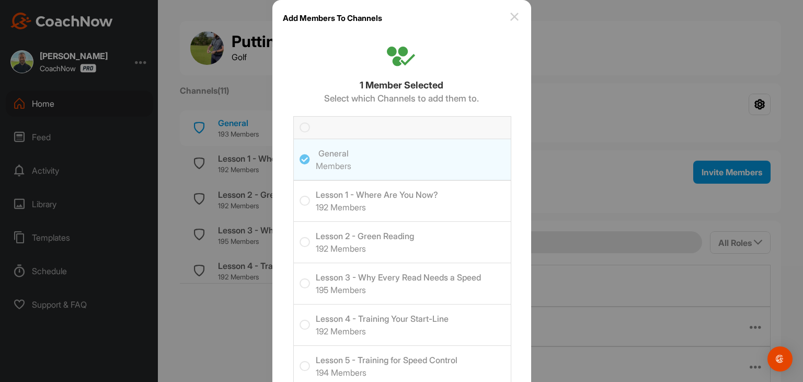
click at [300, 126] on icon at bounding box center [305, 127] width 10 height 10
click at [300, 122] on input "checkbox" at bounding box center [300, 122] width 0 height 0
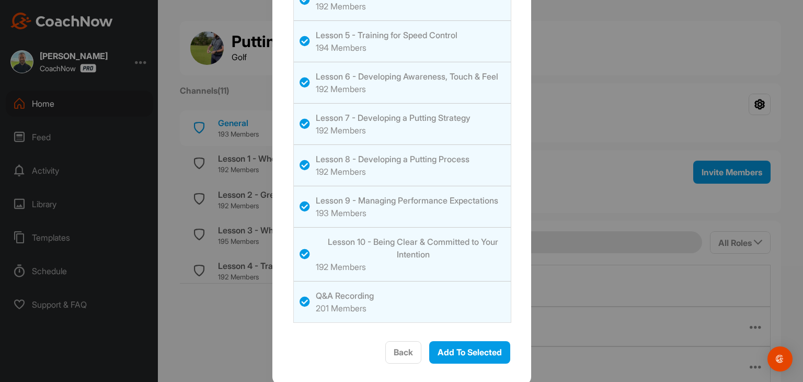
scroll to position [326, 0]
click at [463, 354] on div "Add To Selected" at bounding box center [470, 350] width 64 height 13
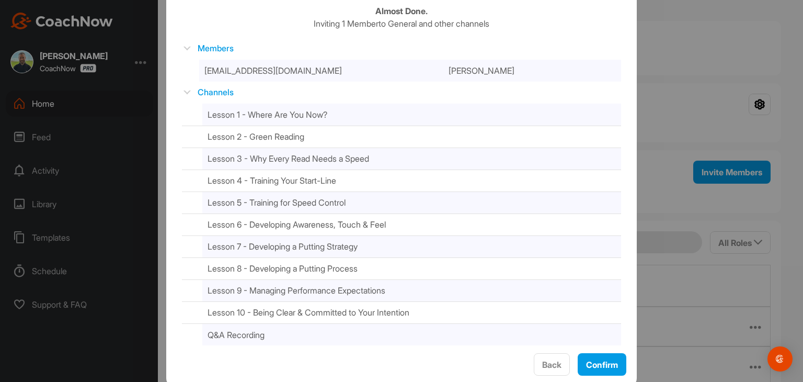
scroll to position [77, 0]
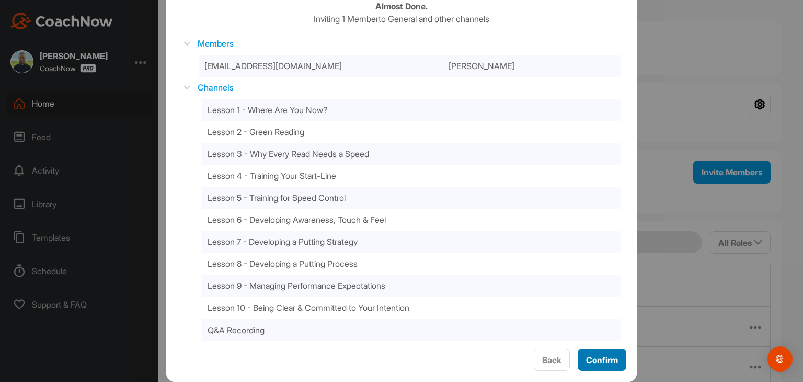
click at [611, 359] on span "Confirm" at bounding box center [602, 360] width 32 height 10
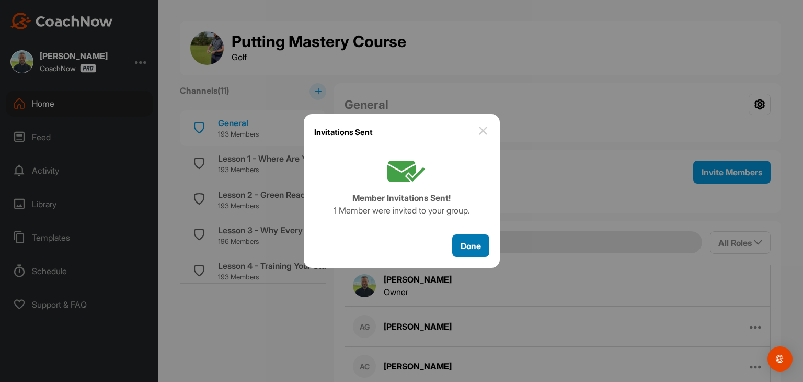
click at [464, 246] on span "Done" at bounding box center [471, 246] width 20 height 10
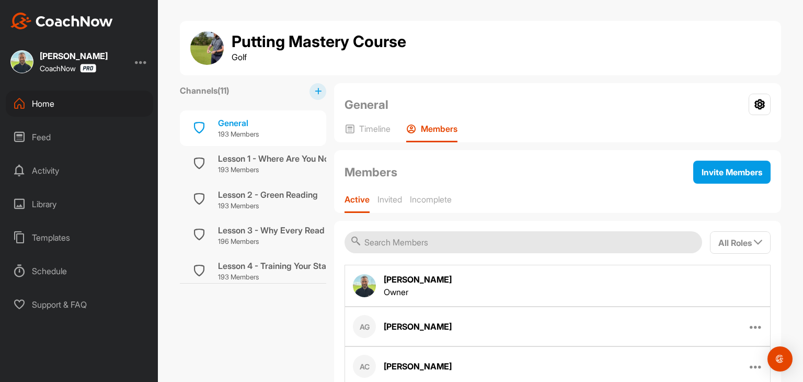
click at [48, 104] on div "Home" at bounding box center [79, 103] width 147 height 26
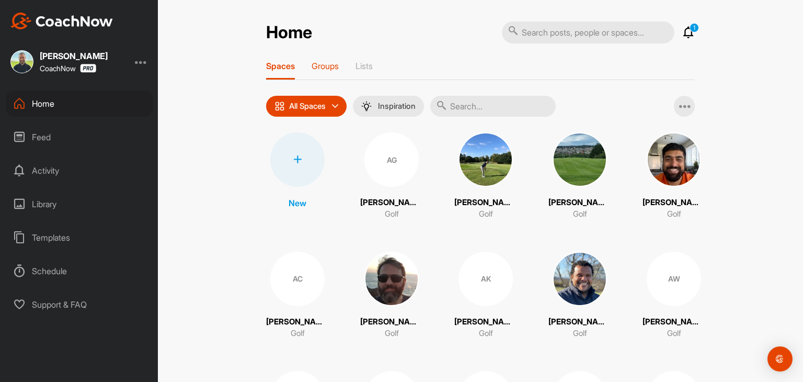
click at [326, 67] on p "Groups" at bounding box center [325, 66] width 27 height 10
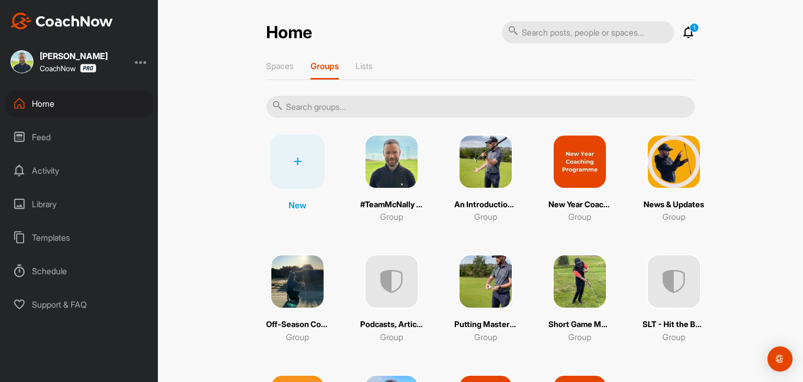
click at [573, 314] on div "Short Game Mastery Course Group" at bounding box center [580, 298] width 63 height 88
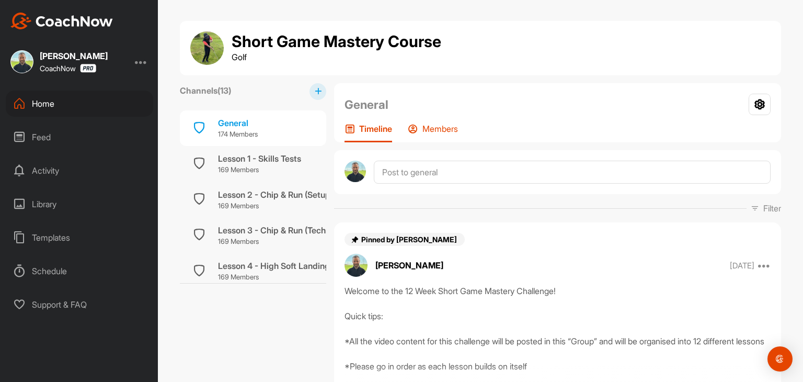
click at [433, 123] on div "General Group Settings Your Notifications Timeline Members" at bounding box center [557, 112] width 447 height 59
click at [433, 128] on p "Members" at bounding box center [440, 128] width 36 height 10
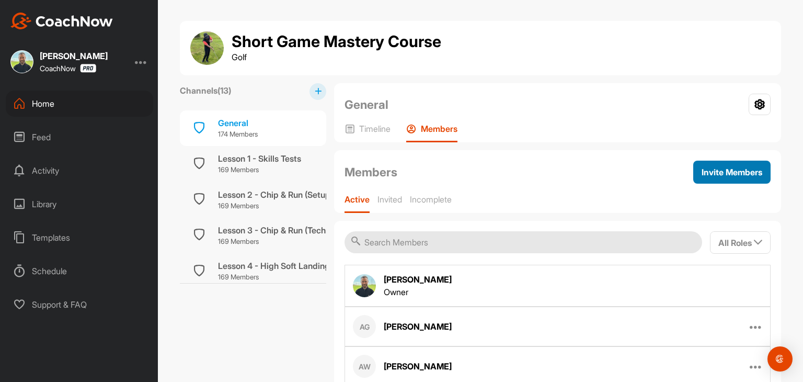
click at [703, 177] on div "Invite Members" at bounding box center [732, 172] width 61 height 13
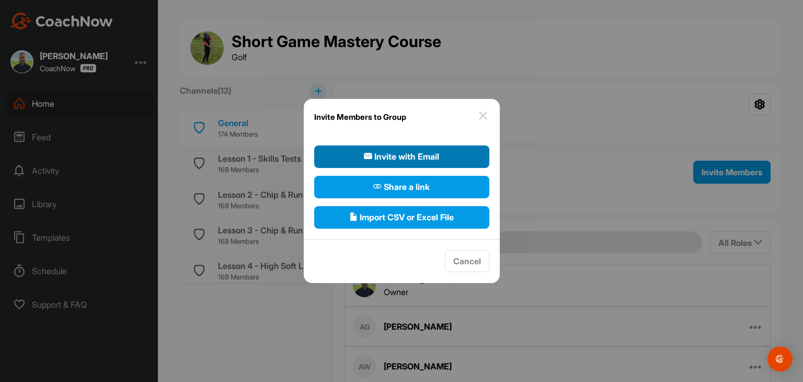
click at [383, 156] on span "Invite with Email" at bounding box center [401, 156] width 75 height 13
select select"] "player"
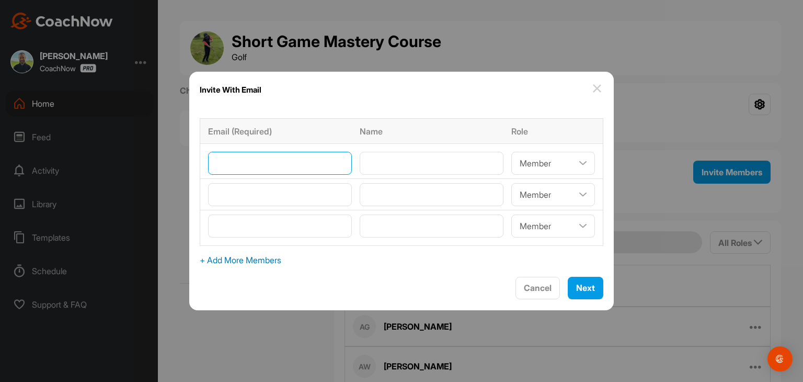
click at [267, 164] on input"] "email" at bounding box center [280, 163] width 144 height 23
type input"] "[EMAIL_ADDRESS][DOMAIN_NAME]"
click at [385, 157] on input"] "text" at bounding box center [432, 163] width 144 height 23
type input"] "[PERSON_NAME]"
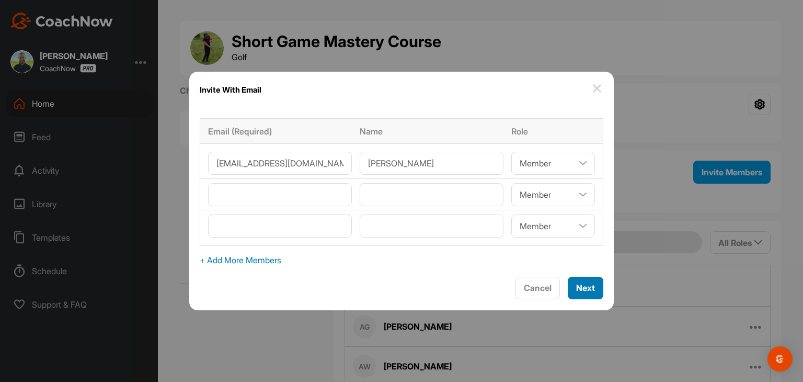
click at [576, 285] on span "Next" at bounding box center [585, 287] width 19 height 10
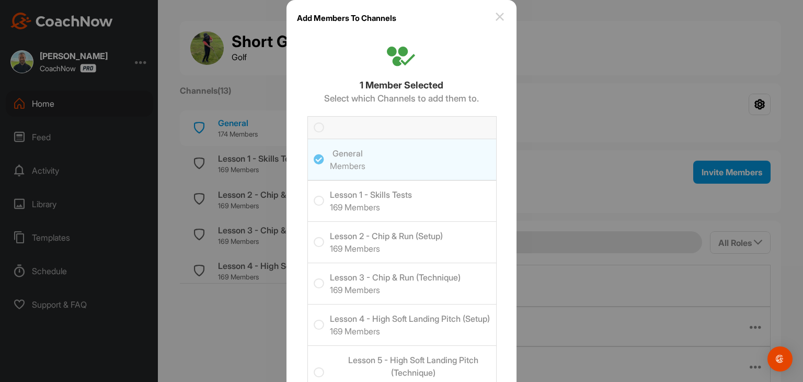
click at [314, 125] on icon at bounding box center [319, 127] width 10 height 10
click at [314, 122] on input "checkbox" at bounding box center [314, 122] width 0 height 0
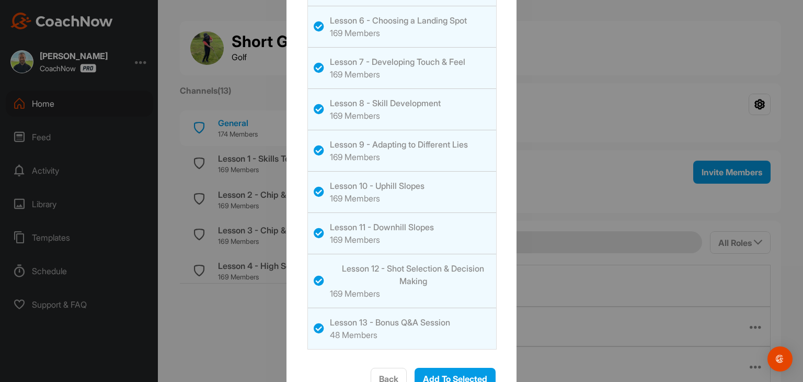
scroll to position [421, 0]
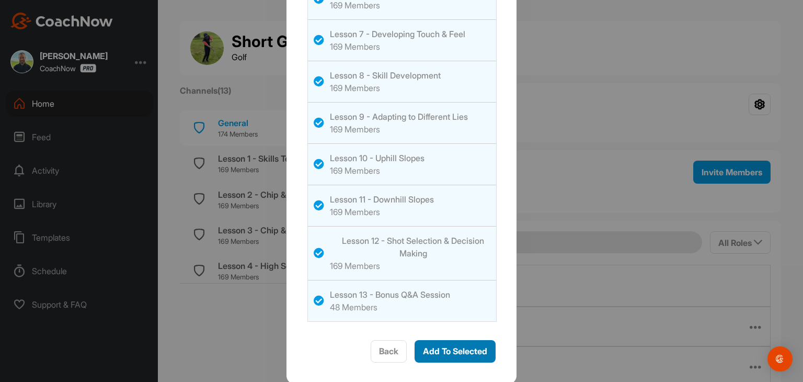
click at [466, 346] on span "Add To Selected" at bounding box center [455, 351] width 64 height 10
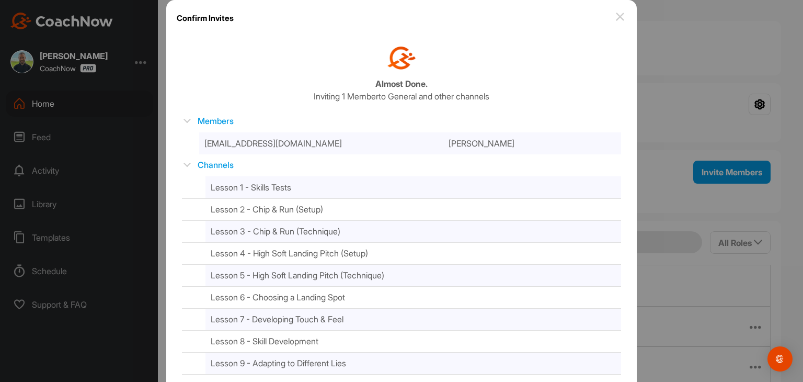
scroll to position [121, 0]
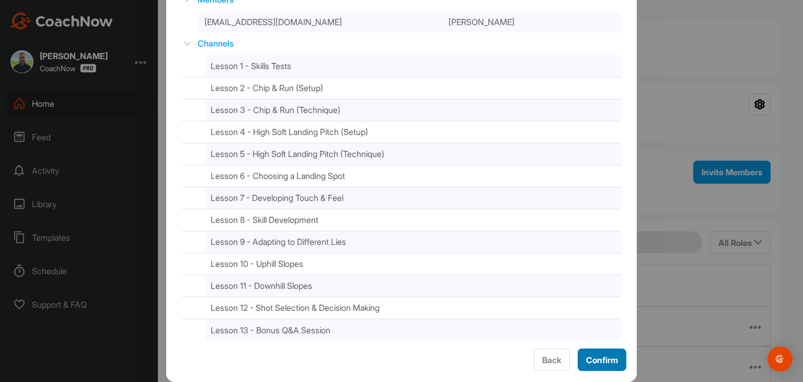
click at [586, 356] on span "Confirm" at bounding box center [602, 360] width 32 height 10
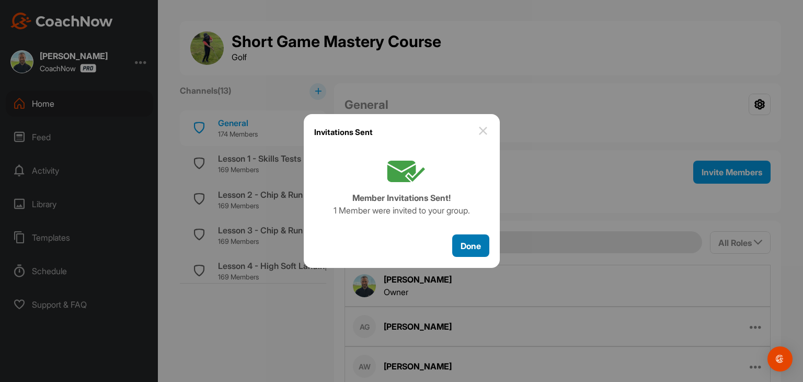
click at [473, 246] on span "Done" at bounding box center [471, 246] width 20 height 10
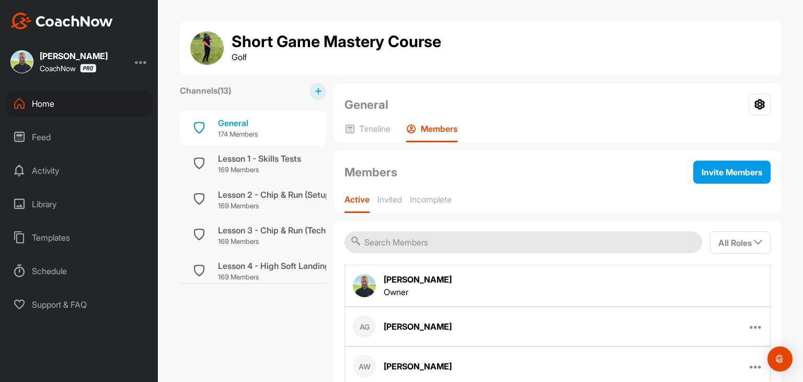
click at [52, 105] on div "Home" at bounding box center [79, 103] width 147 height 26
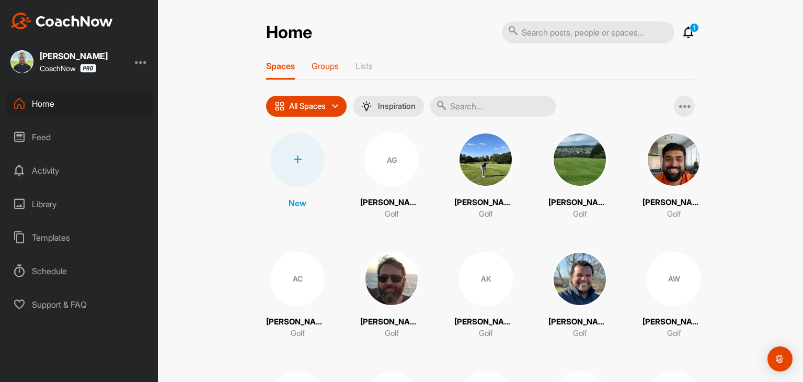
click at [323, 67] on p "Groups" at bounding box center [325, 66] width 27 height 10
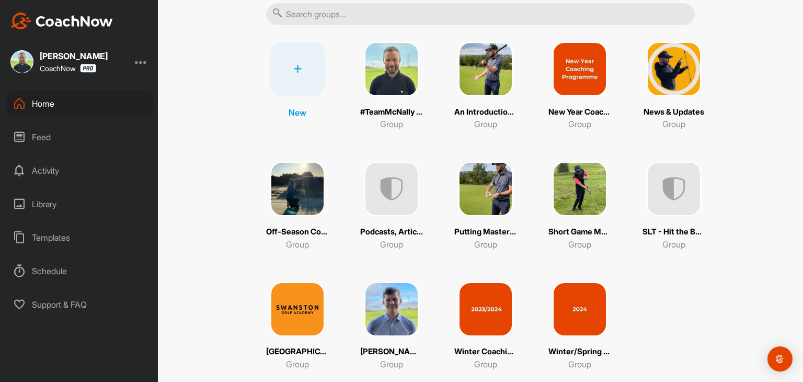
scroll to position [105, 0]
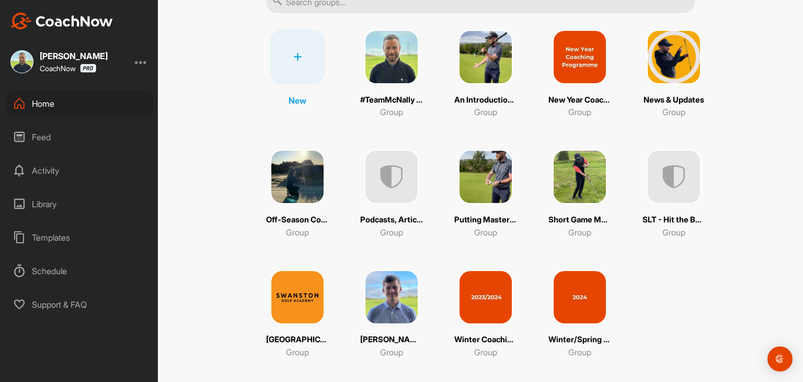
click at [297, 304] on img at bounding box center [297, 297] width 54 height 54
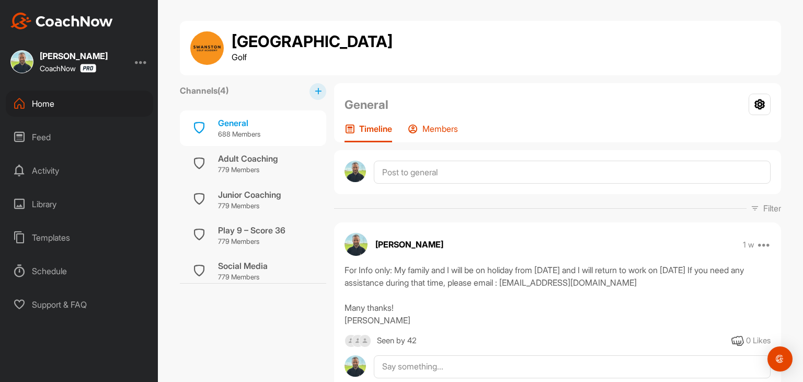
click at [420, 134] on div "Members" at bounding box center [433, 132] width 50 height 19
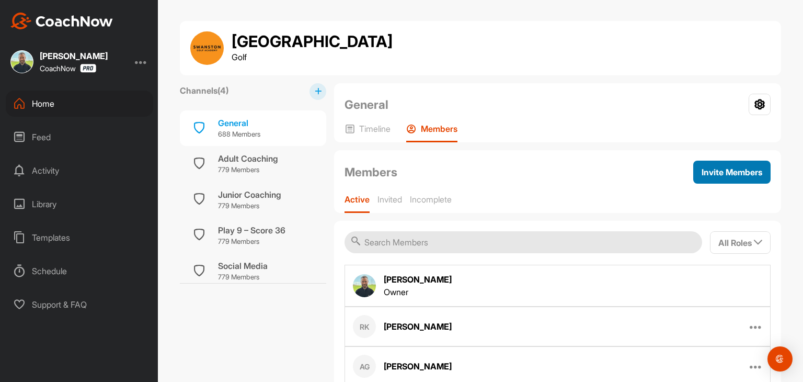
click at [703, 174] on span "Invite Members" at bounding box center [732, 172] width 61 height 10
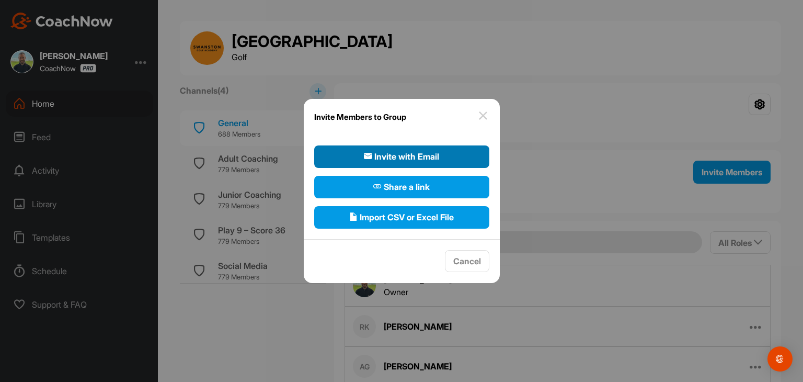
click at [432, 154] on span "Invite with Email" at bounding box center [401, 156] width 75 height 13
select select"] "player"
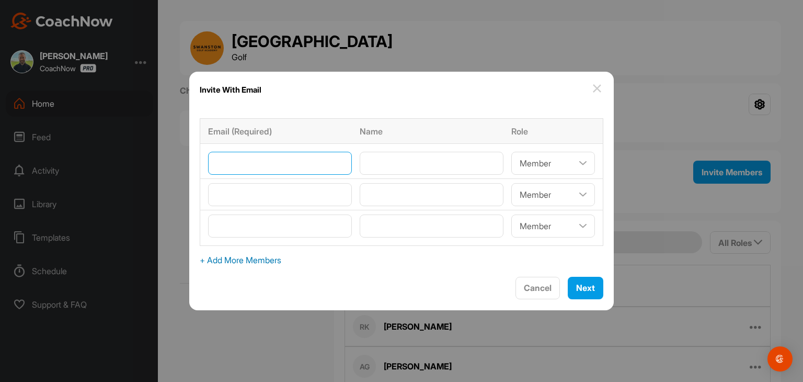
click at [272, 164] on input"] "email" at bounding box center [280, 163] width 144 height 23
type input"] "[EMAIL_ADDRESS][DOMAIN_NAME]"
click at [389, 167] on input"] "text" at bounding box center [432, 163] width 144 height 23
type input"] "[PERSON_NAME]"
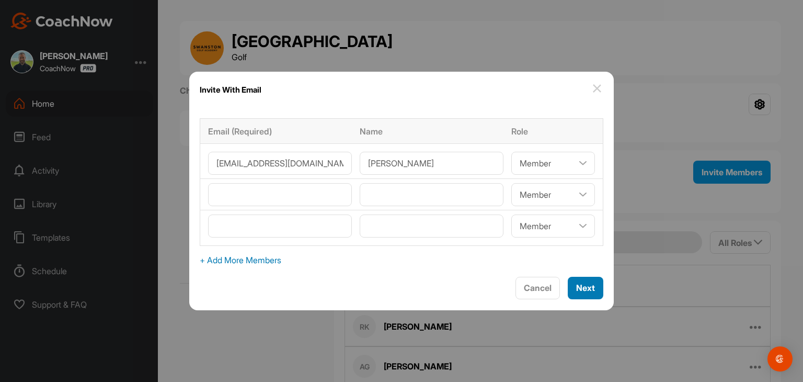
click at [584, 285] on button "Next" at bounding box center [586, 288] width 36 height 22
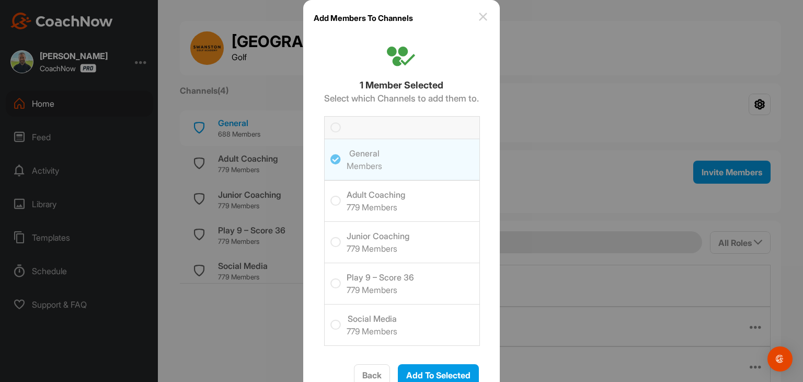
click at [330, 126] on icon at bounding box center [335, 127] width 10 height 10
click at [330, 122] on input "checkbox" at bounding box center [330, 122] width 0 height 0
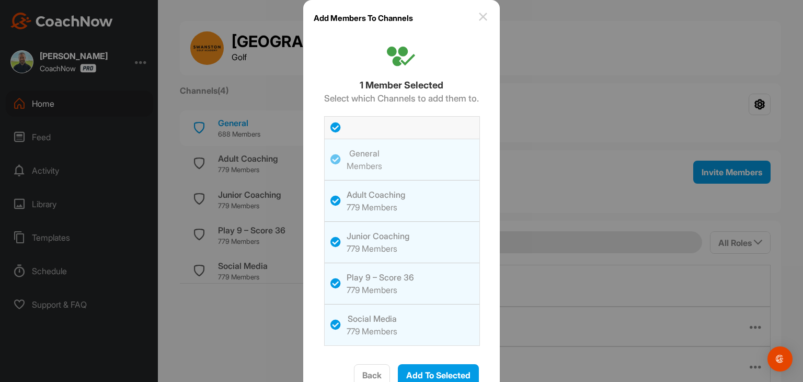
click at [330, 240] on icon at bounding box center [335, 242] width 10 height 10
click at [330, 237] on input "checkbox" at bounding box center [330, 237] width 0 height 0
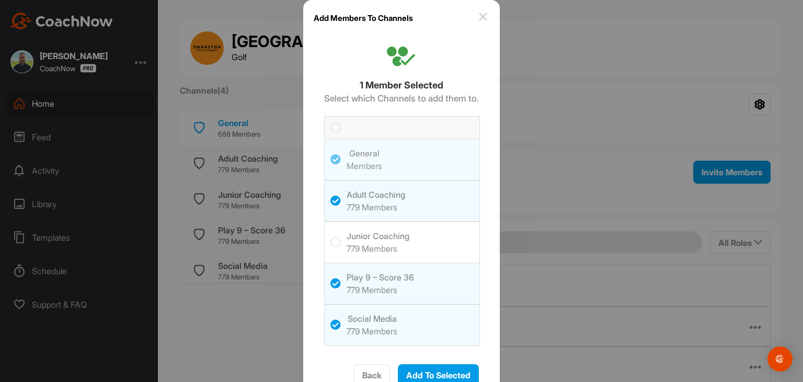
click at [330, 281] on icon at bounding box center [335, 283] width 10 height 10
click at [330, 278] on input "checkbox" at bounding box center [330, 278] width 0 height 0
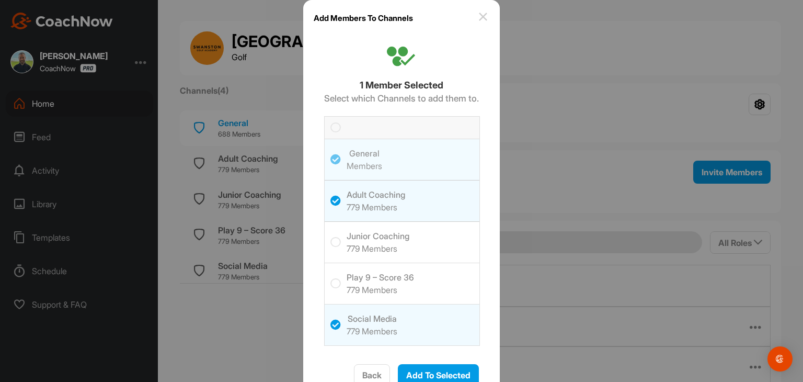
click at [330, 324] on icon at bounding box center [335, 324] width 10 height 10
click at [330, 319] on input "checkbox" at bounding box center [330, 319] width 0 height 0
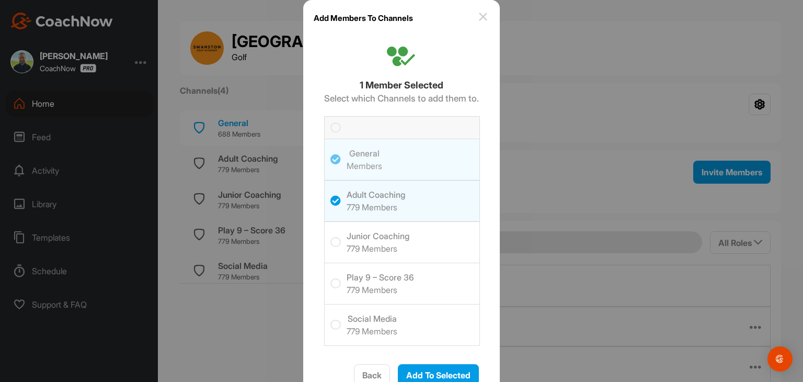
click at [330, 241] on icon at bounding box center [335, 242] width 10 height 10
click at [330, 237] on input "checkbox" at bounding box center [330, 237] width 0 height 0
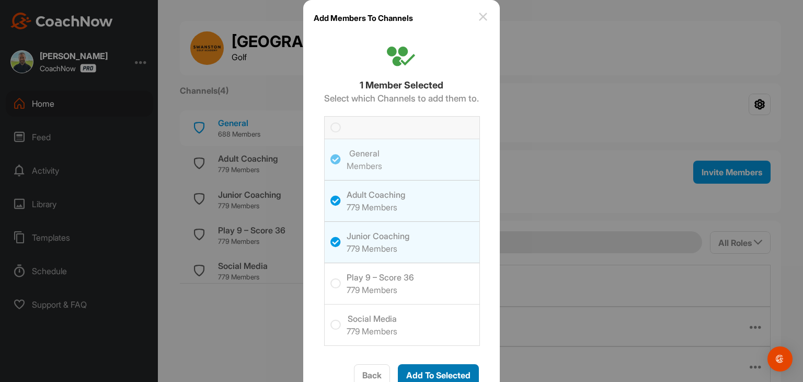
click at [443, 375] on span "Add To Selected" at bounding box center [438, 375] width 64 height 10
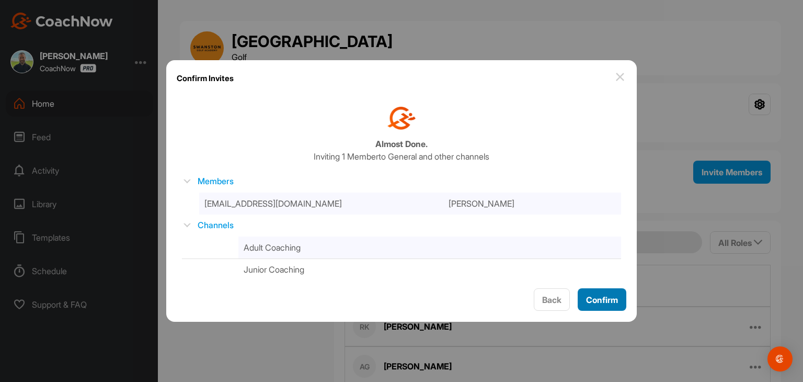
click at [589, 305] on div "Confirm" at bounding box center [602, 299] width 32 height 13
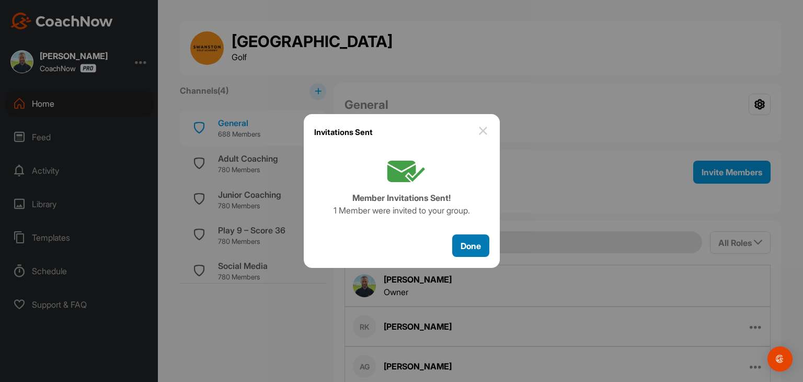
click at [477, 247] on span "Done" at bounding box center [471, 246] width 20 height 10
